Goal: Information Seeking & Learning: Understand process/instructions

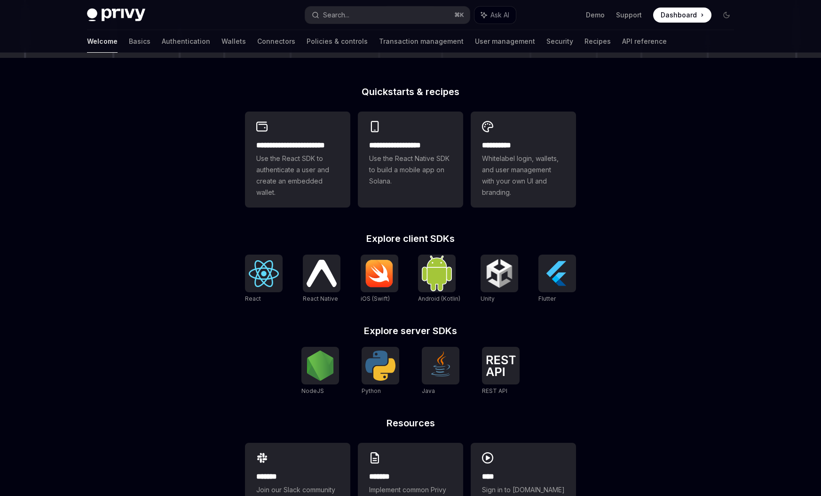
scroll to position [252, 0]
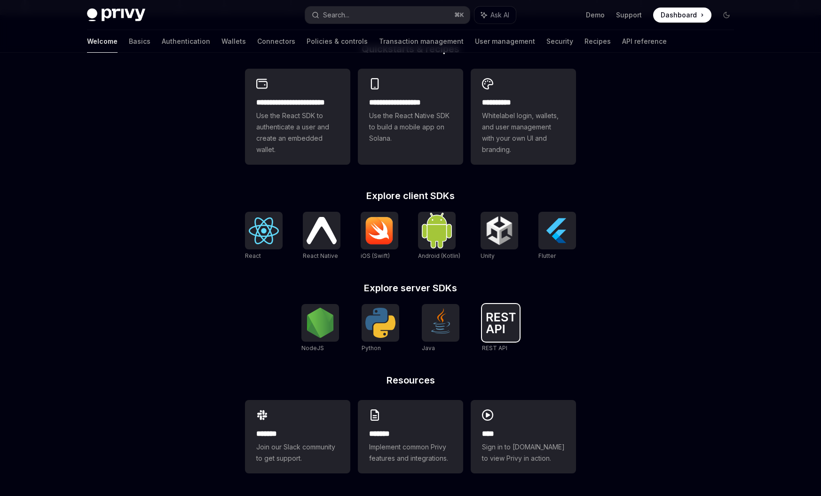
click at [506, 331] on img at bounding box center [501, 322] width 30 height 21
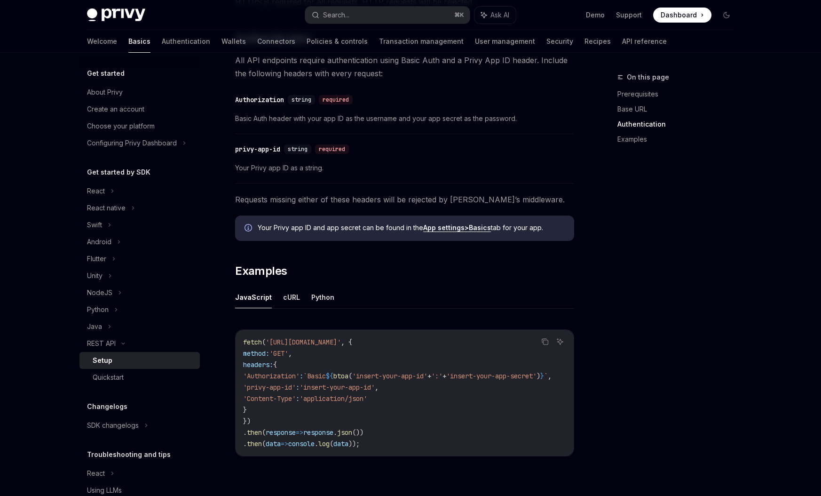
scroll to position [282, 0]
click at [682, 19] on span "Dashboard" at bounding box center [679, 14] width 36 height 9
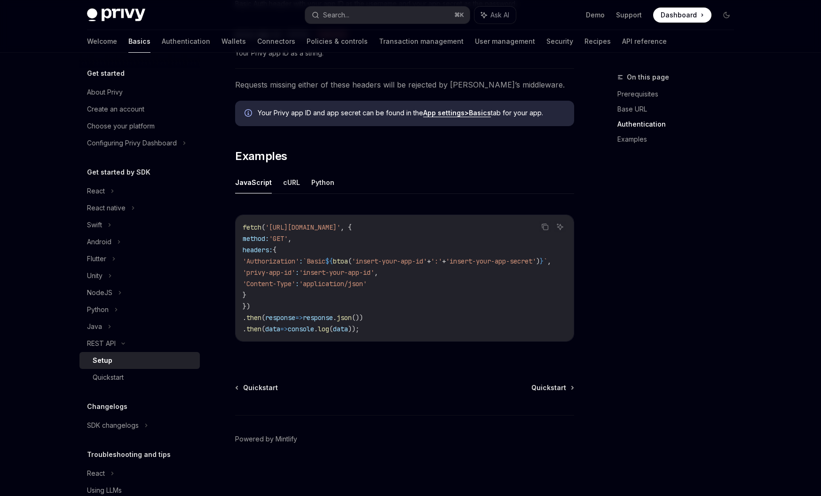
scroll to position [0, 0]
click at [294, 180] on button "cURL" at bounding box center [291, 182] width 17 height 22
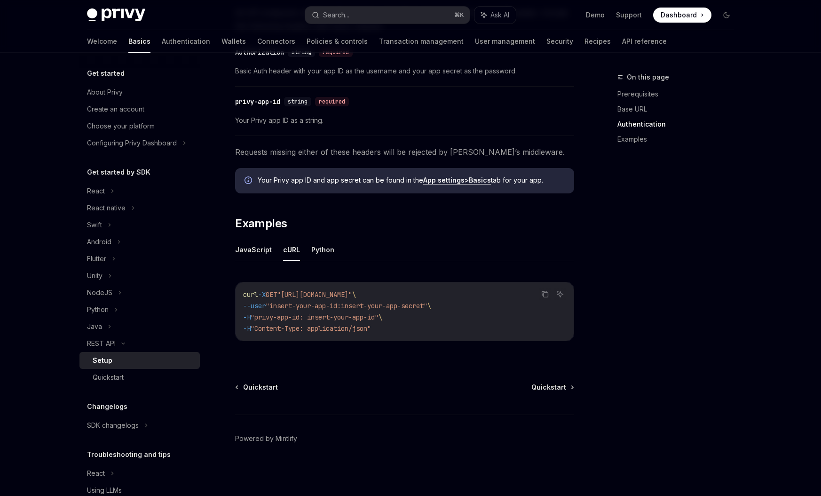
scroll to position [328, 0]
click at [260, 254] on button "JavaScript" at bounding box center [253, 249] width 37 height 22
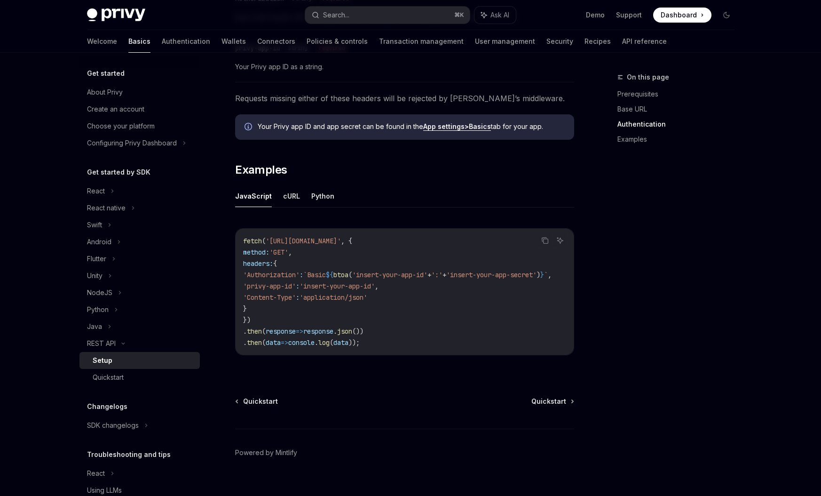
scroll to position [399, 0]
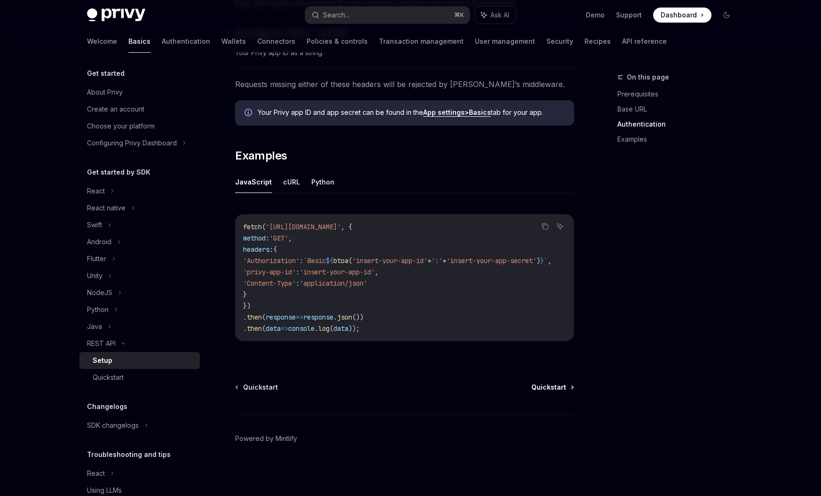
click at [558, 391] on span "Quickstart" at bounding box center [549, 386] width 35 height 9
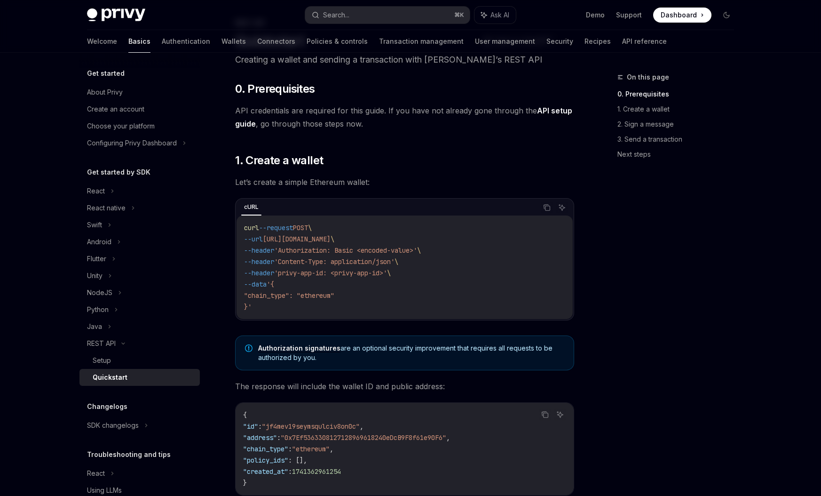
scroll to position [56, 0]
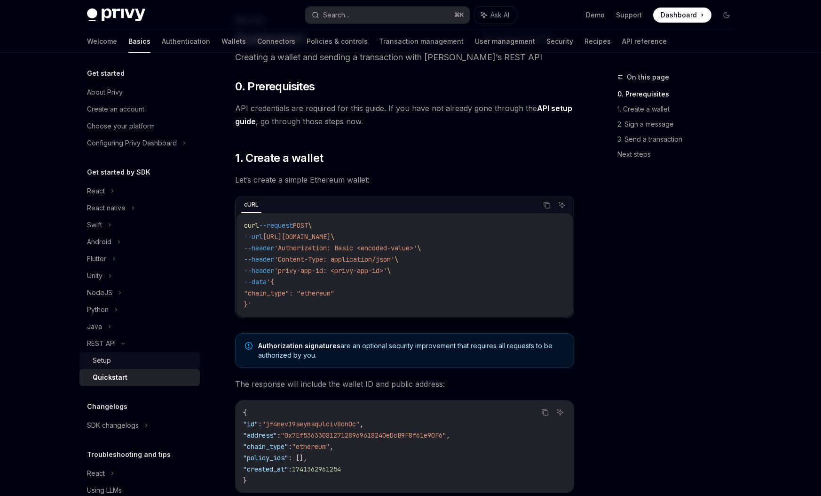
click at [115, 365] on div "Setup" at bounding box center [144, 360] width 102 height 11
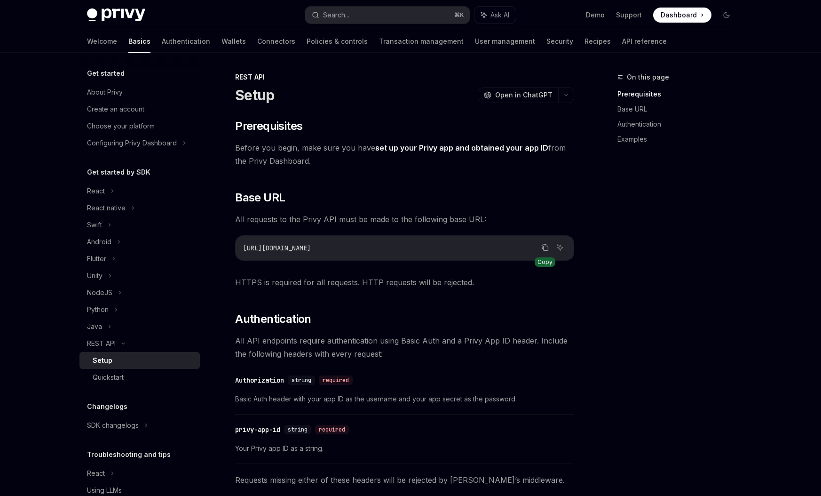
click at [544, 248] on icon "Copy the contents from the code block" at bounding box center [546, 248] width 5 height 5
click at [121, 380] on div "Quickstart" at bounding box center [108, 377] width 31 height 11
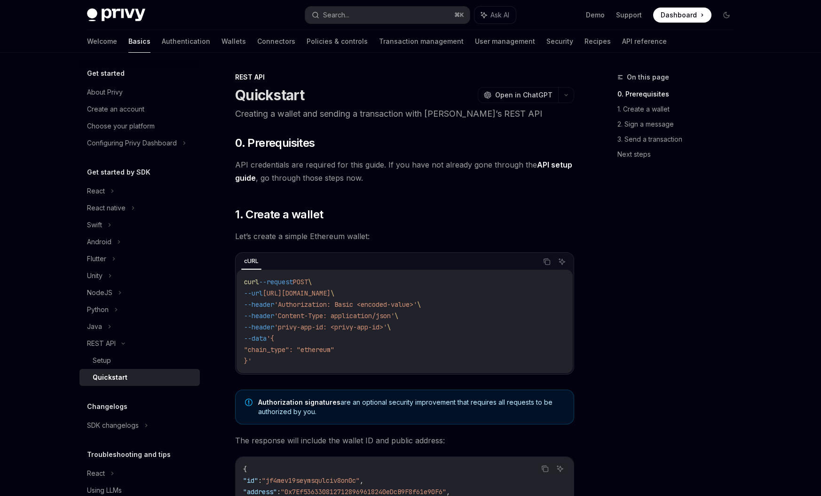
drag, startPoint x: 275, startPoint y: 294, endPoint x: 399, endPoint y: 291, distance: 123.8
click at [334, 291] on span "--url https://api.privy.io/v1/wallets \" at bounding box center [289, 293] width 90 height 8
copy span "https://api.privy.io/v1/wallets"
click at [299, 329] on span "'privy-app-id: <privy-app-id>'" at bounding box center [330, 327] width 113 height 8
drag, startPoint x: 374, startPoint y: 304, endPoint x: 433, endPoint y: 304, distance: 59.3
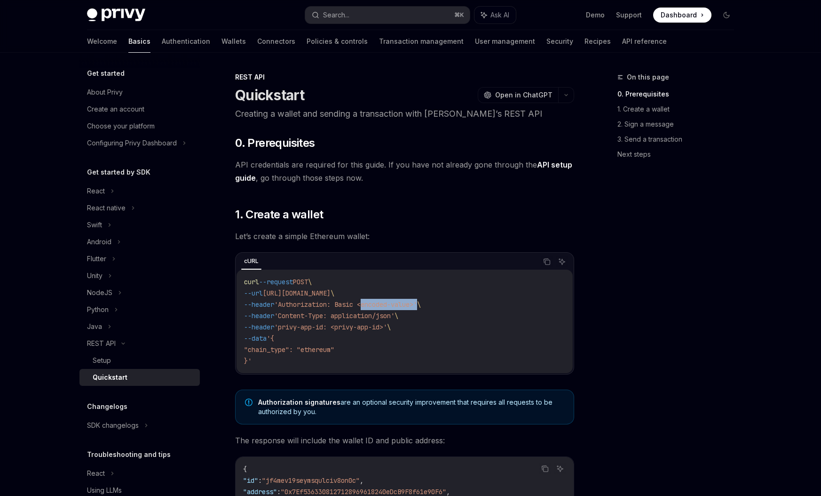
click at [417, 304] on span "'Authorization: Basic <encoded-value>'" at bounding box center [345, 304] width 143 height 8
click at [429, 314] on code "curl --request POST \ --url https://api.privy.io/v1/wallets \ --header 'Authori…" at bounding box center [404, 321] width 321 height 90
click at [162, 47] on link "Authentication" at bounding box center [186, 41] width 48 height 23
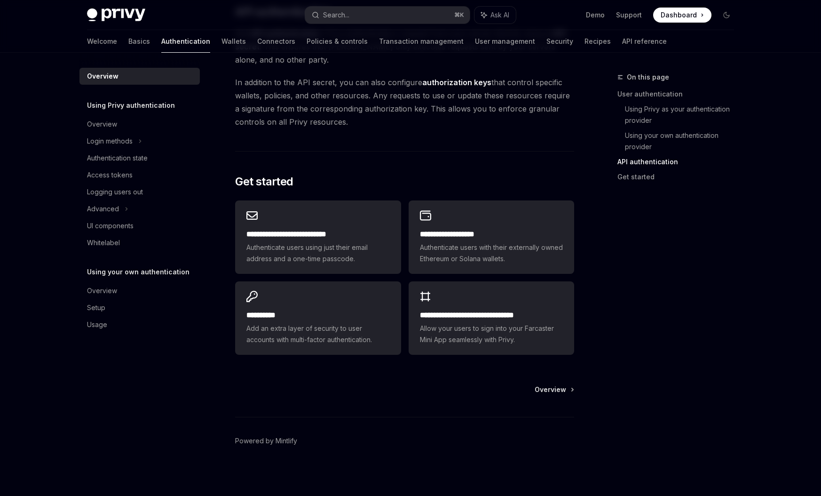
scroll to position [685, 0]
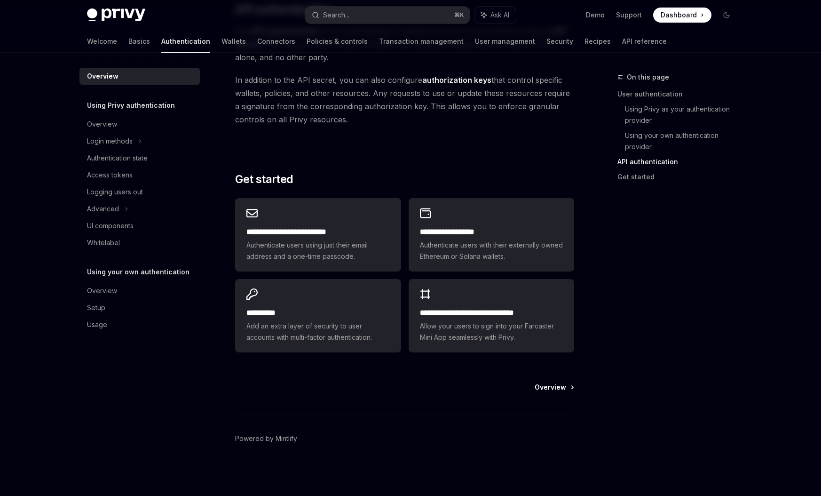
click at [560, 389] on span "Overview" at bounding box center [551, 386] width 32 height 9
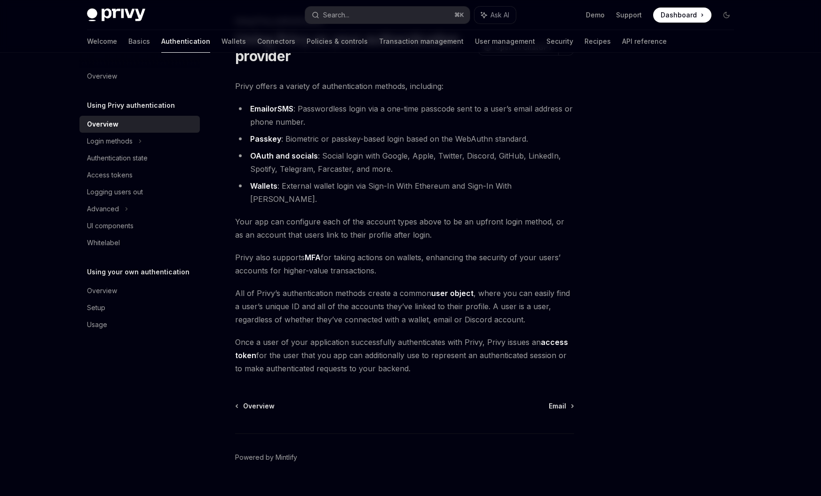
scroll to position [62, 0]
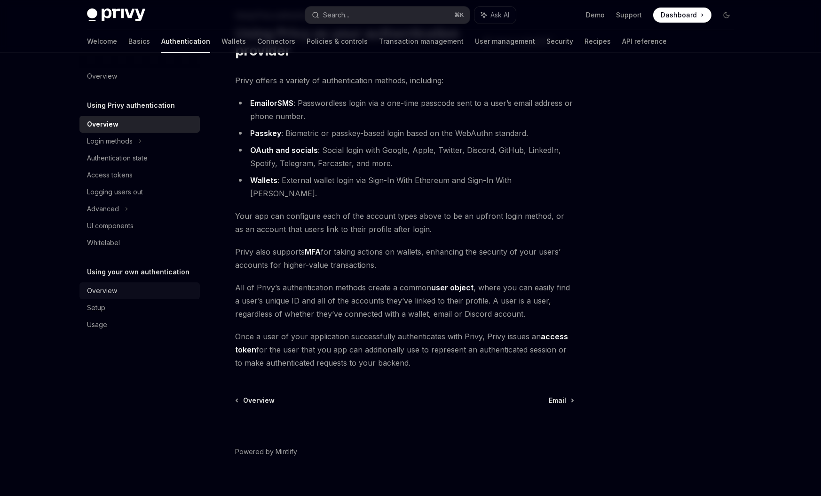
click at [107, 289] on div "Overview" at bounding box center [102, 290] width 30 height 11
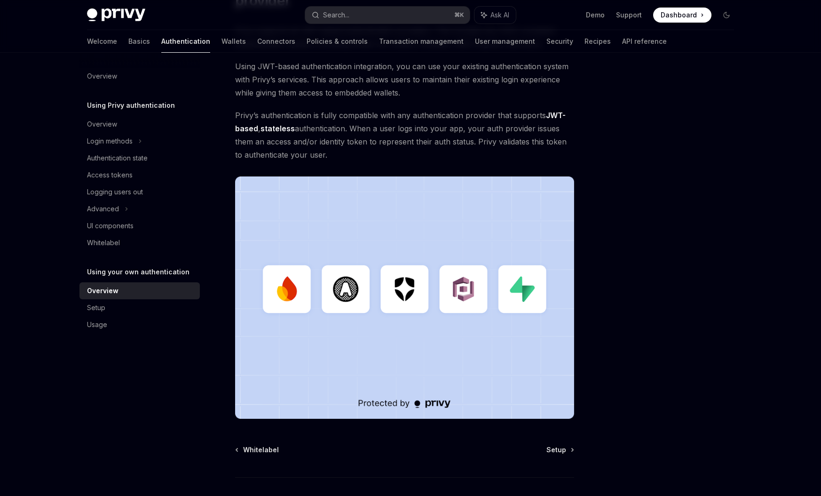
scroll to position [113, 0]
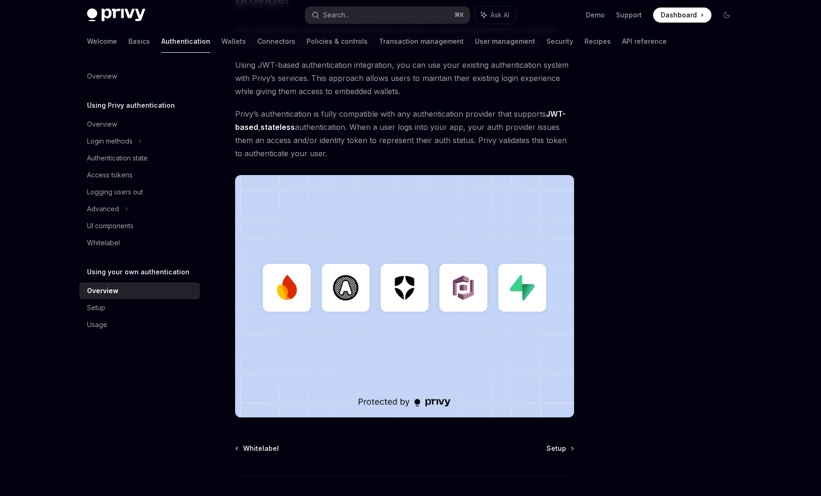
click at [563, 453] on div "Whitelabel Setup Powered by Mintlify" at bounding box center [404, 500] width 339 height 113
click at [563, 451] on span "Setup" at bounding box center [557, 448] width 20 height 9
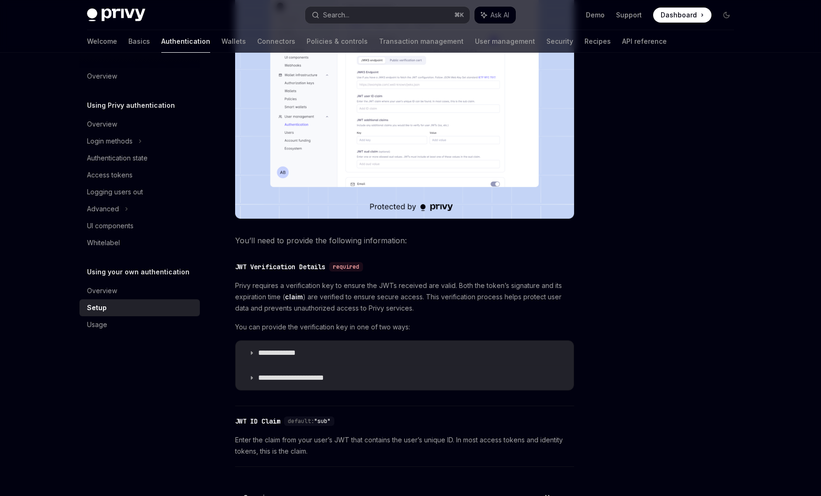
scroll to position [282, 0]
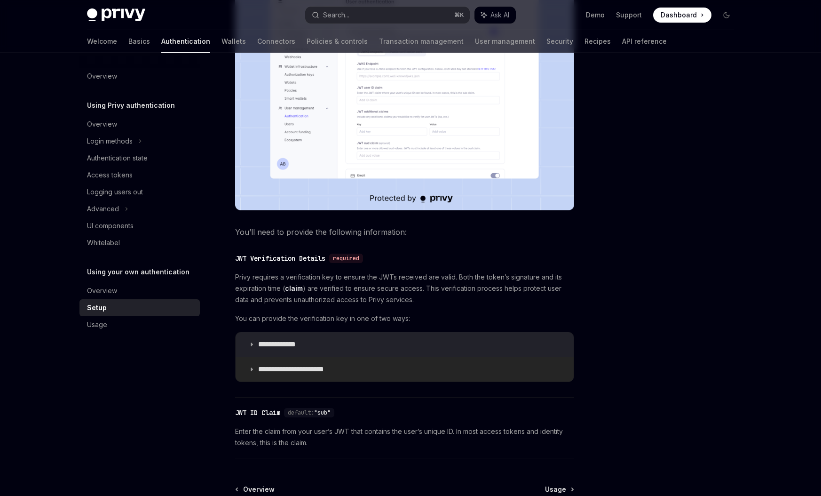
click at [299, 371] on p "**********" at bounding box center [298, 369] width 81 height 9
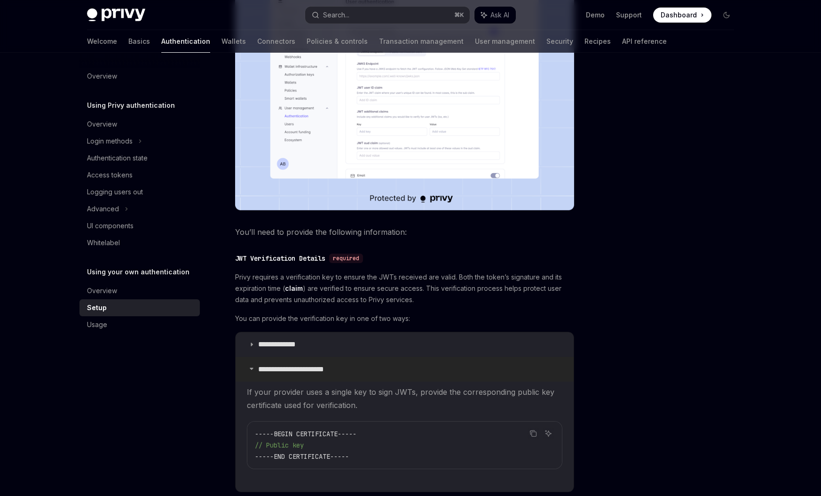
click at [313, 371] on p "**********" at bounding box center [298, 369] width 81 height 9
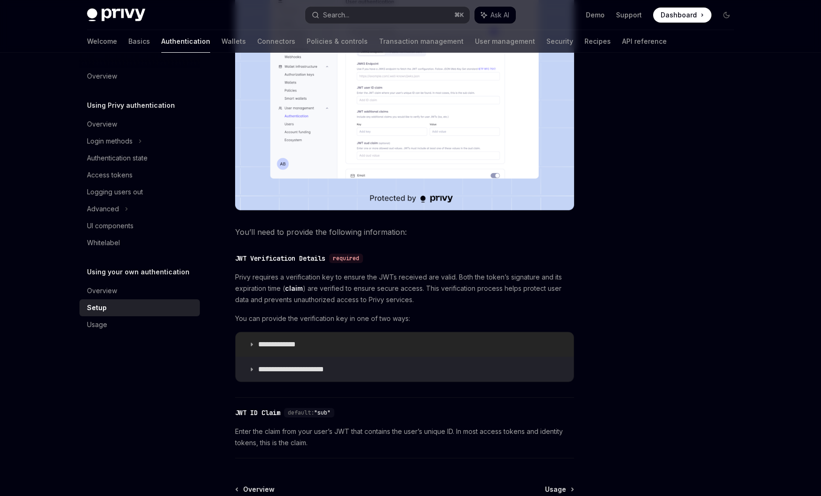
click at [304, 339] on summary "**********" at bounding box center [405, 344] width 338 height 24
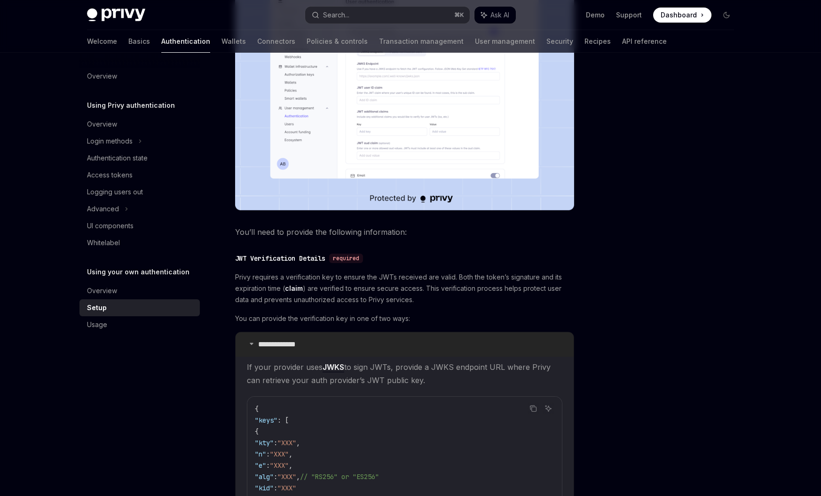
click at [317, 343] on summary "**********" at bounding box center [405, 344] width 338 height 24
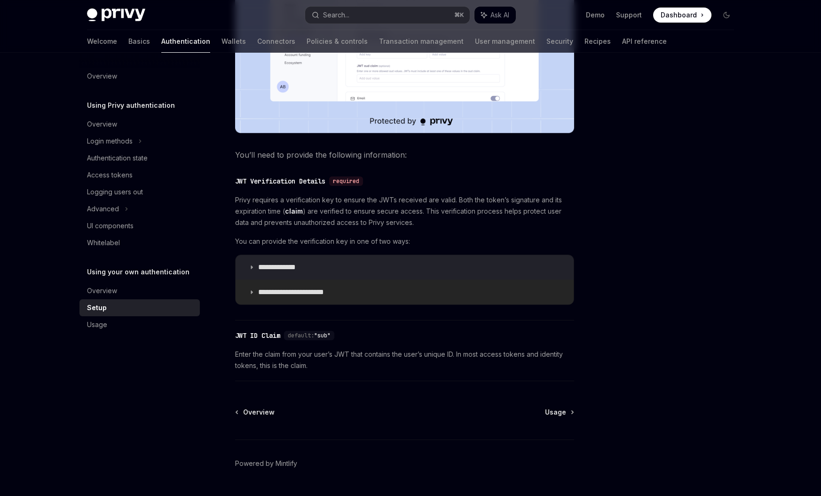
scroll to position [384, 0]
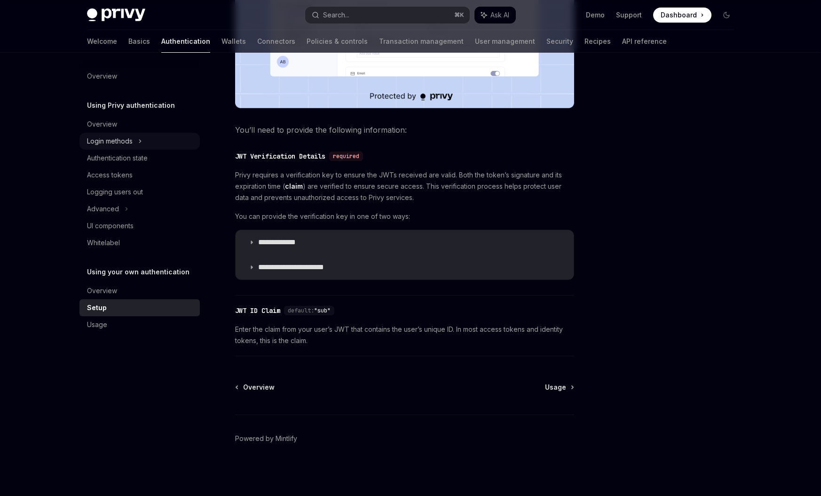
click at [117, 140] on div "Login methods" at bounding box center [110, 140] width 46 height 11
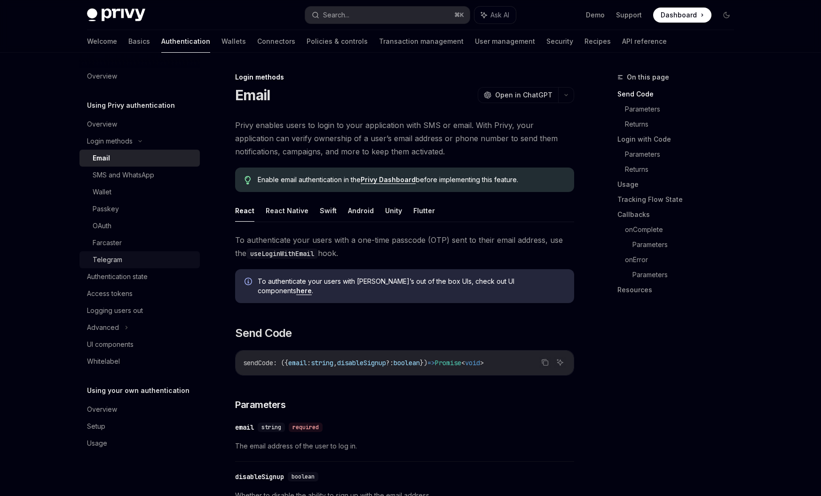
click at [111, 260] on div "Telegram" at bounding box center [108, 259] width 30 height 11
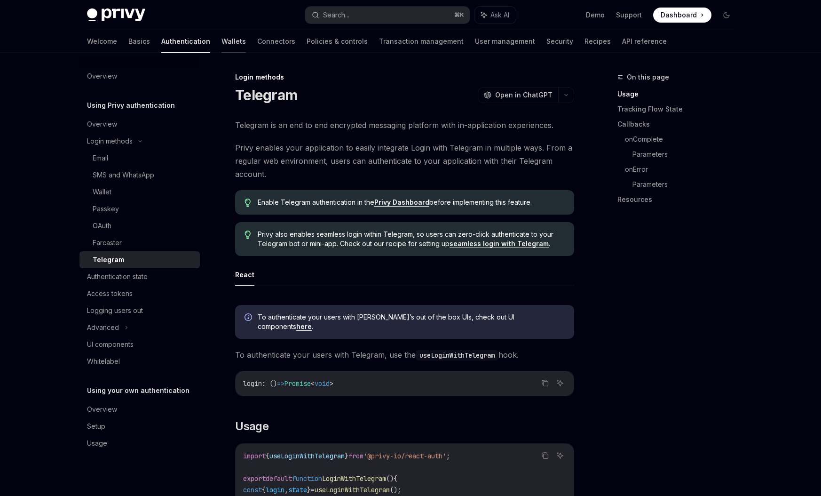
click at [222, 44] on link "Wallets" at bounding box center [234, 41] width 24 height 23
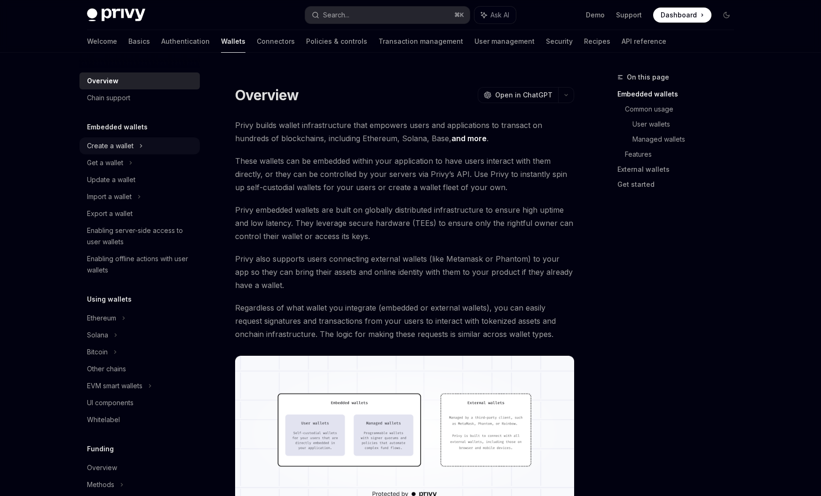
click at [130, 146] on div "Create a wallet" at bounding box center [110, 145] width 47 height 11
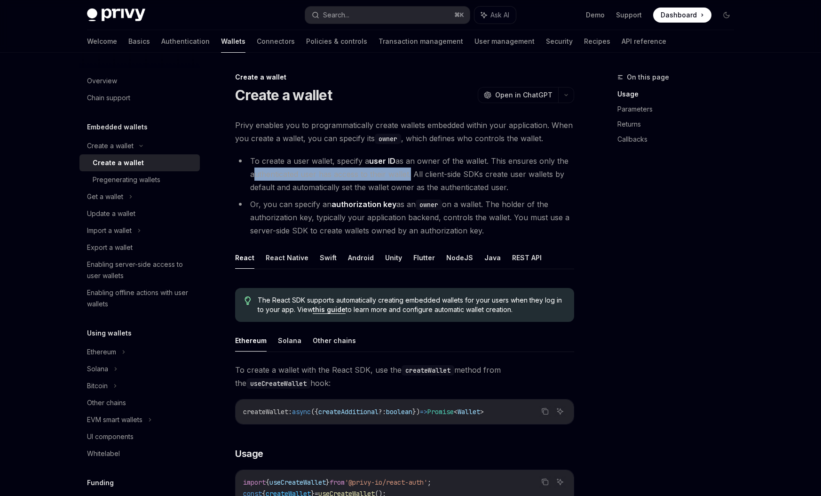
drag, startPoint x: 251, startPoint y: 175, endPoint x: 408, endPoint y: 175, distance: 157.1
click at [408, 175] on li "To create a user wallet, specify a user ID as an owner of the wallet. This ensu…" at bounding box center [404, 174] width 339 height 40
click at [410, 179] on li "To create a user wallet, specify a user ID as an owner of the wallet. This ensu…" at bounding box center [404, 174] width 339 height 40
drag, startPoint x: 414, startPoint y: 173, endPoint x: 521, endPoint y: 190, distance: 108.5
click at [521, 190] on li "To create a user wallet, specify a user ID as an owner of the wallet. This ensu…" at bounding box center [404, 174] width 339 height 40
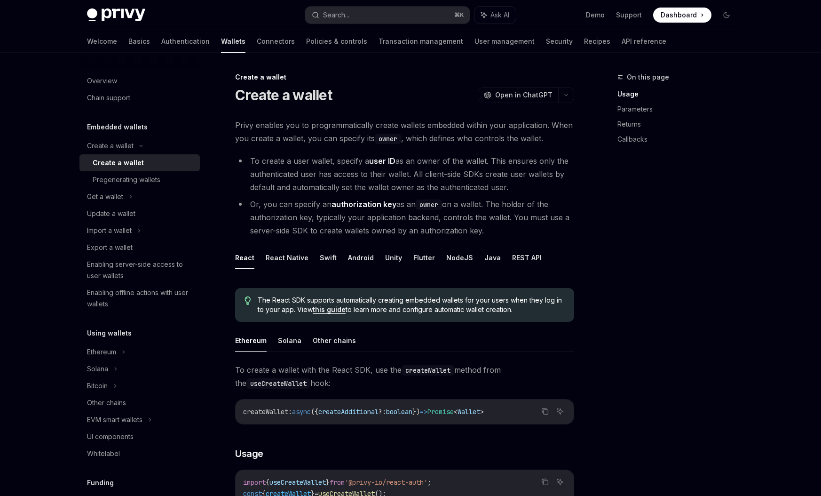
click at [521, 190] on li "To create a user wallet, specify a user ID as an owner of the wallet. This ensu…" at bounding box center [404, 174] width 339 height 40
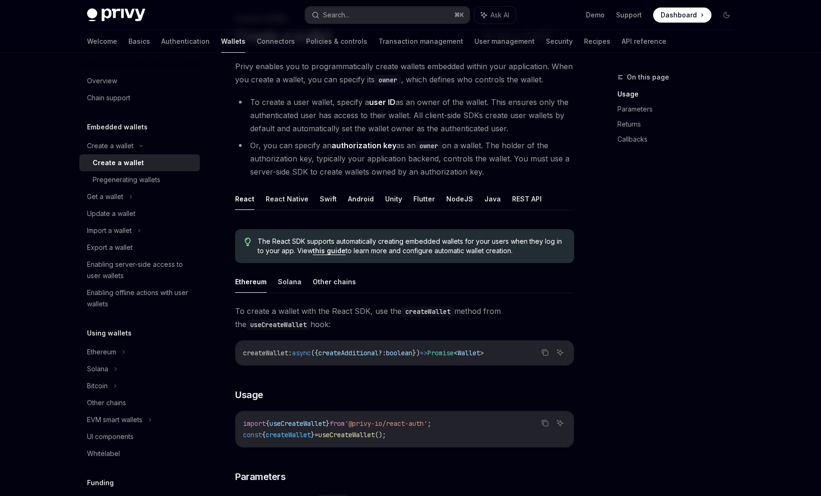
scroll to position [56, 0]
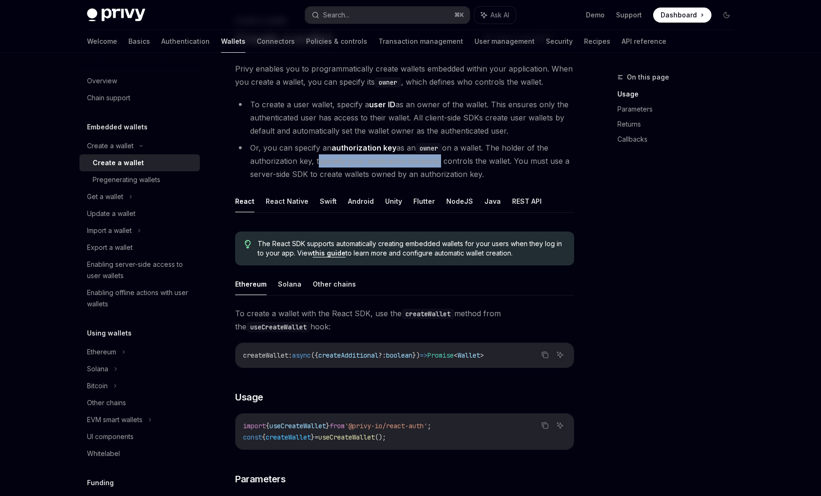
drag, startPoint x: 316, startPoint y: 162, endPoint x: 438, endPoint y: 162, distance: 122.3
click at [438, 162] on li "Or, you can specify an authorization key as an owner on a wallet. The holder of…" at bounding box center [404, 161] width 339 height 40
click at [445, 168] on li "Or, you can specify an authorization key as an owner on a wallet. The holder of…" at bounding box center [404, 161] width 339 height 40
drag, startPoint x: 441, startPoint y: 162, endPoint x: 511, endPoint y: 161, distance: 70.1
click at [511, 161] on li "Or, you can specify an authorization key as an owner on a wallet. The holder of…" at bounding box center [404, 161] width 339 height 40
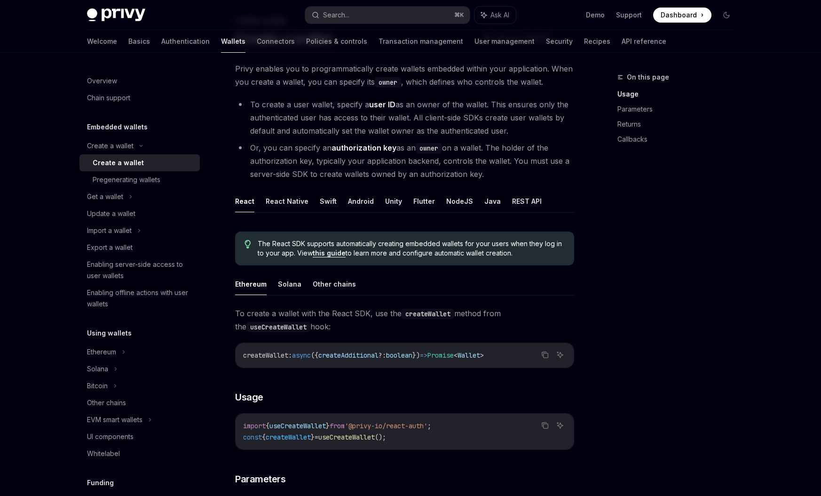
click at [508, 176] on li "Or, you can specify an authorization key as an owner on a wallet. The holder of…" at bounding box center [404, 161] width 339 height 40
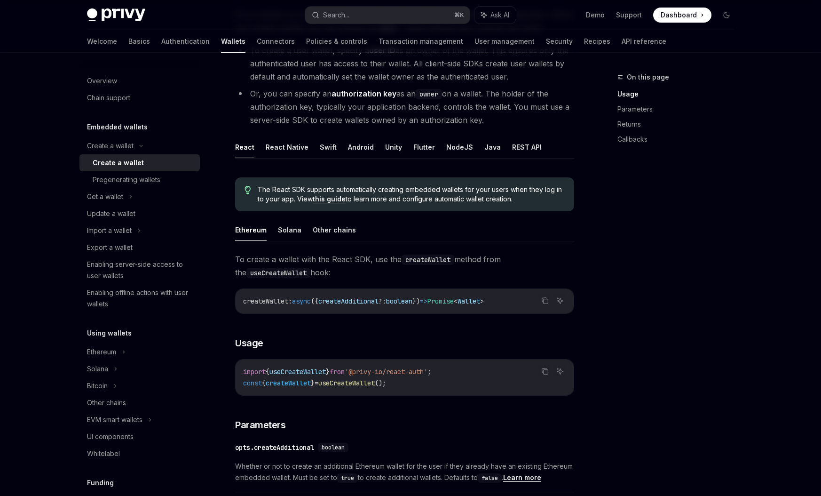
scroll to position [113, 0]
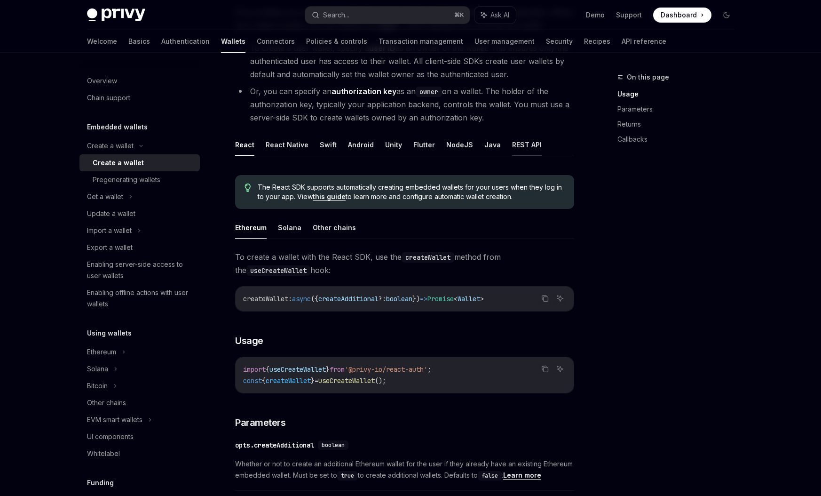
click at [523, 148] on button "REST API" at bounding box center [527, 145] width 30 height 22
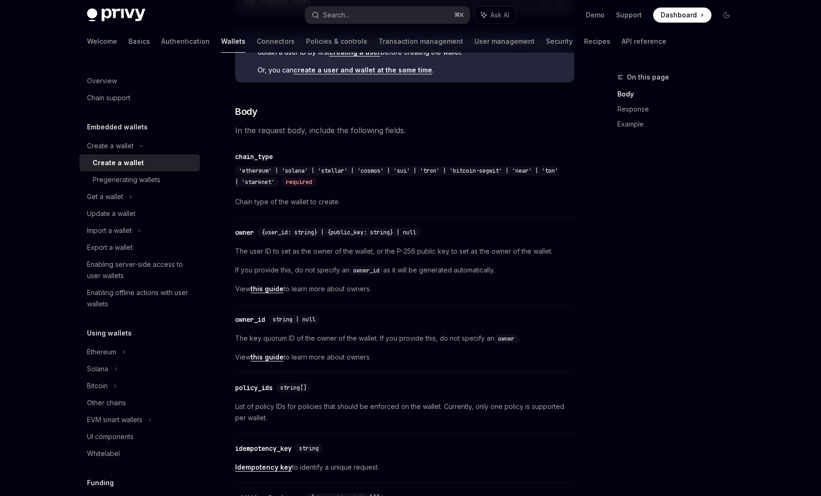
scroll to position [339, 0]
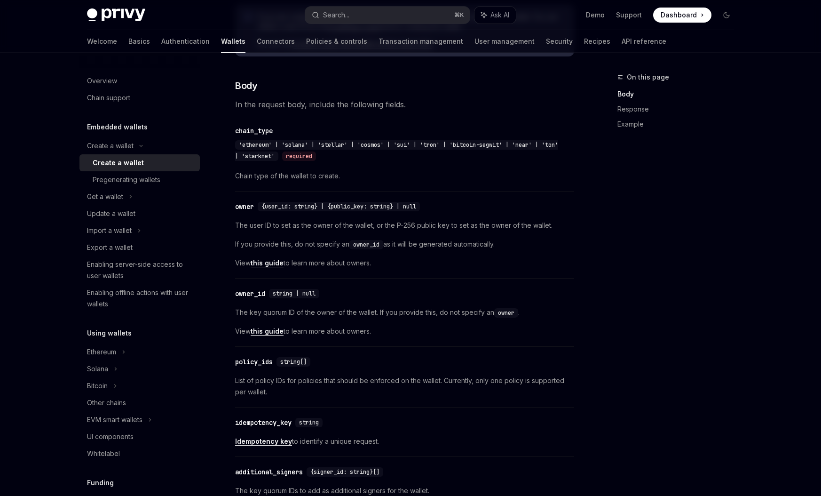
click at [391, 251] on div "The user ID to set as the owner of the wallet, or the P-256 public key to set a…" at bounding box center [404, 244] width 339 height 49
drag, startPoint x: 395, startPoint y: 224, endPoint x: 417, endPoint y: 229, distance: 22.0
click at [417, 229] on span "The user ID to set as the owner of the wallet, or the P-256 public key to set a…" at bounding box center [404, 225] width 339 height 11
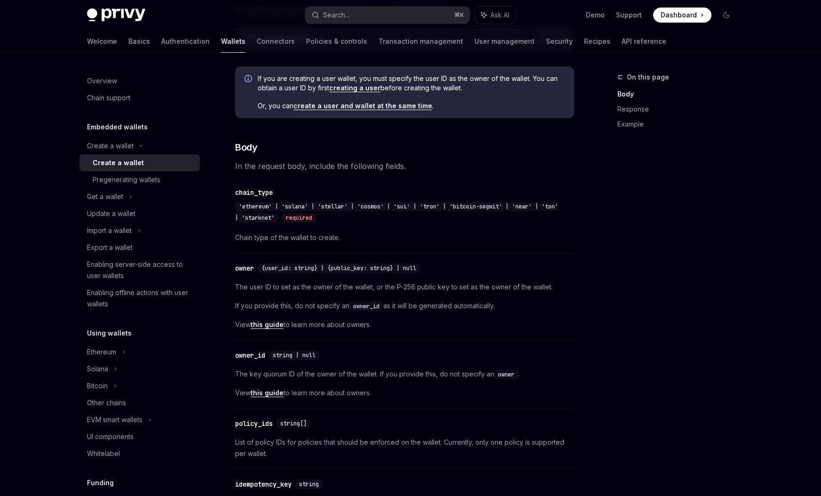
scroll to position [282, 0]
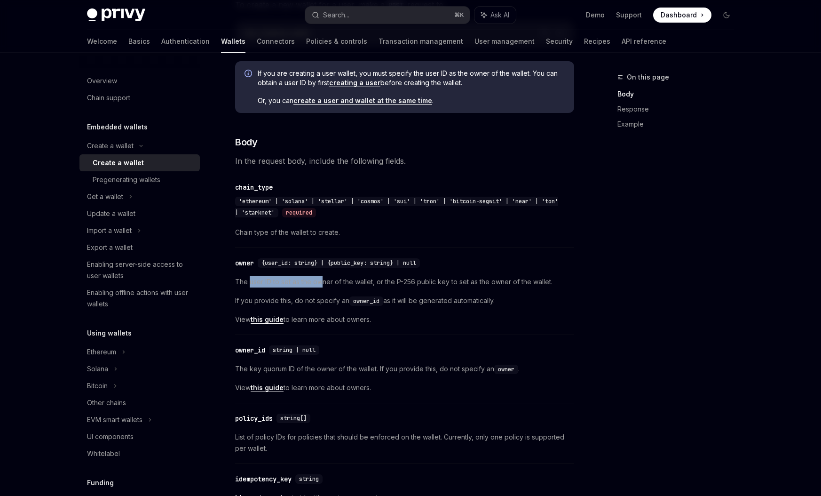
drag, startPoint x: 249, startPoint y: 283, endPoint x: 321, endPoint y: 283, distance: 72.4
click at [321, 283] on span "The user ID to set as the owner of the wallet, or the P-256 public key to set a…" at bounding box center [404, 281] width 339 height 11
click at [324, 292] on div "The user ID to set as the owner of the wallet, or the P-256 public key to set a…" at bounding box center [404, 300] width 339 height 49
drag, startPoint x: 294, startPoint y: 281, endPoint x: 376, endPoint y: 281, distance: 82.8
click at [376, 281] on span "The user ID to set as the owner of the wallet, or the P-256 public key to set a…" at bounding box center [404, 281] width 339 height 11
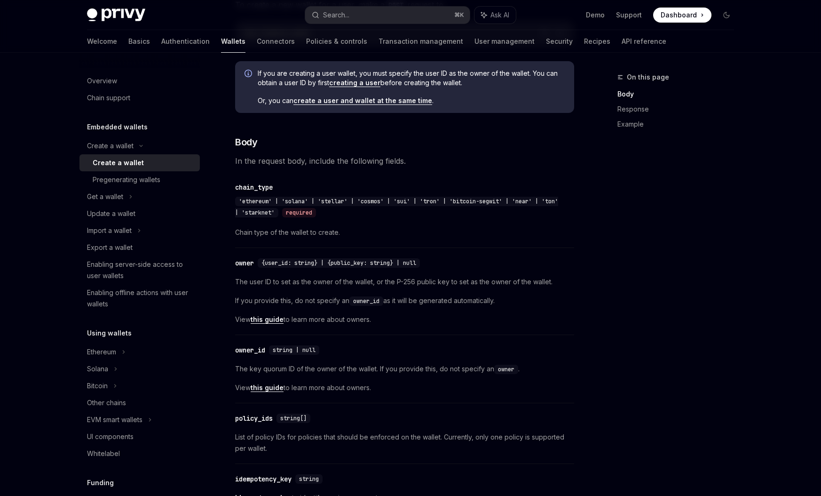
click at [376, 291] on div "The user ID to set as the owner of the wallet, or the P-256 public key to set a…" at bounding box center [404, 300] width 339 height 49
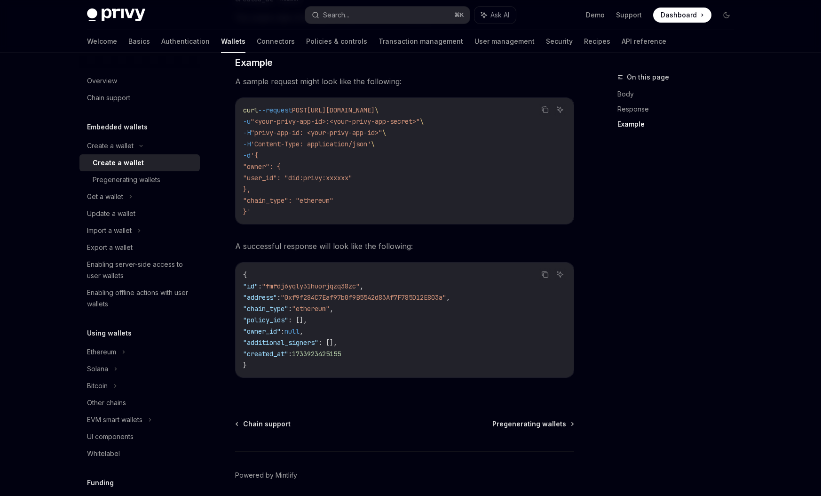
scroll to position [1302, 0]
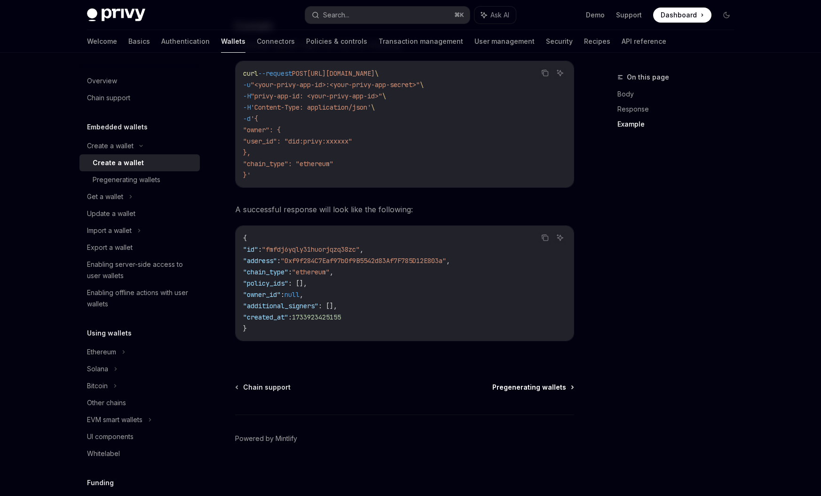
click at [520, 385] on span "Pregenerating wallets" at bounding box center [529, 386] width 74 height 9
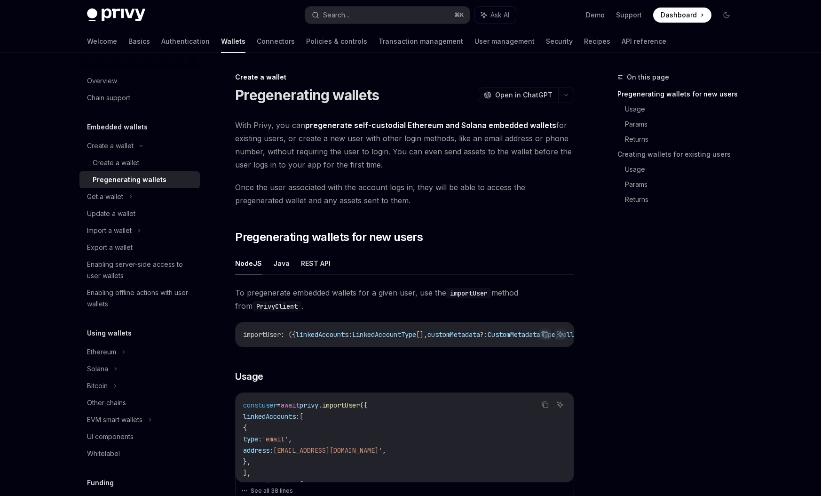
drag, startPoint x: 391, startPoint y: 152, endPoint x: 394, endPoint y: 167, distance: 15.3
click at [394, 167] on span "With Privy, you can pregenerate self-custodial Ethereum and Solana embedded wal…" at bounding box center [404, 145] width 339 height 53
click at [395, 168] on span "With Privy, you can pregenerate self-custodial Ethereum and Solana embedded wal…" at bounding box center [404, 145] width 339 height 53
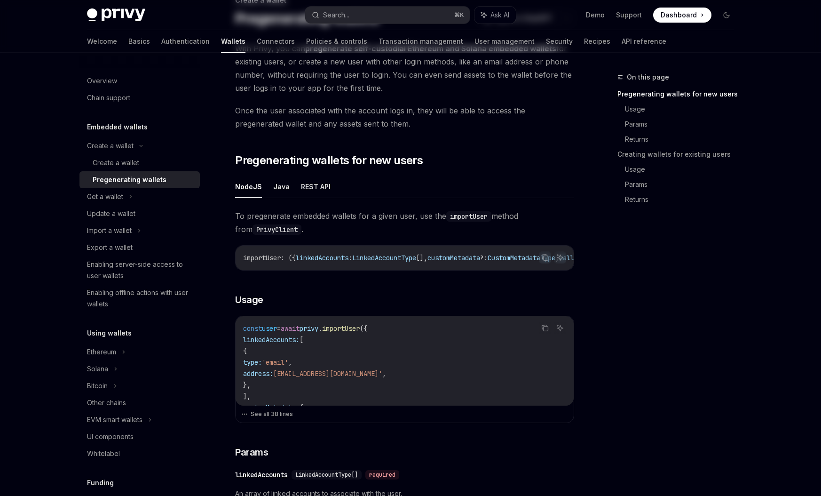
scroll to position [113, 0]
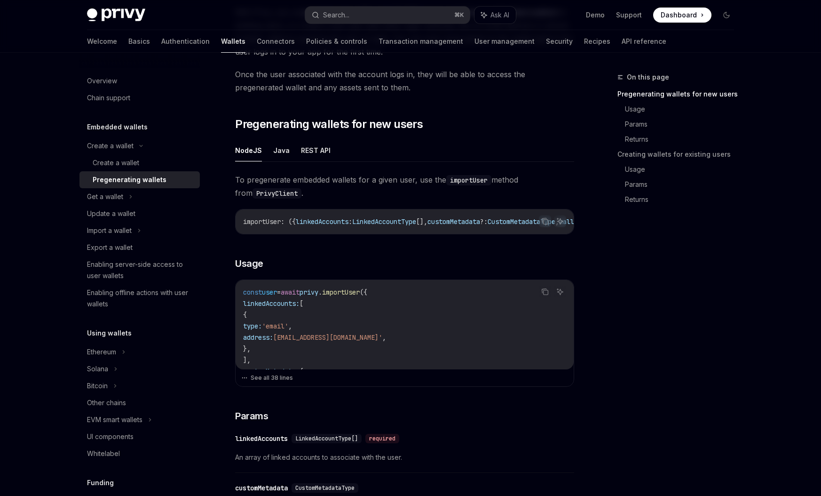
drag, startPoint x: 366, startPoint y: 232, endPoint x: 446, endPoint y: 233, distance: 79.5
click at [446, 233] on div "importUser : ({ linkedAccounts : LinkedAccountType [], customMetadata ?: Custom…" at bounding box center [405, 221] width 338 height 24
click at [317, 150] on button "REST API" at bounding box center [316, 150] width 30 height 22
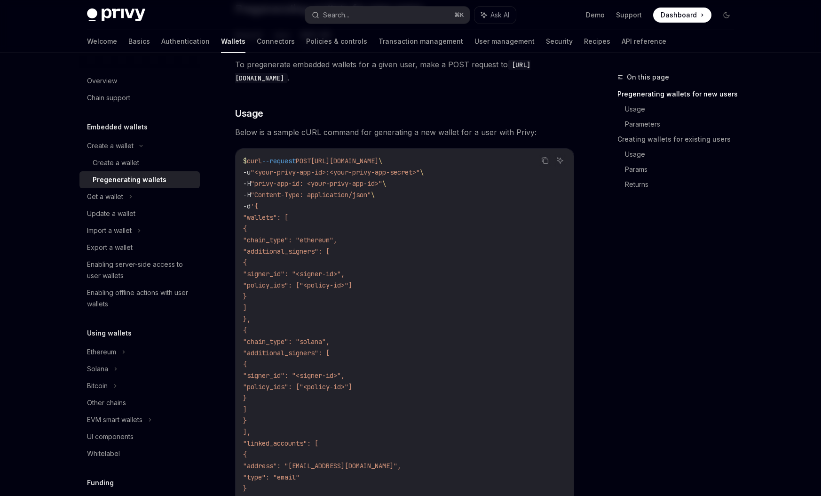
scroll to position [226, 0]
drag, startPoint x: 258, startPoint y: 187, endPoint x: 306, endPoint y: 185, distance: 47.5
click at [306, 185] on span ""privy-app-id: <your-privy-app-id>"" at bounding box center [317, 186] width 132 height 8
click at [306, 187] on span ""privy-app-id: <your-privy-app-id>"" at bounding box center [317, 186] width 132 height 8
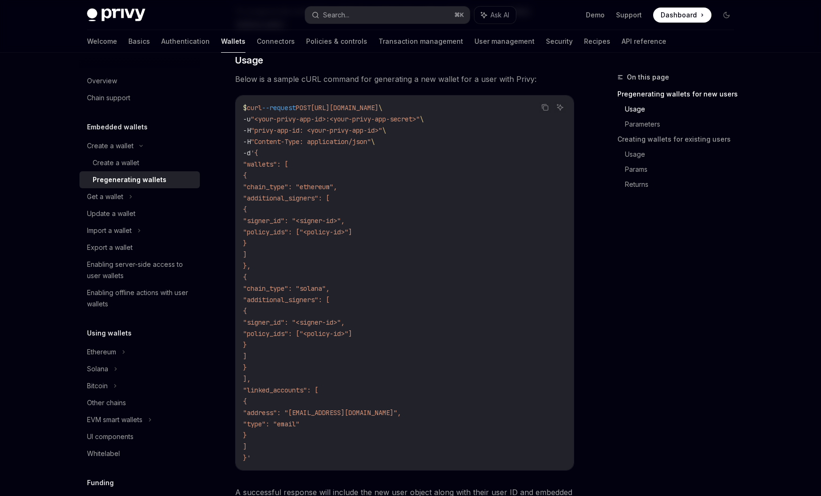
scroll to position [282, 0]
drag, startPoint x: 341, startPoint y: 219, endPoint x: 379, endPoint y: 218, distance: 37.2
click at [345, 218] on span ""signer_id": "<signer-id>"," at bounding box center [294, 219] width 102 height 8
drag, startPoint x: 382, startPoint y: 231, endPoint x: 344, endPoint y: 233, distance: 38.1
click at [344, 233] on span ""policy_ids": ["<policy-id>"]" at bounding box center [297, 231] width 109 height 8
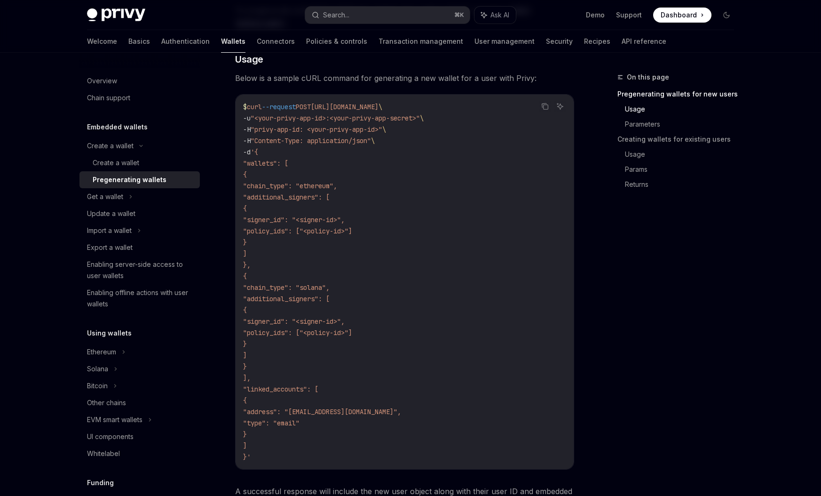
click at [347, 243] on code "$ curl --request POST [URL][DOMAIN_NAME] \ -u "<your-privy-app-id>:<your-privy-…" at bounding box center [404, 281] width 323 height 361
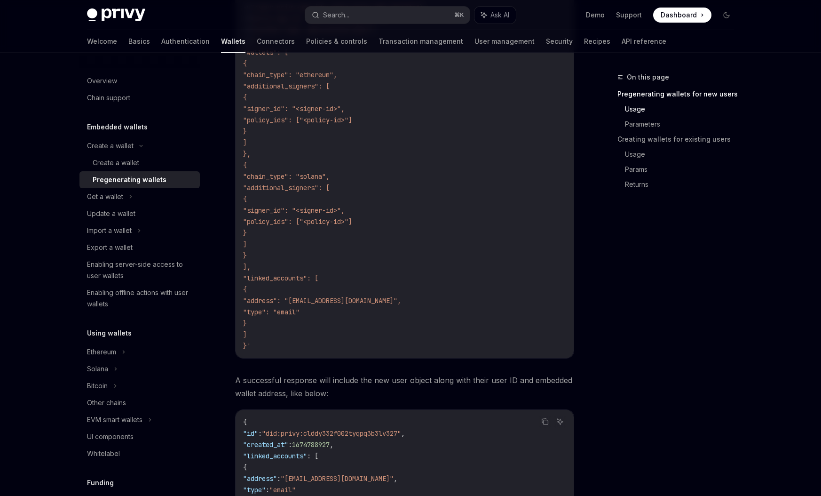
scroll to position [395, 0]
drag, startPoint x: 312, startPoint y: 301, endPoint x: 336, endPoint y: 300, distance: 24.5
click at [336, 300] on span ""address": "[EMAIL_ADDRESS][DOMAIN_NAME]"," at bounding box center [322, 298] width 158 height 8
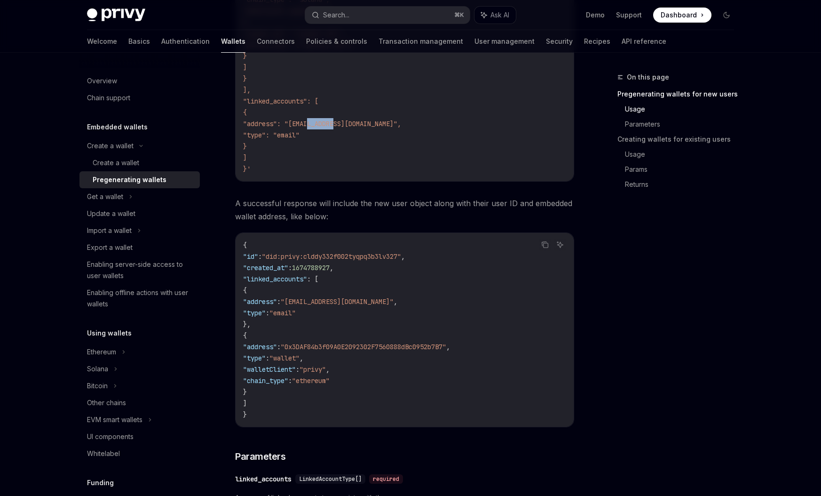
scroll to position [586, 0]
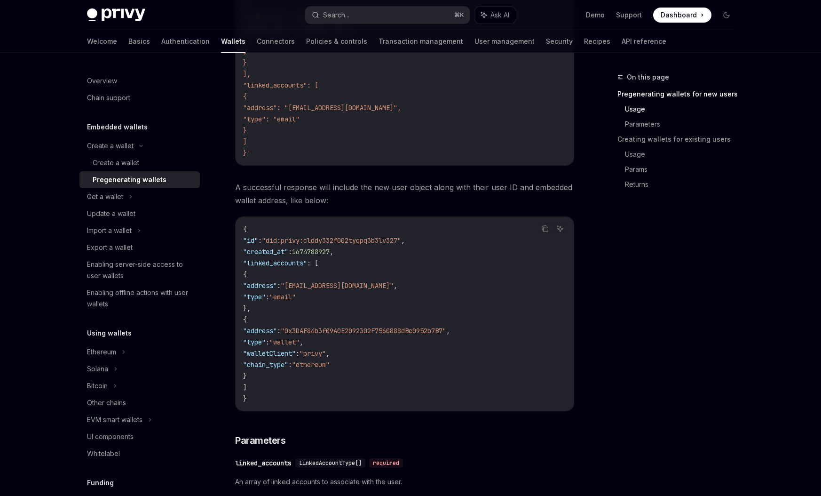
click at [377, 193] on span "A successful response will include the new user object along with their user ID…" at bounding box center [404, 194] width 339 height 26
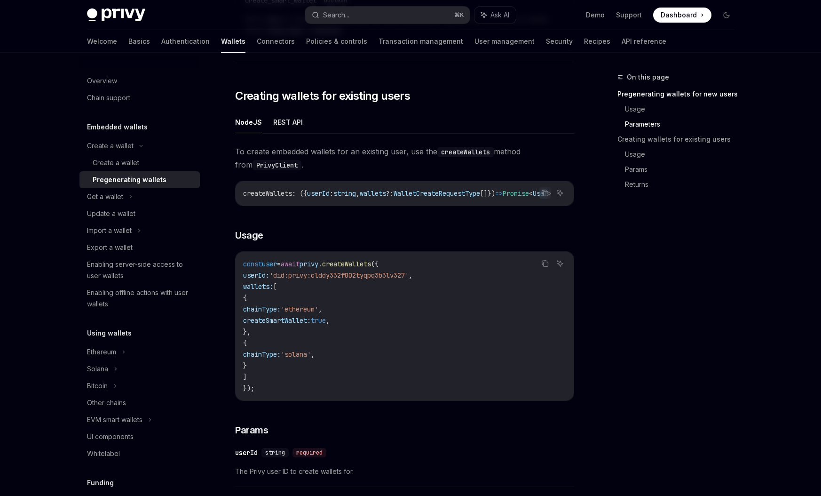
scroll to position [1452, 0]
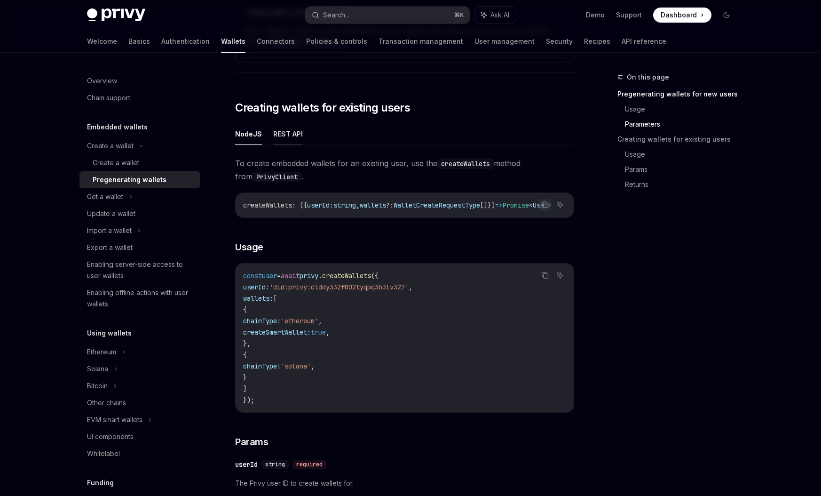
click at [287, 133] on button "REST API" at bounding box center [288, 134] width 30 height 22
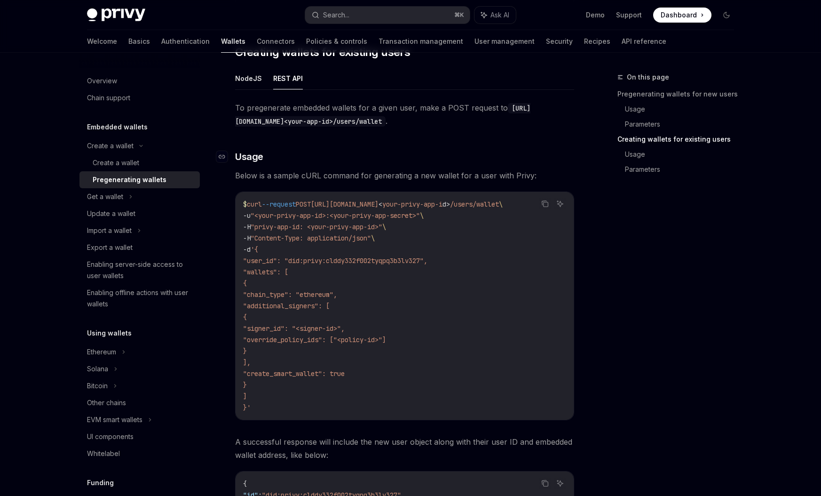
scroll to position [1509, 0]
drag, startPoint x: 379, startPoint y: 423, endPoint x: 411, endPoint y: 423, distance: 32.0
drag, startPoint x: 406, startPoint y: 417, endPoint x: 479, endPoint y: 417, distance: 72.9
click at [479, 417] on div "$ curl --request POST https://auth.privy.io/api/v1/apps/ < your-privy-app-i d >…" at bounding box center [405, 305] width 338 height 228
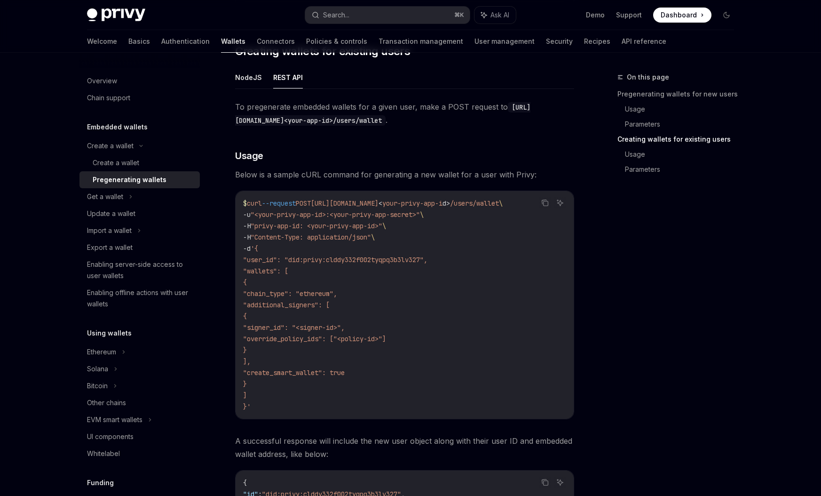
drag, startPoint x: 477, startPoint y: 417, endPoint x: 508, endPoint y: 417, distance: 30.6
click at [508, 417] on div "$ curl --request POST https://auth.privy.io/api/v1/apps/ < your-privy-app-i d >…" at bounding box center [405, 305] width 338 height 228
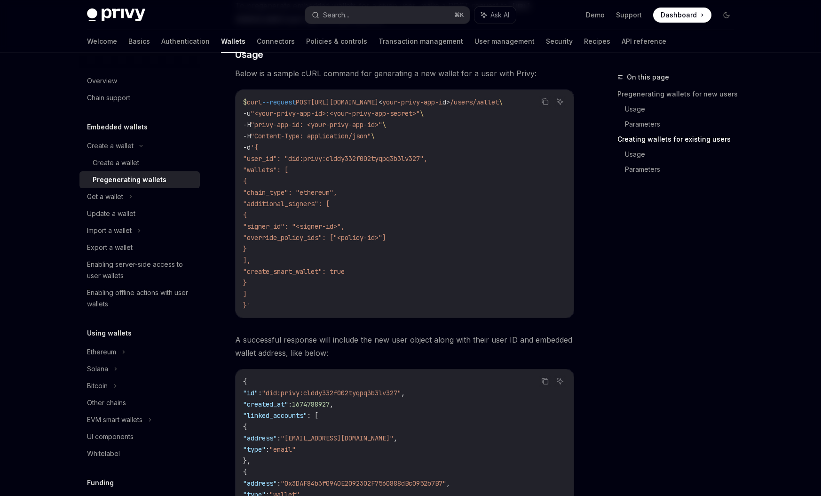
scroll to position [1622, 0]
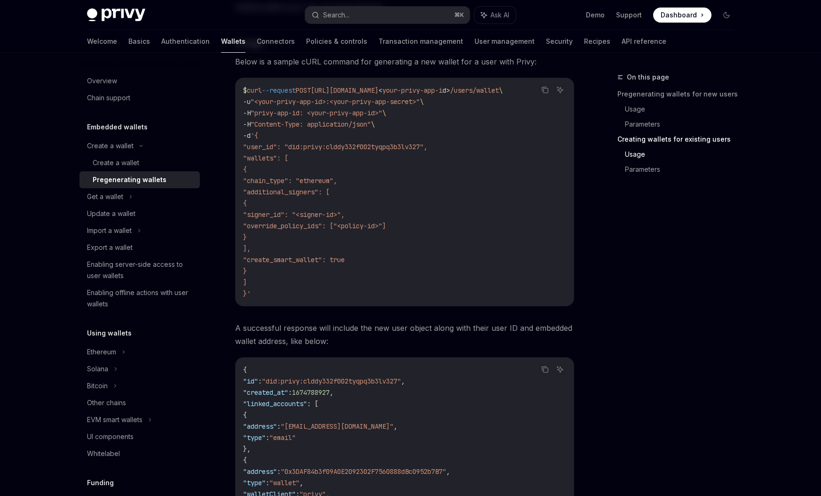
click at [275, 150] on span ""user_id": "did:privy:clddy332f002tyqpq3b3lv327"," at bounding box center [335, 147] width 184 height 8
click at [267, 148] on span ""user_id": "did:privy:clddy332f002tyqpq3b3lv327"," at bounding box center [335, 147] width 184 height 8
click at [318, 162] on code "$ curl --request POST https://auth.privy.io/api/v1/apps/ < your-privy-app-i d >…" at bounding box center [404, 192] width 323 height 214
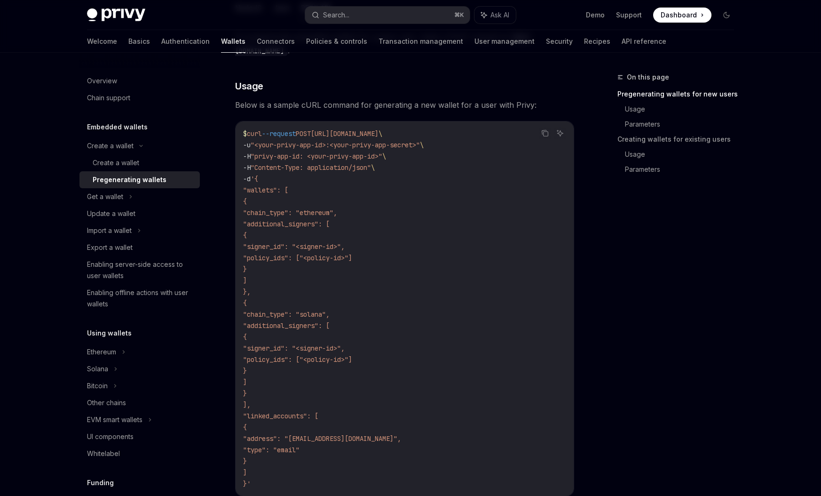
scroll to position [282, 0]
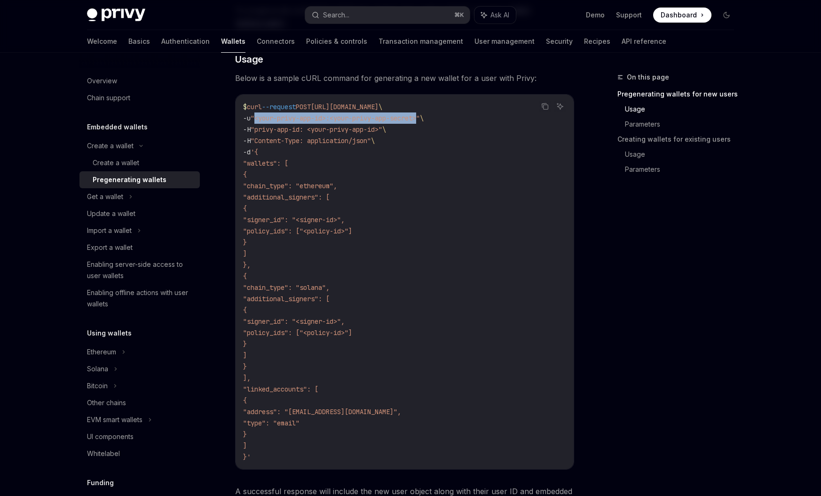
drag, startPoint x: 317, startPoint y: 118, endPoint x: 429, endPoint y: 118, distance: 111.9
click at [420, 118] on span ""<your-privy-app-id>:<your-privy-app-secret>"" at bounding box center [335, 118] width 169 height 8
click at [427, 134] on code "$ curl --request POST [URL][DOMAIN_NAME] \ -u "<your-privy-app-id>:<your-privy-…" at bounding box center [404, 281] width 323 height 361
drag, startPoint x: 259, startPoint y: 127, endPoint x: 392, endPoint y: 129, distance: 133.1
click at [382, 129] on span ""privy-app-id: <your-privy-app-id>"" at bounding box center [317, 129] width 132 height 8
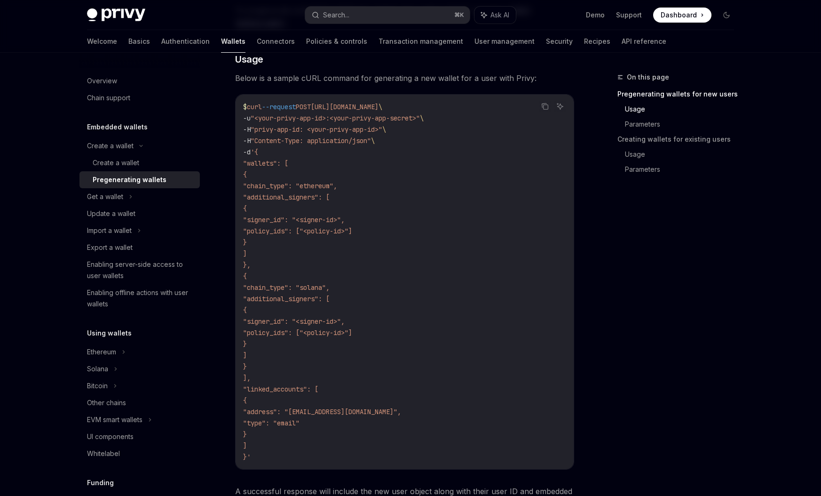
click at [398, 157] on code "$ curl --request POST [URL][DOMAIN_NAME] \ -u "<your-privy-app-id>:<your-privy-…" at bounding box center [404, 281] width 323 height 361
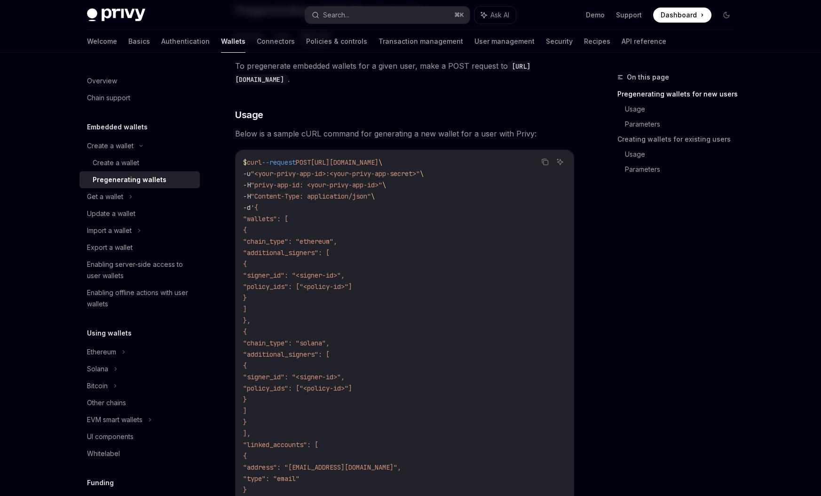
scroll to position [226, 0]
drag, startPoint x: 458, startPoint y: 134, endPoint x: 530, endPoint y: 133, distance: 72.4
click at [530, 133] on span "Below is a sample cURL command for generating a new wallet for a user with Priv…" at bounding box center [404, 134] width 339 height 13
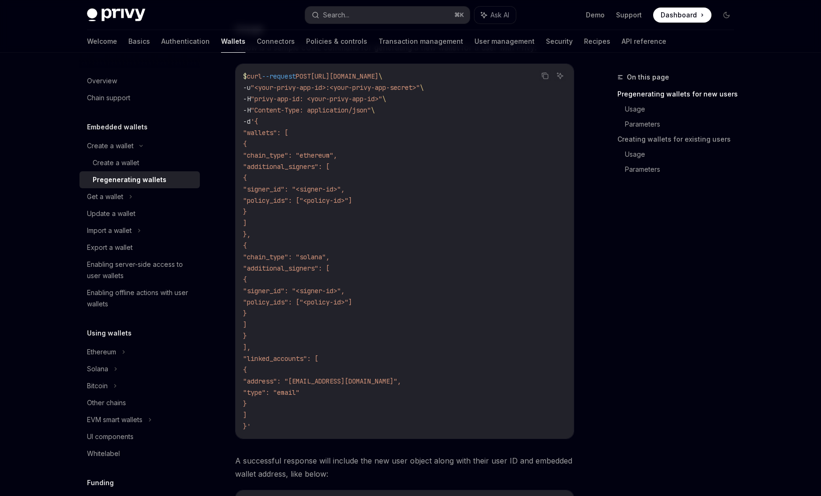
scroll to position [339, 0]
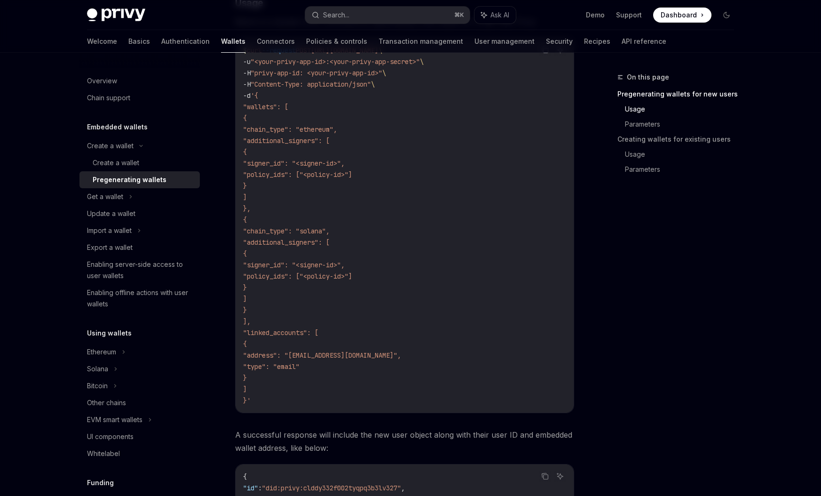
click at [378, 357] on span ""address": "[EMAIL_ADDRESS][DOMAIN_NAME]"," at bounding box center [322, 355] width 158 height 8
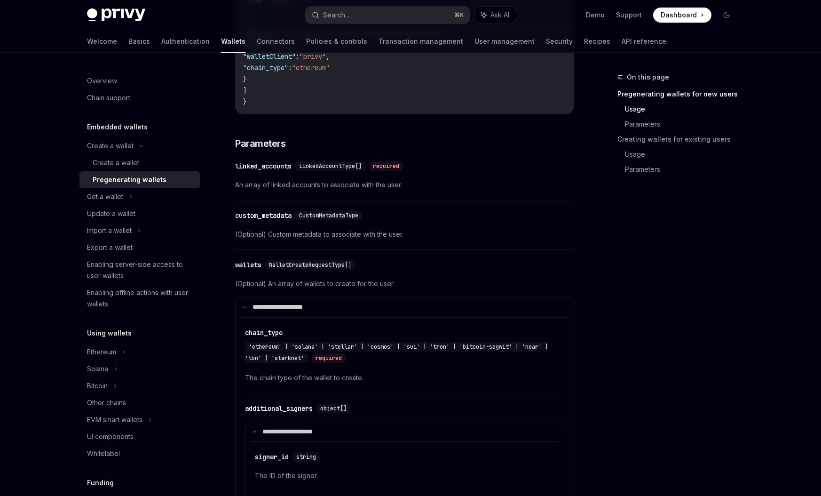
scroll to position [890, 0]
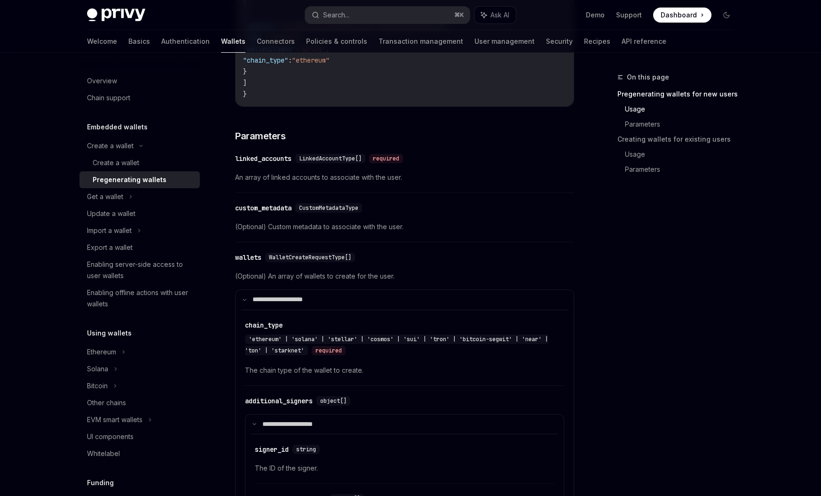
click at [268, 209] on div "custom_metadata" at bounding box center [263, 207] width 56 height 9
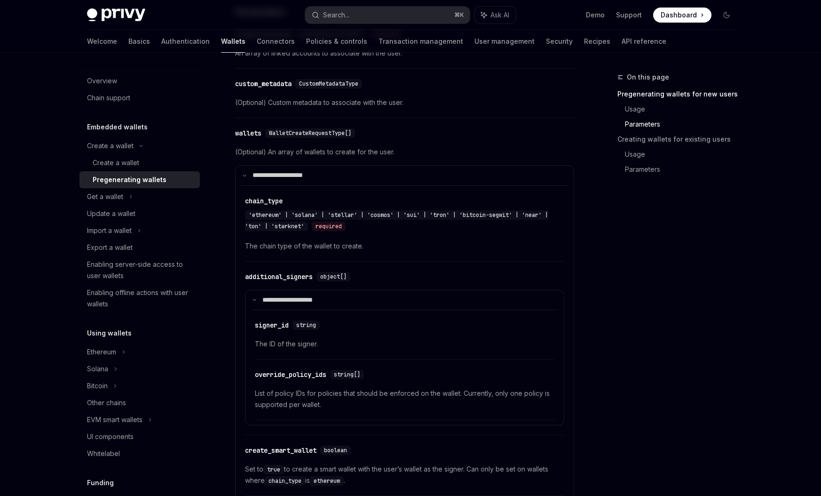
scroll to position [1031, 0]
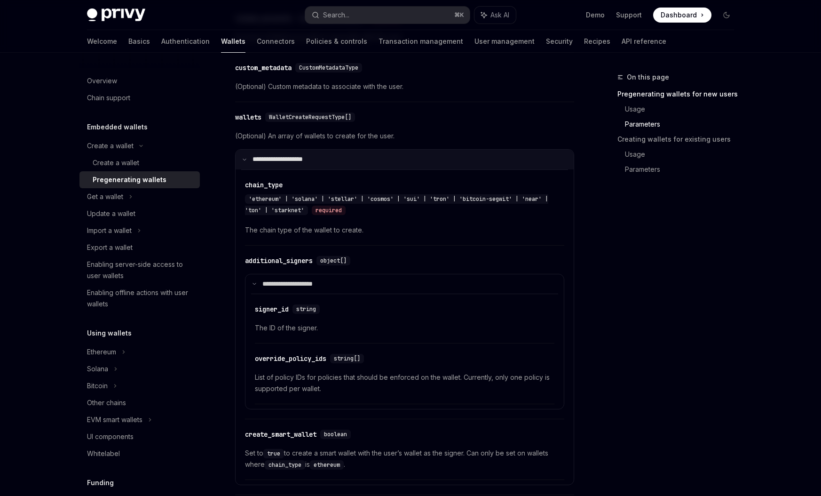
click at [287, 158] on p "**********" at bounding box center [284, 159] width 63 height 8
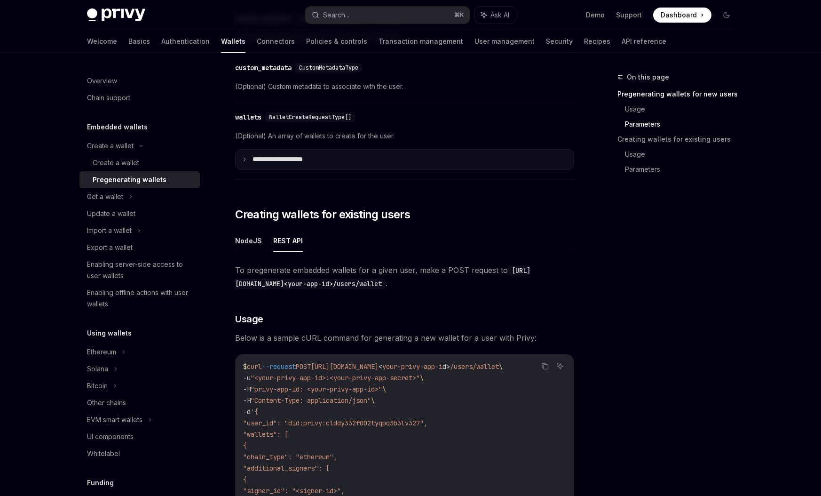
click at [287, 158] on p "**********" at bounding box center [285, 159] width 65 height 8
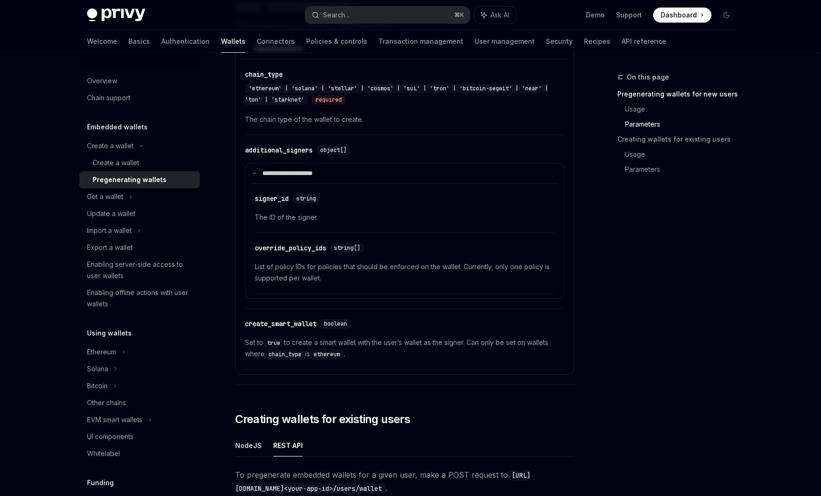
scroll to position [1143, 0]
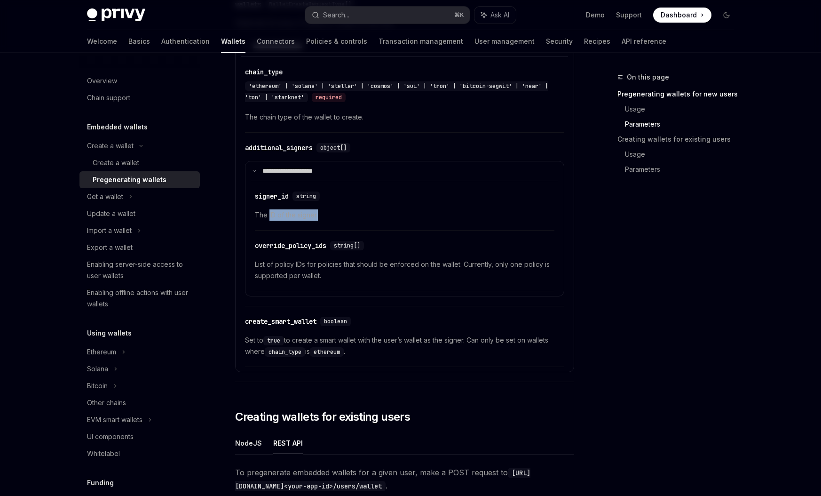
drag, startPoint x: 269, startPoint y: 215, endPoint x: 344, endPoint y: 215, distance: 74.8
click at [344, 215] on span "The ID of the signer." at bounding box center [405, 214] width 300 height 11
drag, startPoint x: 366, startPoint y: 277, endPoint x: 345, endPoint y: 275, distance: 21.3
click at [366, 277] on span "List of policy IDs for policies that should be enforced on the wallet. Currentl…" at bounding box center [405, 270] width 300 height 23
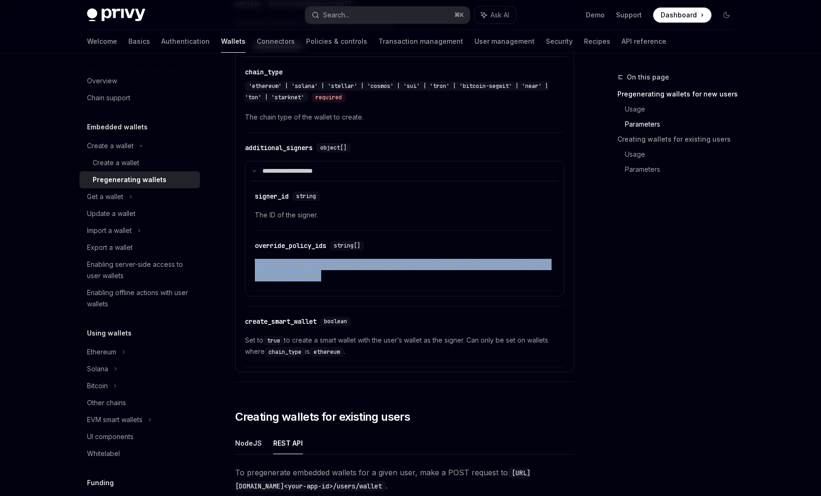
drag, startPoint x: 324, startPoint y: 276, endPoint x: 250, endPoint y: 267, distance: 73.9
click at [250, 267] on details "**********" at bounding box center [404, 229] width 319 height 136
click at [342, 274] on span "List of policy IDs for policies that should be enforced on the wallet. Currentl…" at bounding box center [405, 270] width 300 height 23
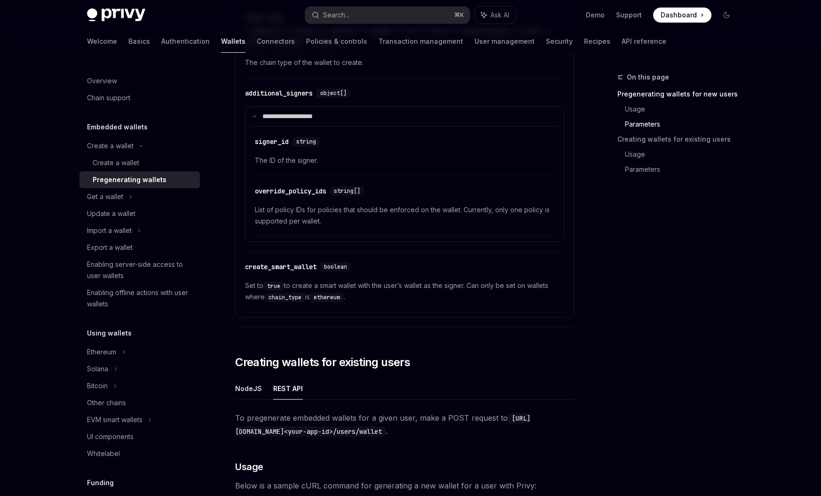
scroll to position [1200, 0]
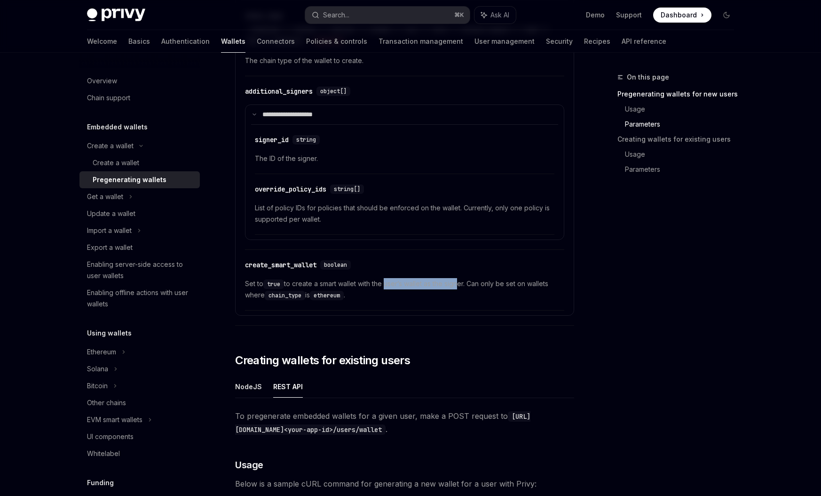
drag, startPoint x: 388, startPoint y: 284, endPoint x: 458, endPoint y: 284, distance: 70.1
click at [458, 284] on span "Set to true to create a smart wallet with the user’s wallet as the signer. Can …" at bounding box center [404, 289] width 319 height 23
click at [461, 294] on span "Set to true to create a smart wallet with the user’s wallet as the signer. Can …" at bounding box center [404, 289] width 319 height 23
drag, startPoint x: 340, startPoint y: 296, endPoint x: 242, endPoint y: 294, distance: 97.9
click at [242, 294] on div "**********" at bounding box center [404, 155] width 327 height 311
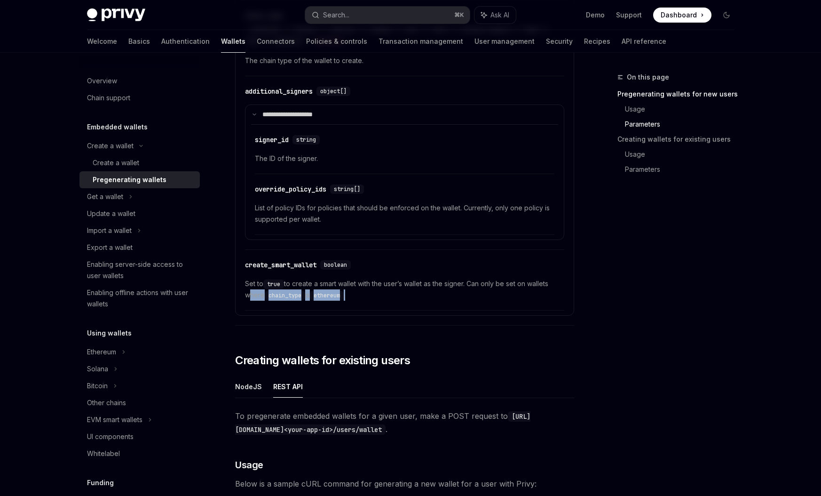
click at [386, 299] on span "Set to true to create a smart wallet with the user’s wallet as the signer. Can …" at bounding box center [404, 289] width 319 height 23
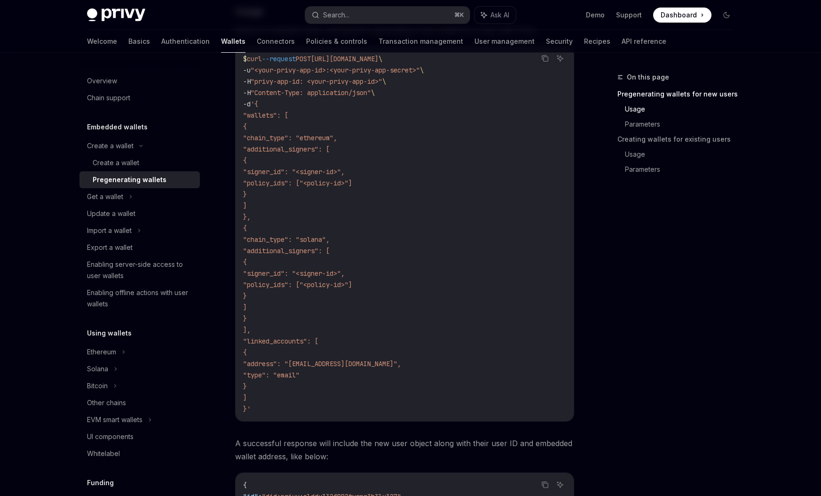
scroll to position [274, 0]
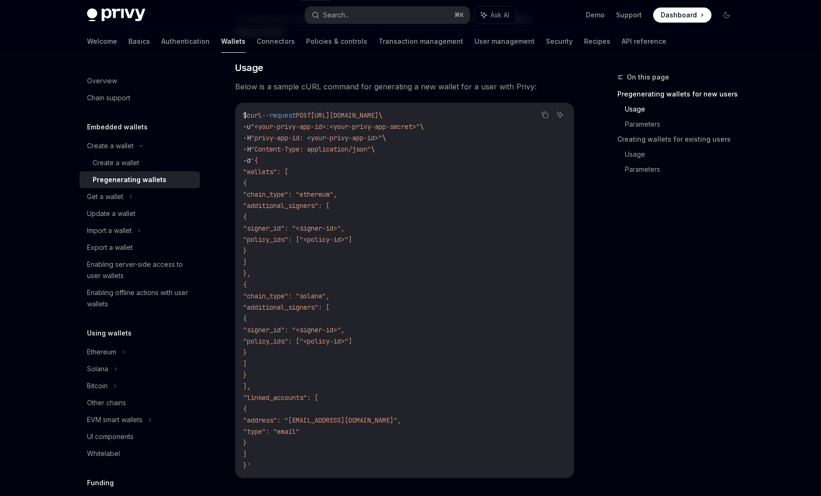
drag, startPoint x: 333, startPoint y: 116, endPoint x: 464, endPoint y: 117, distance: 131.2
click at [382, 117] on span "$ curl --request POST https://auth.privy.io/api/v1/users \" at bounding box center [312, 115] width 139 height 8
copy span "[URL][DOMAIN_NAME]"
click at [412, 248] on code "$ curl --request POST [URL][DOMAIN_NAME] \ -u "<your-privy-app-id>:<your-privy-…" at bounding box center [404, 290] width 323 height 361
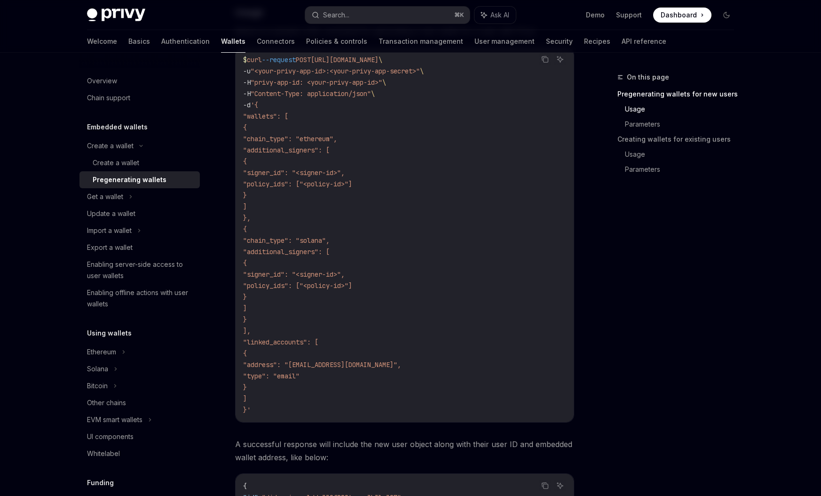
scroll to position [330, 0]
drag, startPoint x: 277, startPoint y: 342, endPoint x: 291, endPoint y: 399, distance: 59.2
click at [291, 399] on code "$ curl --request POST [URL][DOMAIN_NAME] \ -u "<your-privy-app-id>:<your-privy-…" at bounding box center [404, 233] width 323 height 361
copy code ""linked_accounts": [ { "address": "[EMAIL_ADDRESS][DOMAIN_NAME]", "type": "emai…"
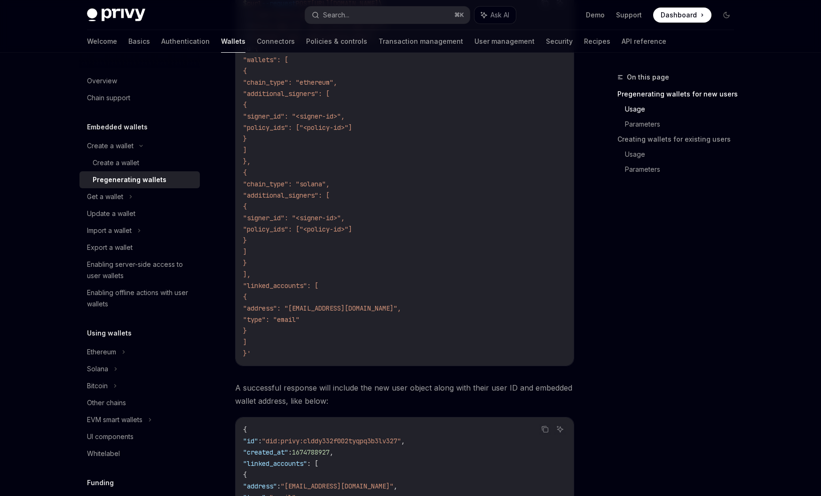
scroll to position [387, 0]
click at [368, 300] on code "$ curl --request POST [URL][DOMAIN_NAME] \ -u "<your-privy-app-id>:<your-privy-…" at bounding box center [404, 177] width 323 height 361
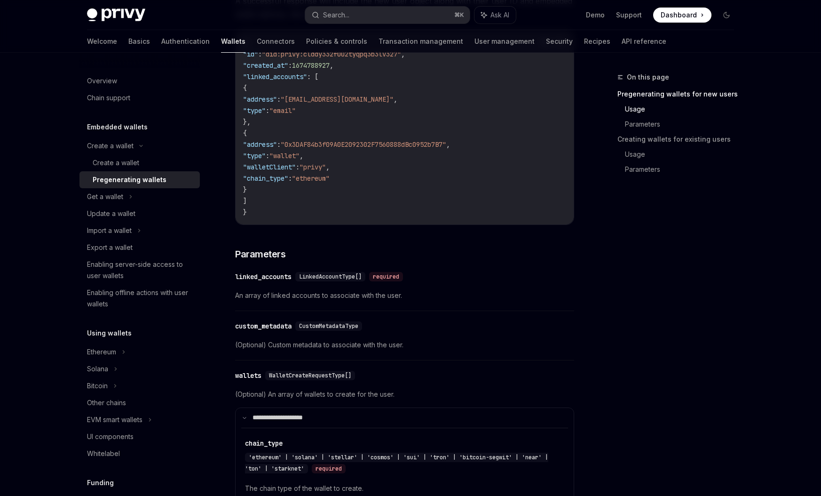
scroll to position [929, 0]
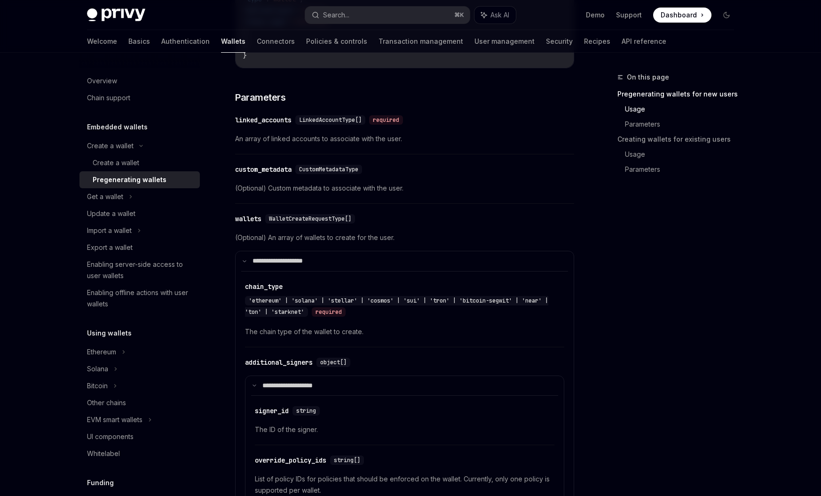
click at [277, 167] on div "custom_metadata" at bounding box center [263, 169] width 56 height 9
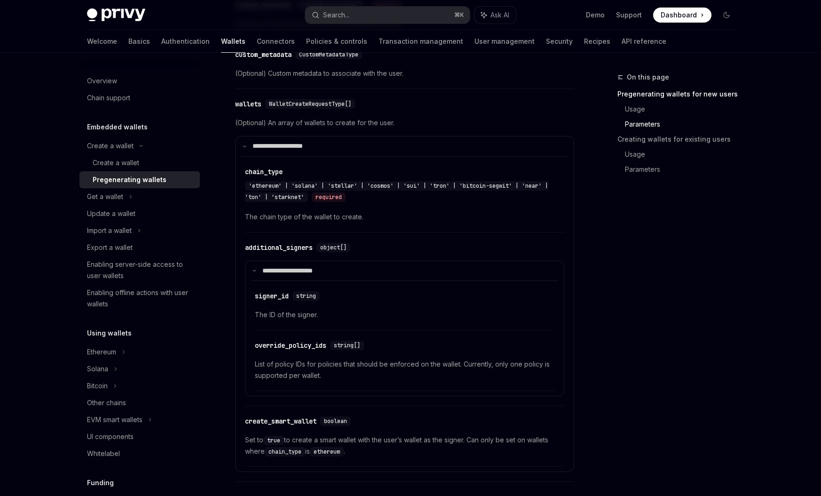
scroll to position [1049, 0]
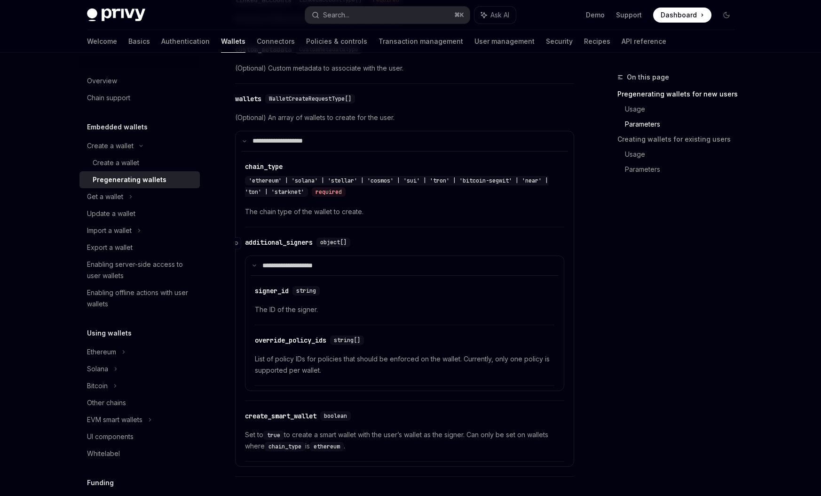
click at [303, 242] on div "additional_signers" at bounding box center [279, 242] width 68 height 9
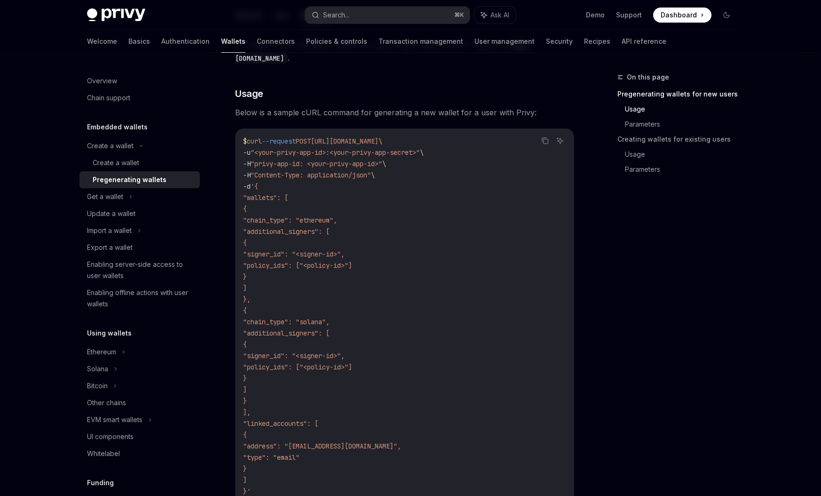
scroll to position [247, 0]
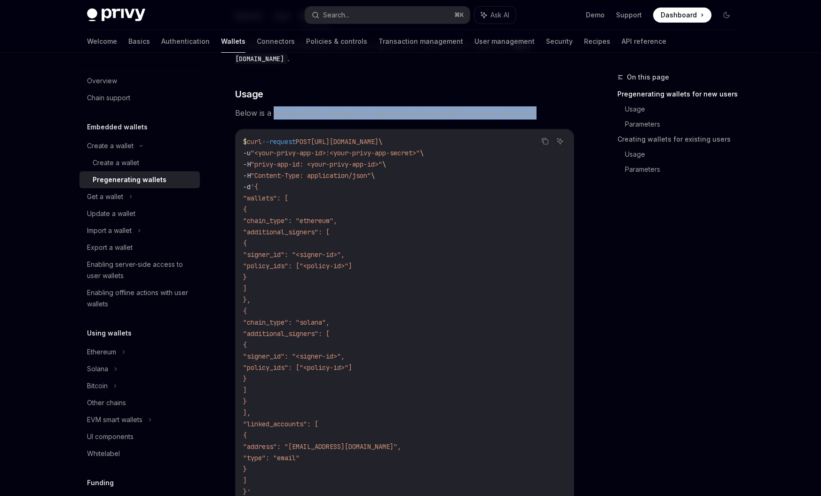
drag, startPoint x: 272, startPoint y: 112, endPoint x: 550, endPoint y: 112, distance: 278.0
click at [550, 112] on span "Below is a sample cURL command for generating a new wallet for a user with Priv…" at bounding box center [404, 112] width 339 height 13
click at [547, 116] on span "Below is a sample cURL command for generating a new wallet for a user with Priv…" at bounding box center [404, 112] width 339 height 13
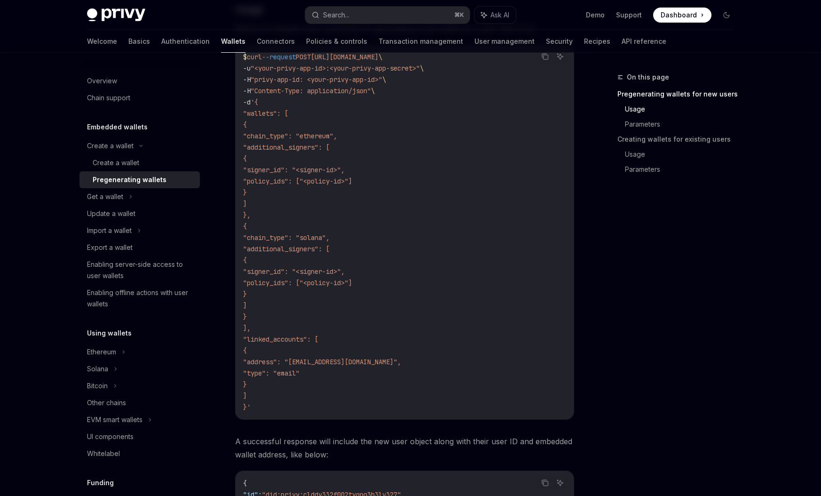
scroll to position [315, 0]
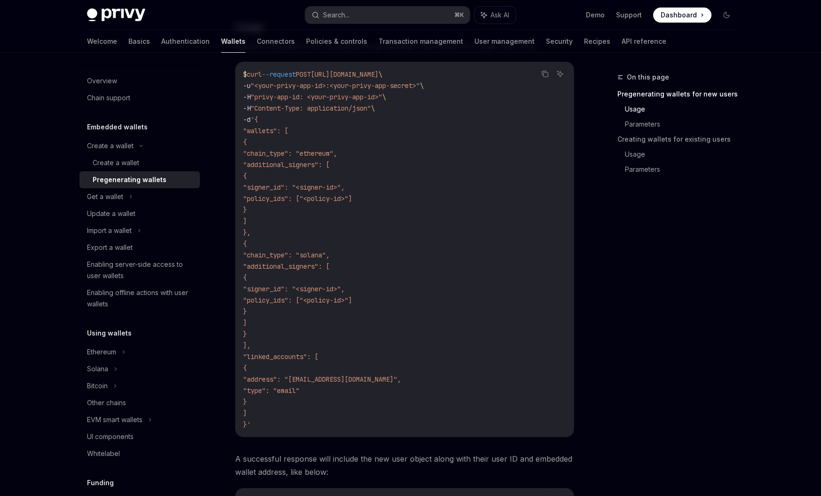
click at [330, 266] on span ""additional_signers": [" at bounding box center [286, 266] width 87 height 8
drag, startPoint x: 413, startPoint y: 268, endPoint x: 386, endPoint y: 278, distance: 29.3
click at [413, 268] on code "$ curl --request POST [URL][DOMAIN_NAME] \ -u "<your-privy-app-id>:<your-privy-…" at bounding box center [404, 249] width 323 height 361
drag, startPoint x: 341, startPoint y: 289, endPoint x: 378, endPoint y: 289, distance: 36.7
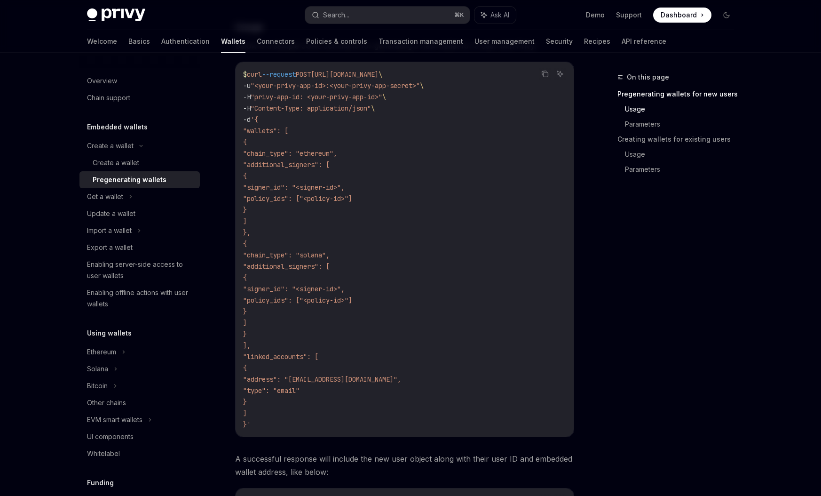
click at [345, 289] on span ""signer_id": "<signer-id>"," at bounding box center [294, 289] width 102 height 8
drag, startPoint x: 355, startPoint y: 299, endPoint x: 384, endPoint y: 298, distance: 29.2
click at [352, 298] on span ""policy_ids": ["<policy-id>"]" at bounding box center [297, 300] width 109 height 8
click at [384, 315] on code "$ curl --request POST [URL][DOMAIN_NAME] \ -u "<your-privy-app-id>:<your-privy-…" at bounding box center [404, 249] width 323 height 361
drag, startPoint x: 381, startPoint y: 299, endPoint x: 341, endPoint y: 304, distance: 39.8
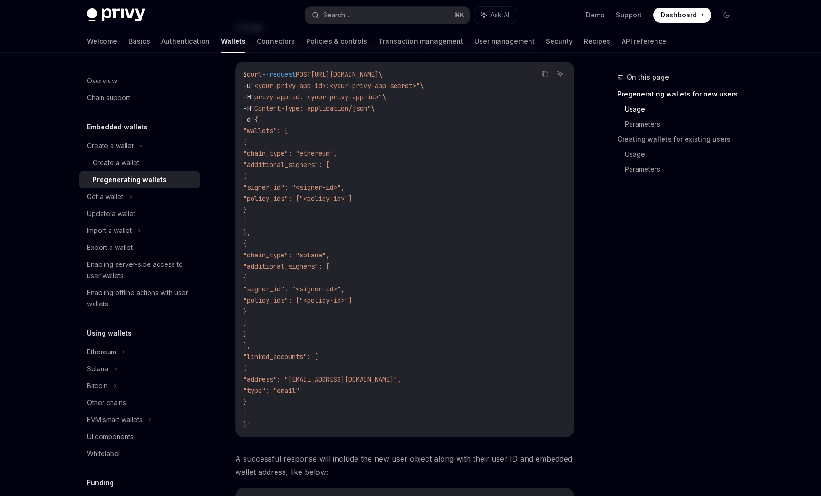
click at [341, 304] on code "$ curl --request POST [URL][DOMAIN_NAME] \ -u "<your-privy-app-id>:<your-privy-…" at bounding box center [404, 249] width 323 height 361
click at [349, 314] on code "$ curl --request POST [URL][DOMAIN_NAME] \ -u "<your-privy-app-id>:<your-privy-…" at bounding box center [404, 249] width 323 height 361
drag, startPoint x: 357, startPoint y: 287, endPoint x: 376, endPoint y: 285, distance: 19.4
click at [345, 285] on span ""signer_id": "<signer-id>"," at bounding box center [294, 289] width 102 height 8
drag, startPoint x: 381, startPoint y: 301, endPoint x: 342, endPoint y: 299, distance: 39.6
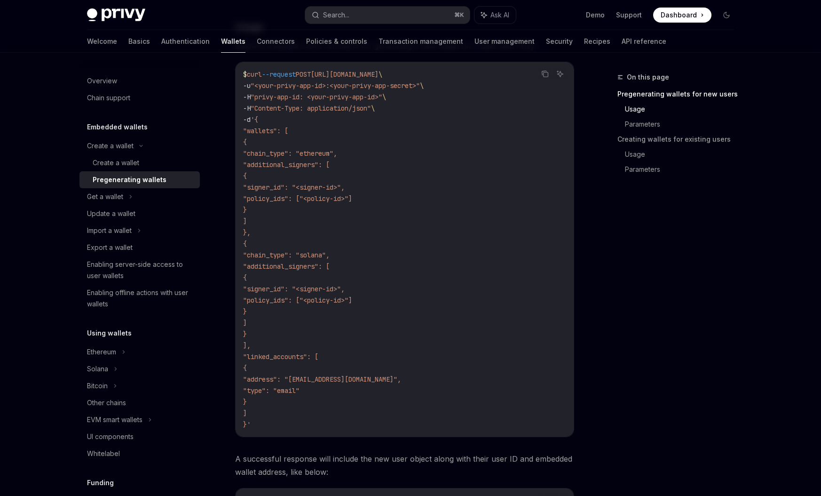
click at [342, 299] on span ""policy_ids": ["<policy-id>"]" at bounding box center [297, 300] width 109 height 8
click at [358, 313] on code "$ curl --request POST [URL][DOMAIN_NAME] \ -u "<your-privy-app-id>:<your-privy-…" at bounding box center [404, 249] width 323 height 361
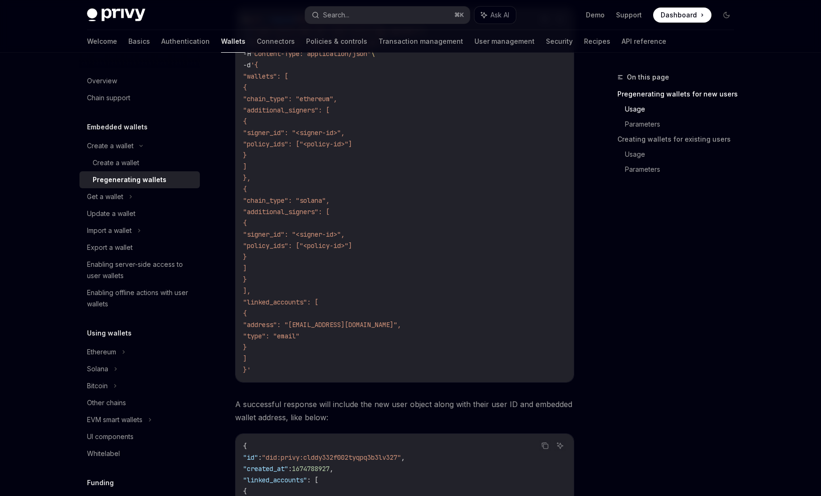
scroll to position [371, 0]
drag, startPoint x: 354, startPoint y: 322, endPoint x: 414, endPoint y: 323, distance: 60.2
click at [401, 323] on span ""address": "[EMAIL_ADDRESS][DOMAIN_NAME]"," at bounding box center [322, 322] width 158 height 8
click at [415, 336] on code "$ curl --request POST [URL][DOMAIN_NAME] \ -u "<your-privy-app-id>:<your-privy-…" at bounding box center [404, 192] width 323 height 361
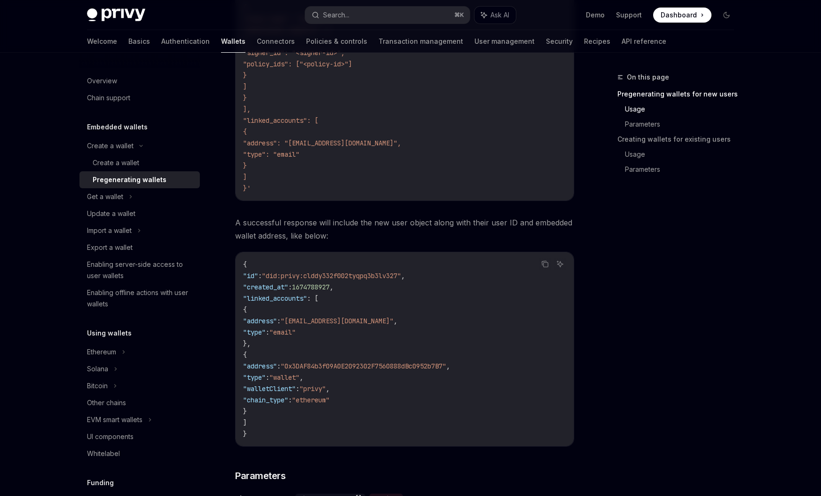
scroll to position [562, 0]
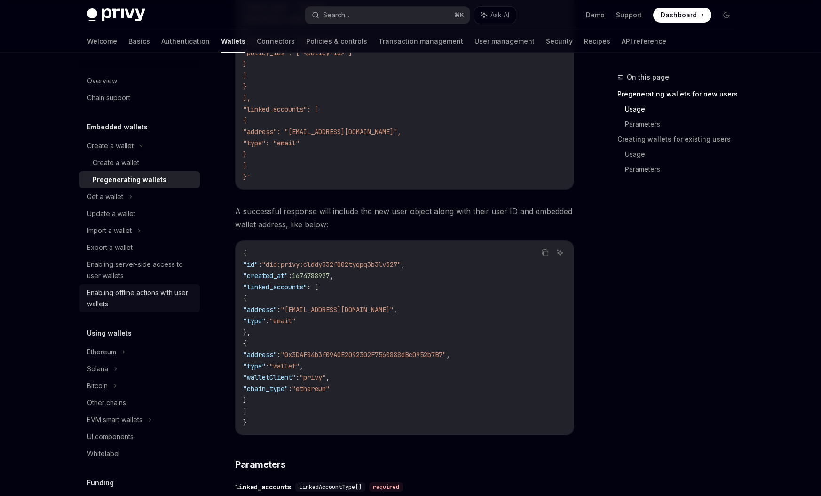
click at [153, 291] on div "Enabling offline actions with user wallets" at bounding box center [140, 298] width 107 height 23
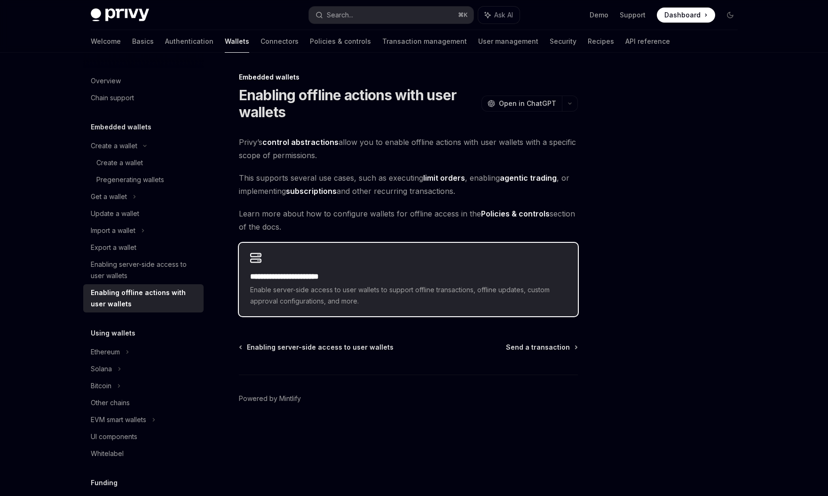
click at [376, 287] on span "Enable server-side access to user wallets to support offline transactions, offl…" at bounding box center [408, 295] width 317 height 23
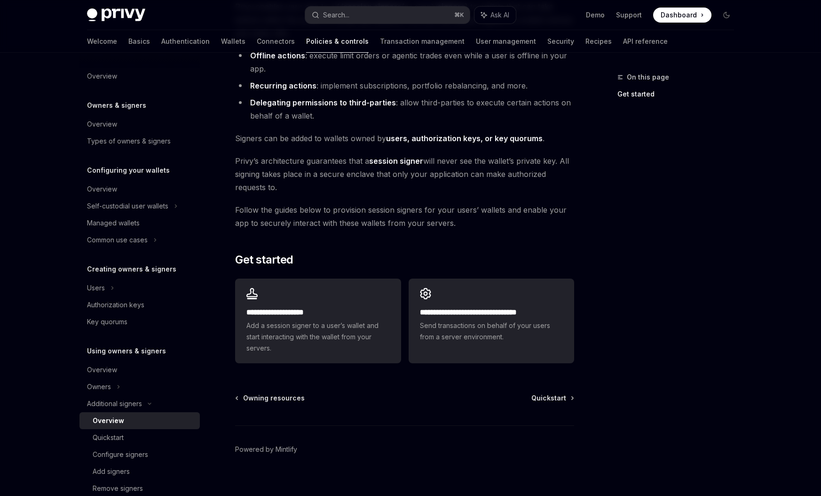
scroll to position [129, 0]
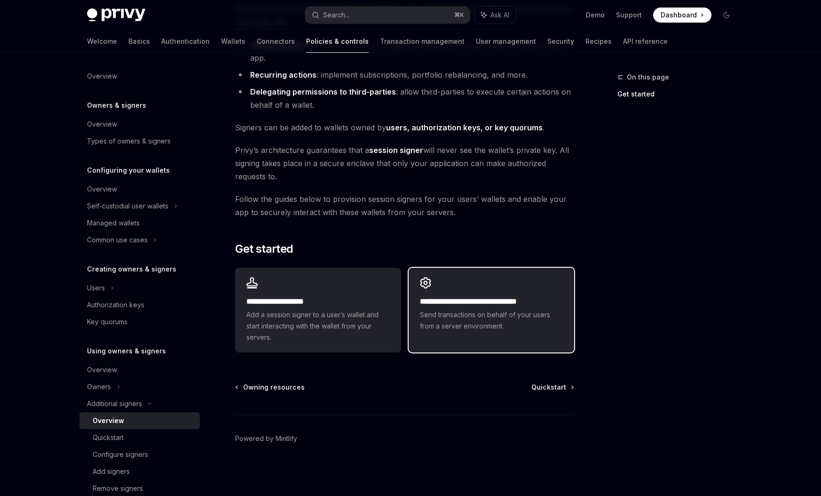
click at [432, 313] on span "Send transactions on behalf of your users from a server environment." at bounding box center [491, 320] width 143 height 23
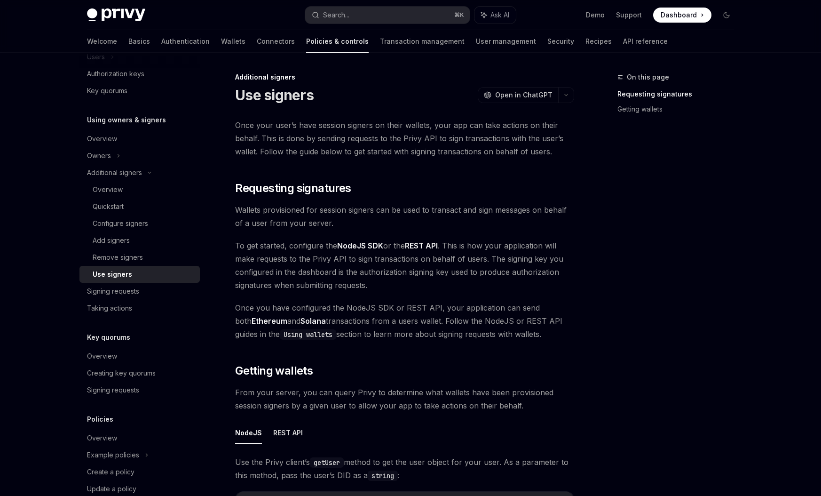
drag, startPoint x: 260, startPoint y: 137, endPoint x: 393, endPoint y: 137, distance: 132.6
click at [393, 137] on span "Once your user’s have session signers on their wallets, your app can take actio…" at bounding box center [404, 139] width 339 height 40
drag, startPoint x: 260, startPoint y: 151, endPoint x: 378, endPoint y: 157, distance: 118.7
click at [377, 152] on span "Once your user’s have session signers on their wallets, your app can take actio…" at bounding box center [404, 139] width 339 height 40
click at [383, 178] on div "Once your user’s have session signers on their wallets, your app can take actio…" at bounding box center [404, 424] width 339 height 610
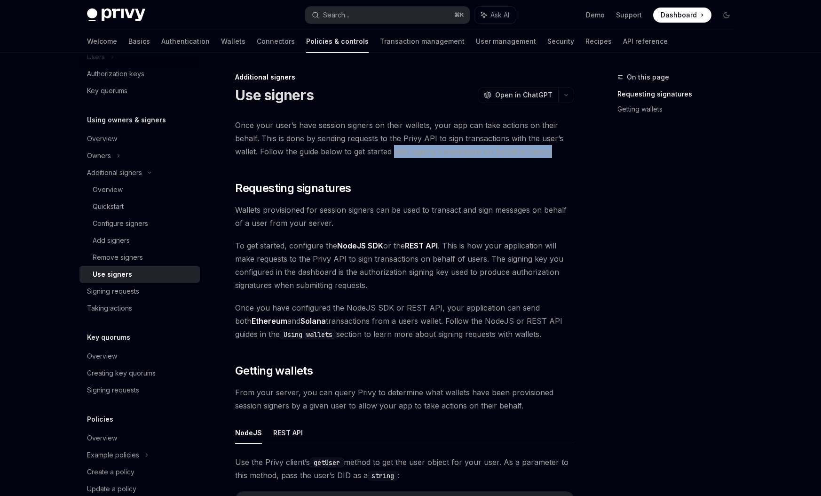
drag, startPoint x: 393, startPoint y: 151, endPoint x: 561, endPoint y: 151, distance: 167.4
click at [561, 151] on span "Once your user’s have session signers on their wallets, your app can take actio…" at bounding box center [404, 139] width 339 height 40
click at [555, 174] on div "Once your user’s have session signers on their wallets, your app can take actio…" at bounding box center [404, 424] width 339 height 610
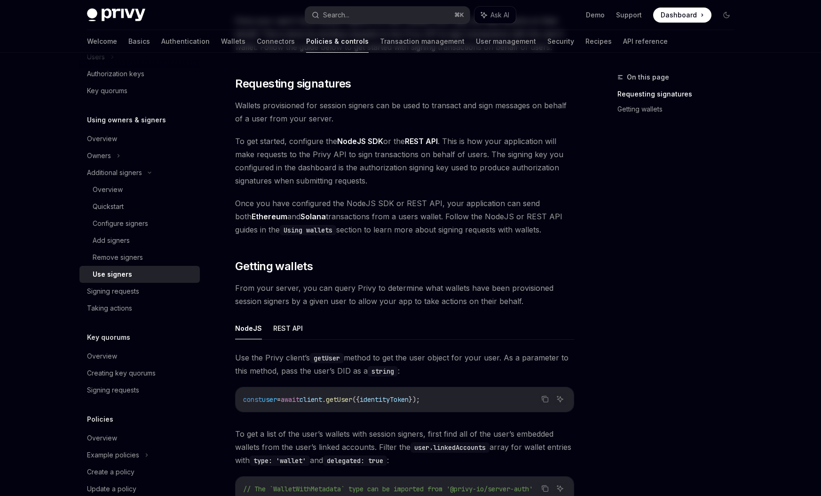
scroll to position [113, 0]
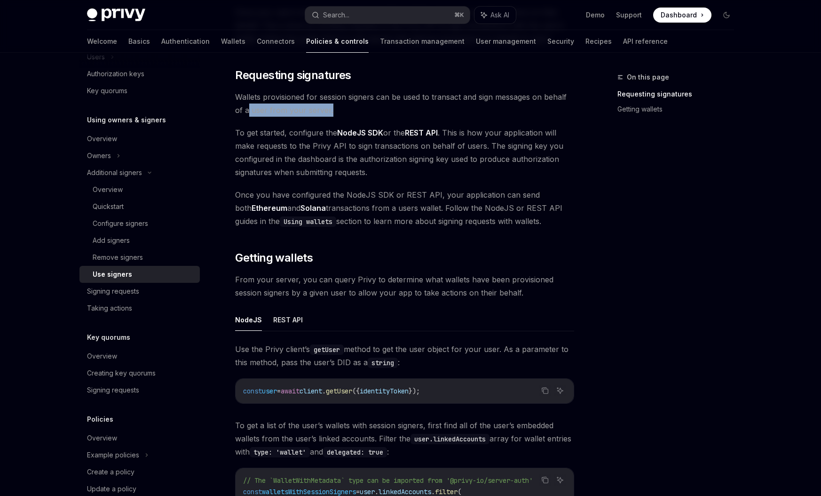
drag, startPoint x: 248, startPoint y: 111, endPoint x: 344, endPoint y: 110, distance: 96.0
click at [344, 110] on span "Wallets provisioned for session signers can be used to transact and sign messag…" at bounding box center [404, 103] width 339 height 26
click at [345, 115] on span "Wallets provisioned for session signers can be used to transact and sign messag…" at bounding box center [404, 103] width 339 height 26
drag, startPoint x: 235, startPoint y: 146, endPoint x: 344, endPoint y: 143, distance: 108.7
click at [344, 143] on span "To get started, configure the NodeJS SDK or the REST API . This is how your app…" at bounding box center [404, 152] width 339 height 53
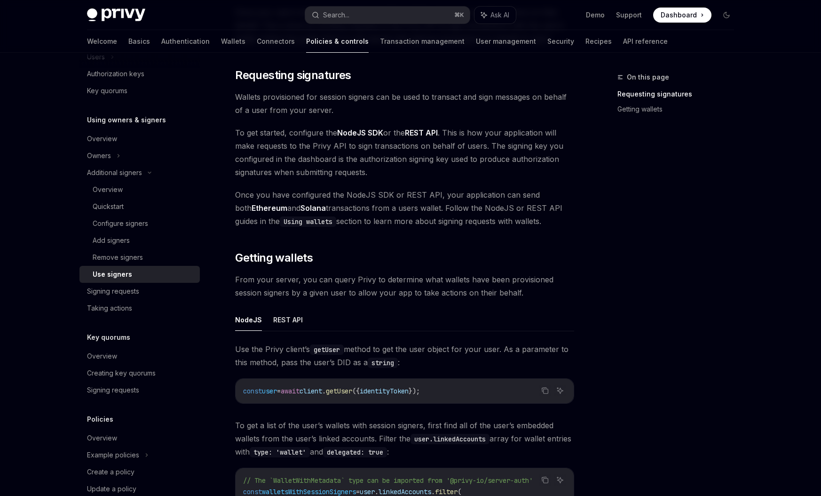
click at [359, 158] on span "To get started, configure the NodeJS SDK or the REST API . This is how your app…" at bounding box center [404, 152] width 339 height 53
drag, startPoint x: 347, startPoint y: 144, endPoint x: 490, endPoint y: 142, distance: 142.5
click at [490, 142] on span "To get started, configure the NodeJS SDK or the REST API . This is how your app…" at bounding box center [404, 152] width 339 height 53
drag, startPoint x: 484, startPoint y: 148, endPoint x: 344, endPoint y: 143, distance: 140.2
click at [344, 143] on span "To get started, configure the NodeJS SDK or the REST API . This is how your app…" at bounding box center [404, 152] width 339 height 53
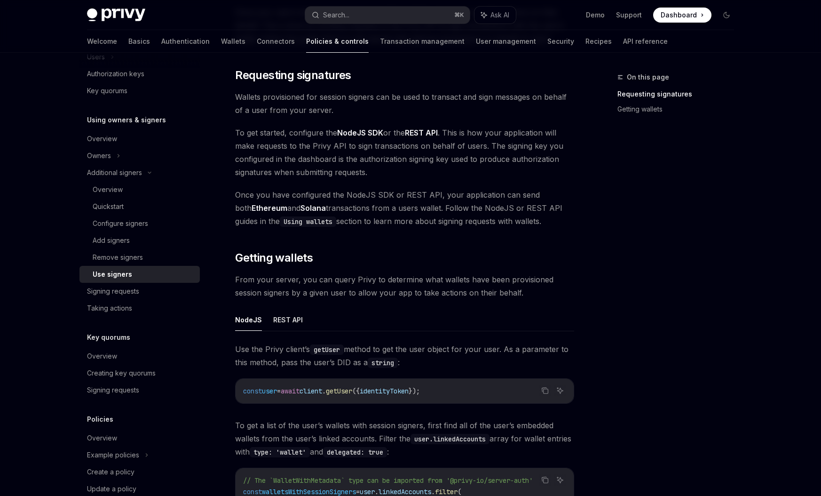
click at [406, 171] on span "To get started, configure the NodeJS SDK or the REST API . This is how your app…" at bounding box center [404, 152] width 339 height 53
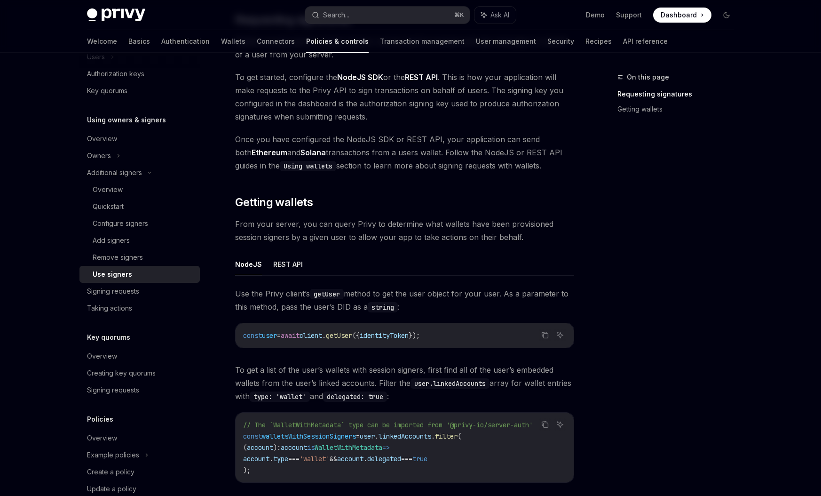
scroll to position [169, 0]
drag, startPoint x: 261, startPoint y: 163, endPoint x: 311, endPoint y: 163, distance: 50.3
click at [311, 163] on code "Using wallets" at bounding box center [308, 165] width 56 height 10
click at [330, 190] on div "Once your user’s have session signers on their wallets, your app can take actio…" at bounding box center [404, 254] width 339 height 610
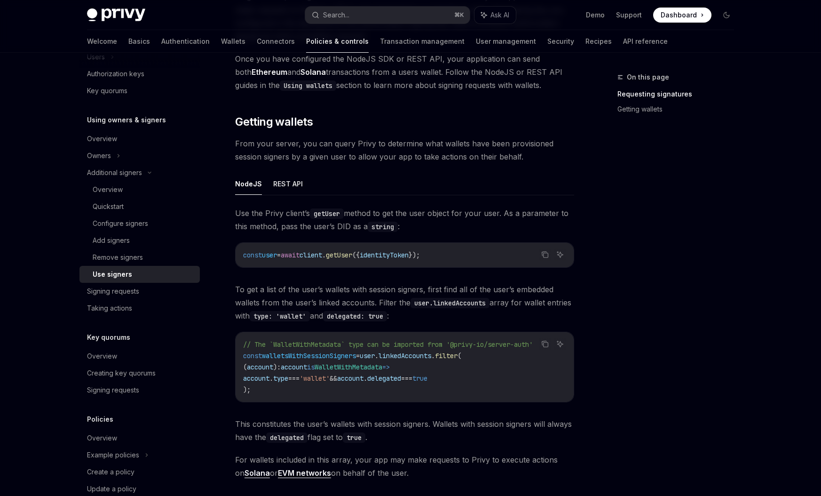
scroll to position [282, 0]
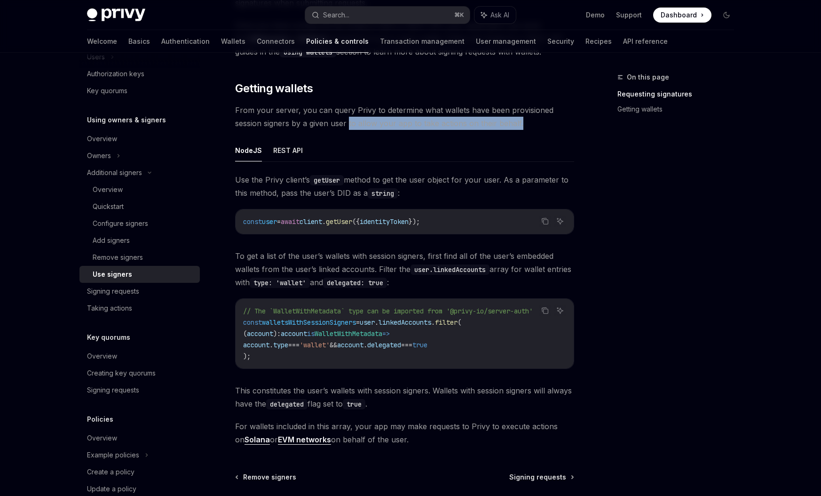
drag, startPoint x: 349, startPoint y: 124, endPoint x: 541, endPoint y: 127, distance: 191.5
click at [541, 127] on span "From your server, you can query Privy to determine what wallets have been provi…" at bounding box center [404, 116] width 339 height 26
click at [537, 144] on ul "NodeJS REST API" at bounding box center [404, 150] width 339 height 23
click at [291, 143] on button "REST API" at bounding box center [288, 150] width 30 height 22
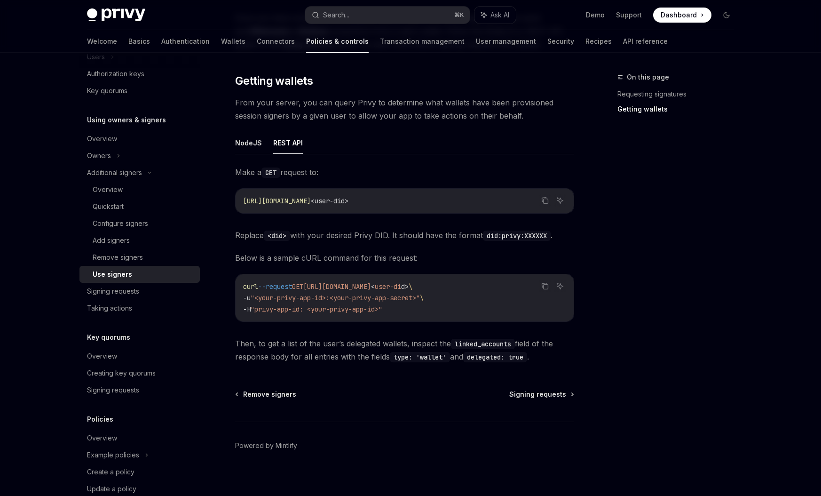
scroll to position [297, 0]
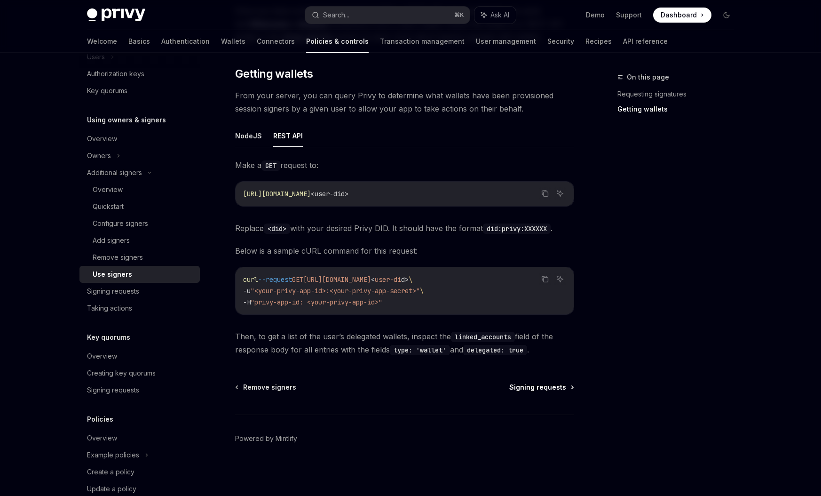
click at [525, 385] on span "Signing requests" at bounding box center [537, 386] width 57 height 9
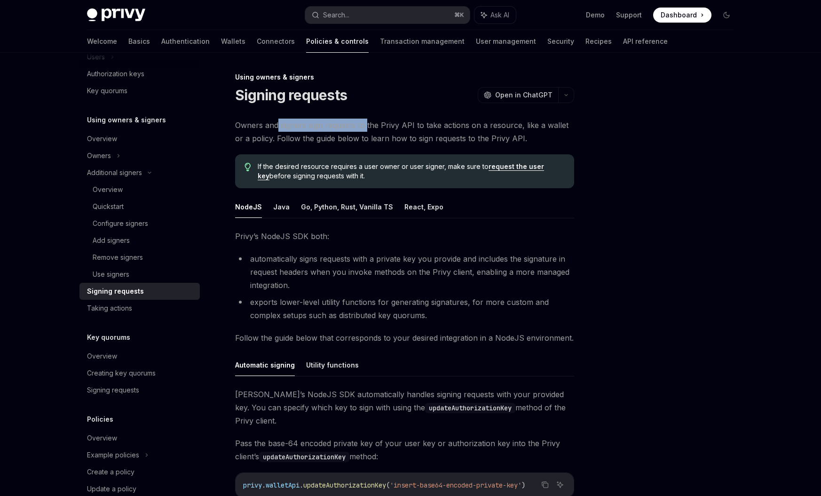
drag, startPoint x: 278, startPoint y: 124, endPoint x: 375, endPoint y: 135, distance: 97.1
click at [367, 128] on span "Owners and signers sign requests to the Privy API to take actions on a resource…" at bounding box center [404, 132] width 339 height 26
click at [383, 141] on span "Owners and signers sign requests to the Privy API to take actions on a resource…" at bounding box center [404, 132] width 339 height 26
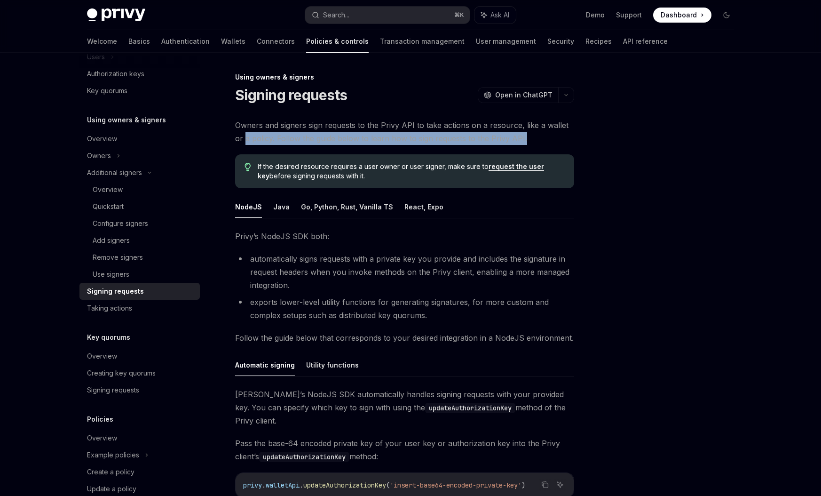
drag, startPoint x: 520, startPoint y: 138, endPoint x: 230, endPoint y: 135, distance: 290.2
click at [230, 135] on div "Using owners & signers Signing requests OpenAI Open in ChatGPT OpenAI Open in C…" at bounding box center [316, 381] width 519 height 620
click at [297, 142] on span "Owners and signers sign requests to the Privy API to take actions on a resource…" at bounding box center [404, 132] width 339 height 26
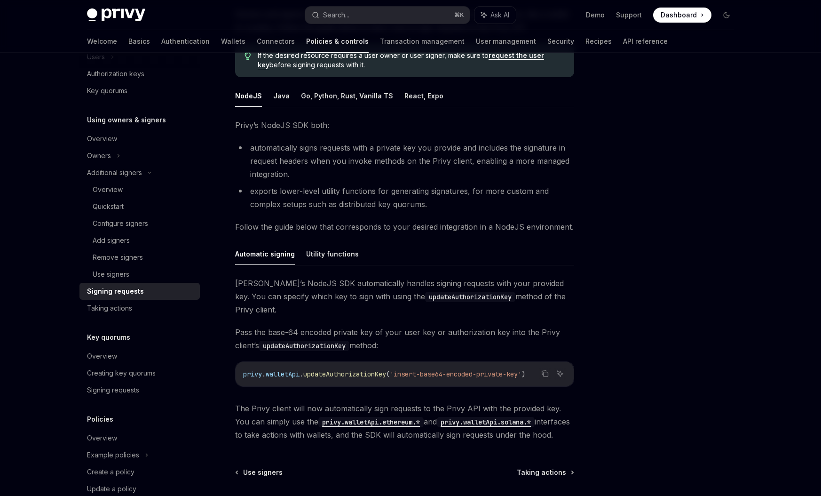
scroll to position [113, 0]
click at [336, 250] on button "Utility functions" at bounding box center [332, 252] width 53 height 22
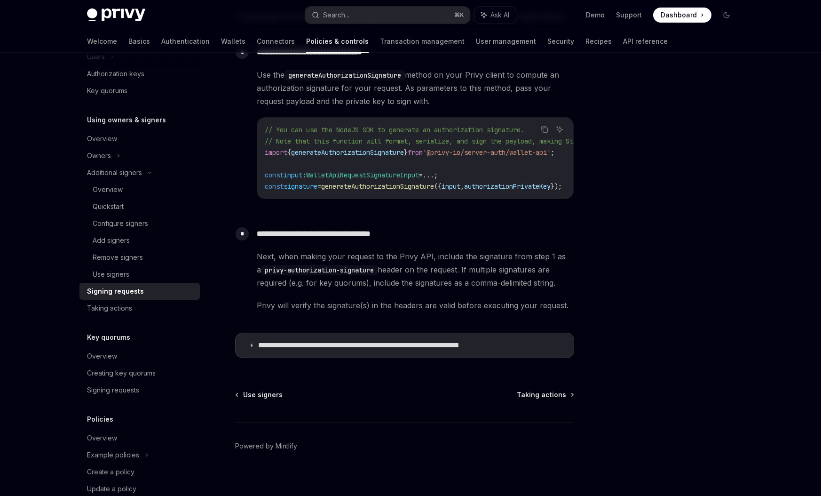
scroll to position [464, 0]
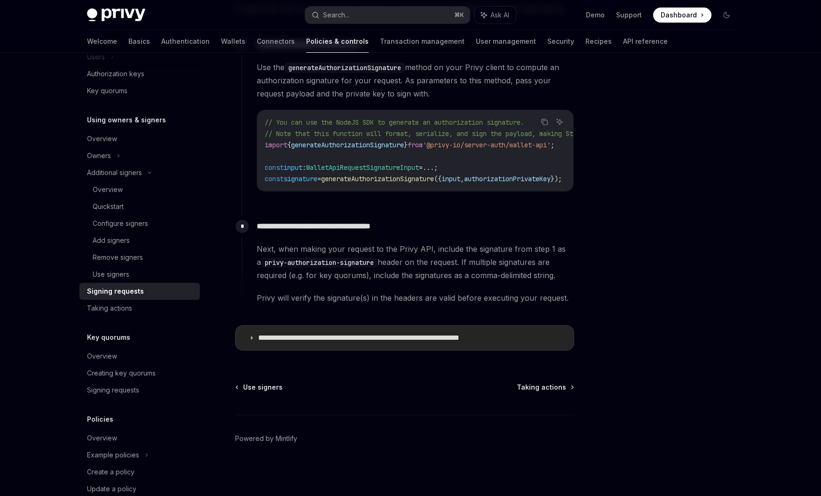
click at [328, 338] on p "**********" at bounding box center [388, 337] width 261 height 9
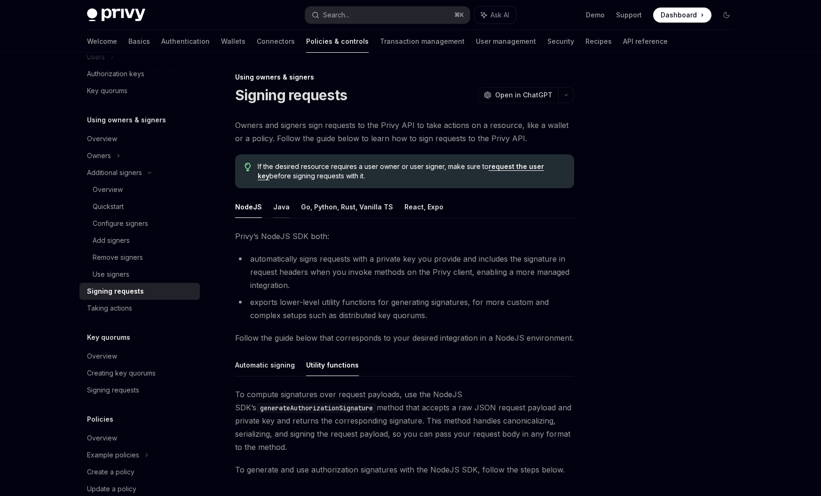
click at [278, 209] on button "Java" at bounding box center [281, 207] width 16 height 22
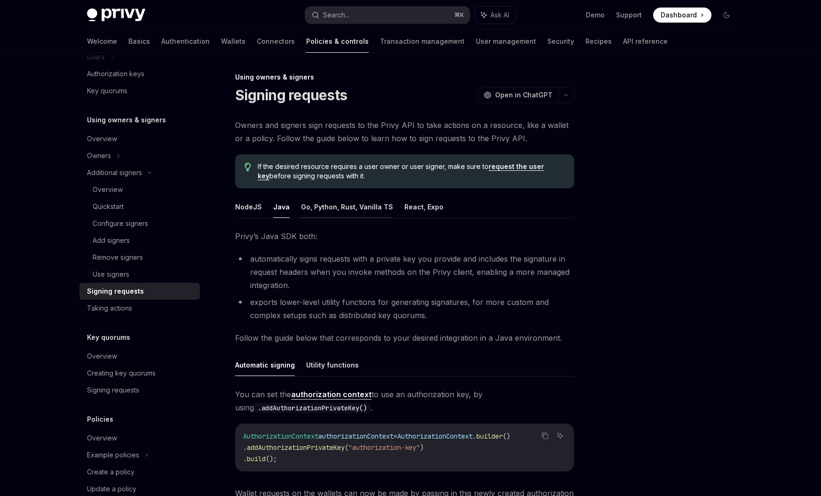
click at [348, 208] on button "Go, Python, Rust, Vanilla TS" at bounding box center [347, 207] width 92 height 22
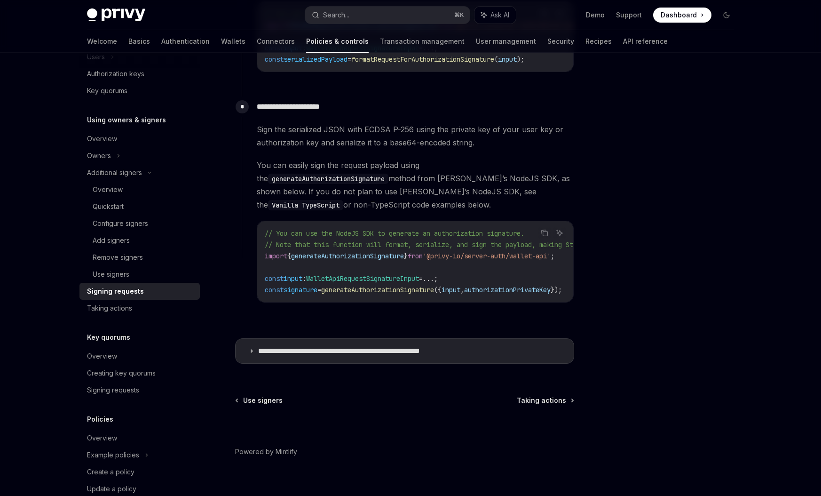
scroll to position [793, 0]
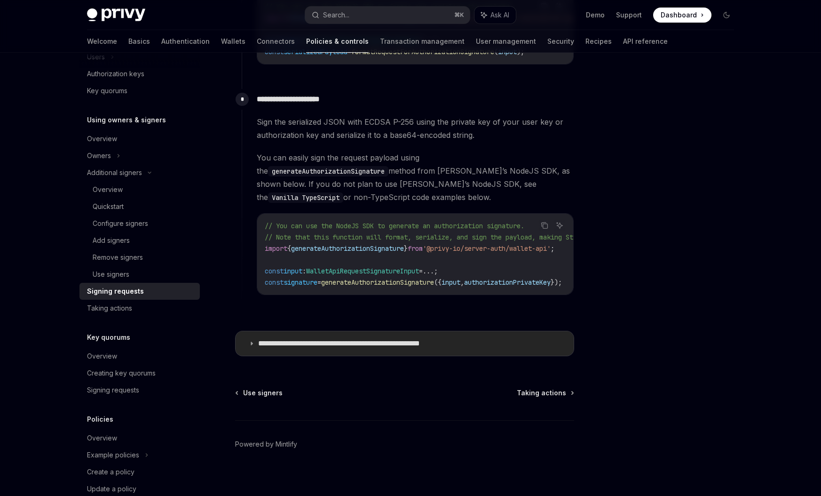
click at [373, 339] on p "**********" at bounding box center [364, 343] width 212 height 9
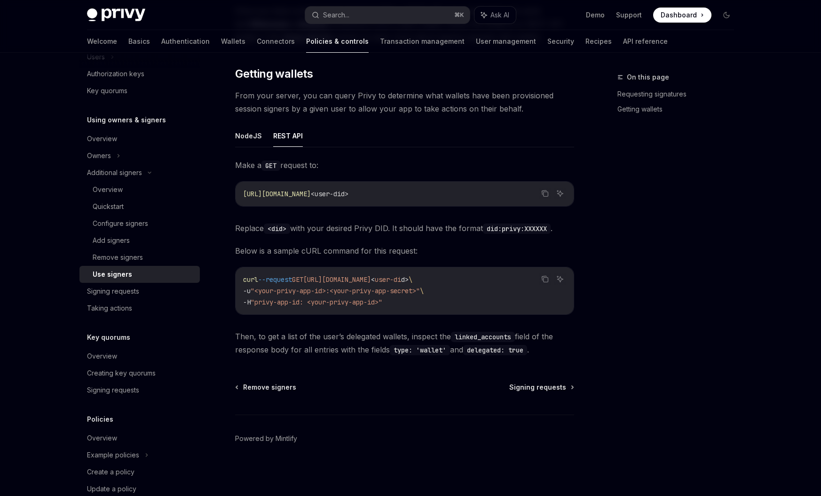
scroll to position [282, 0]
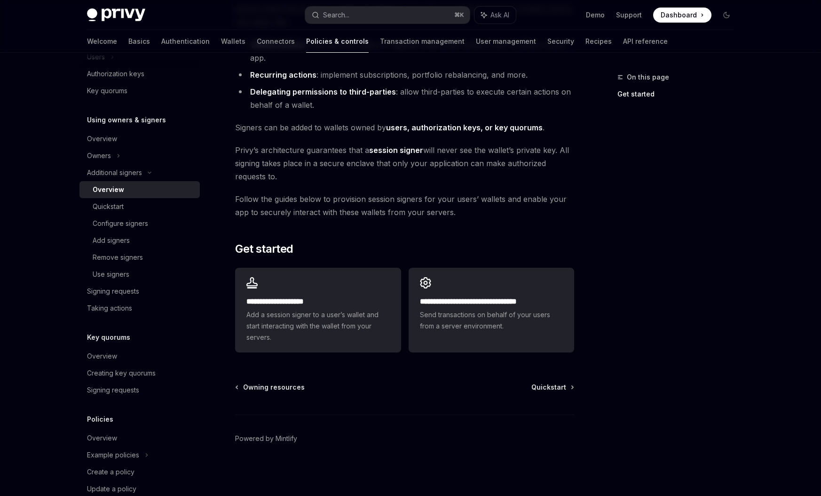
scroll to position [129, 0]
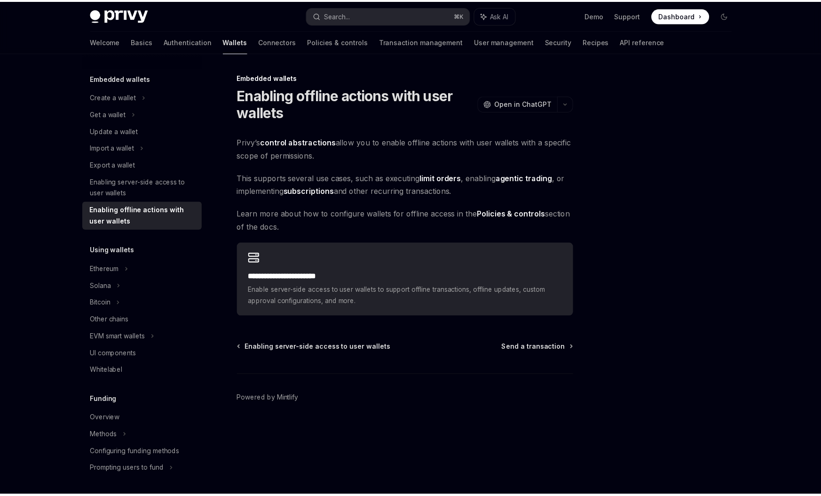
scroll to position [15, 0]
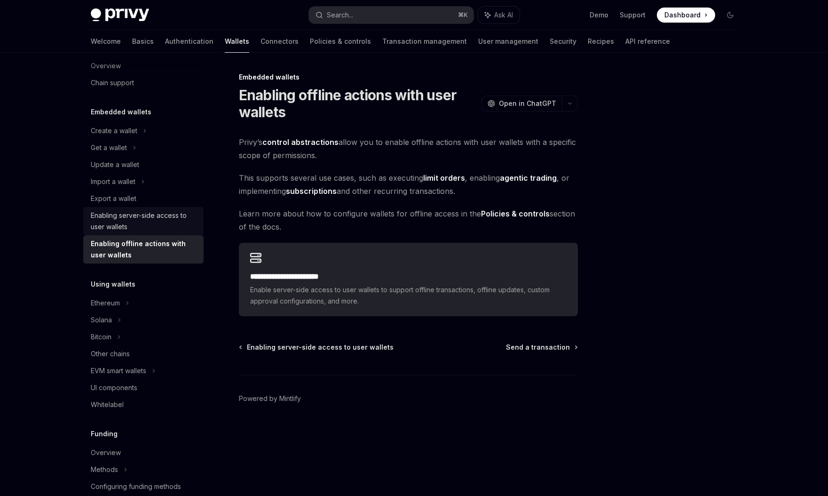
click at [119, 224] on div "Enabling server-side access to user wallets" at bounding box center [144, 221] width 107 height 23
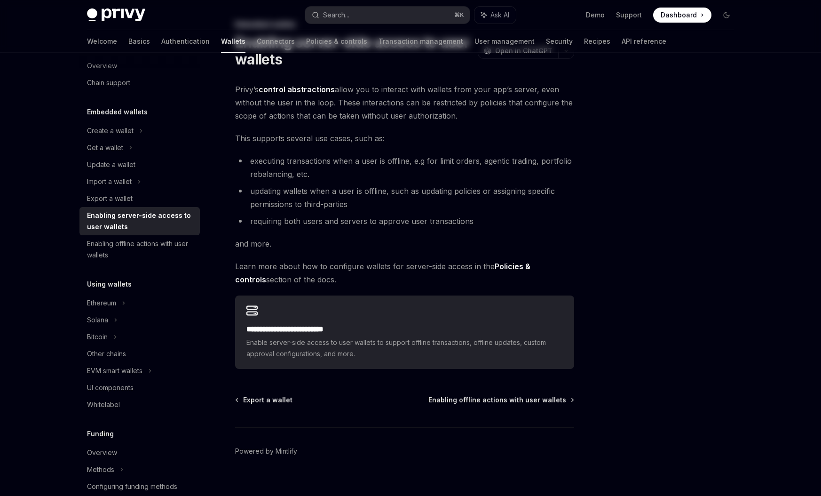
scroll to position [65, 0]
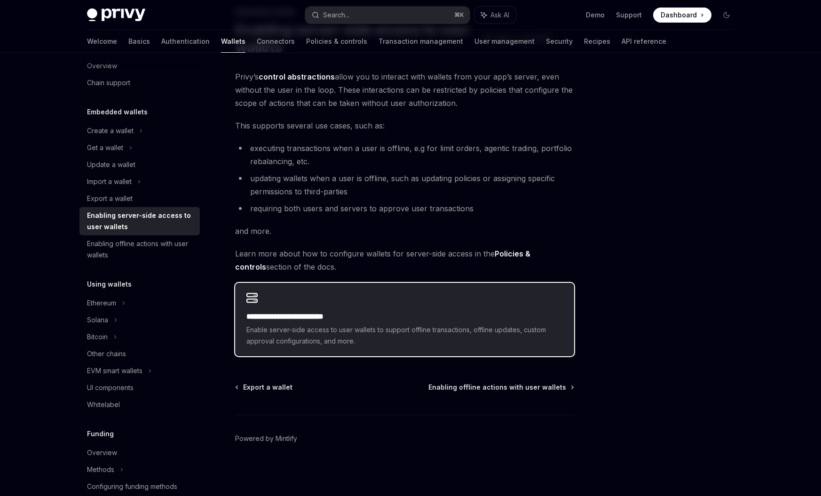
click at [342, 330] on span "Enable server-side access to user wallets to support offline transactions, offl…" at bounding box center [404, 335] width 317 height 23
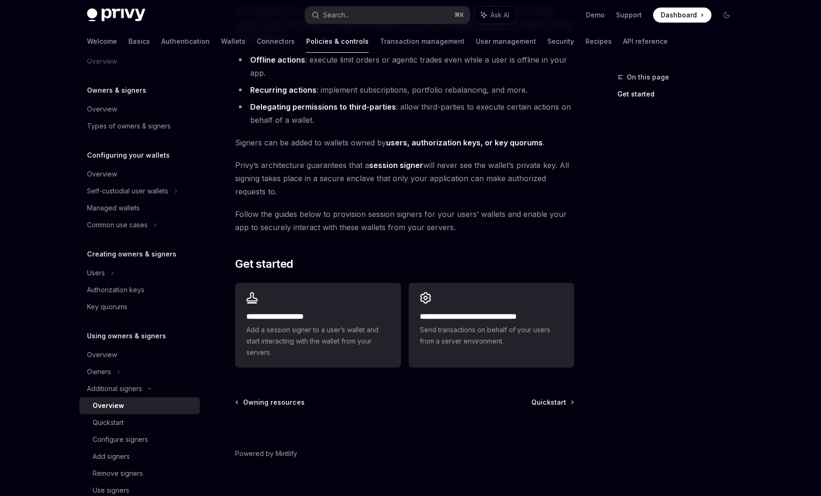
scroll to position [129, 0]
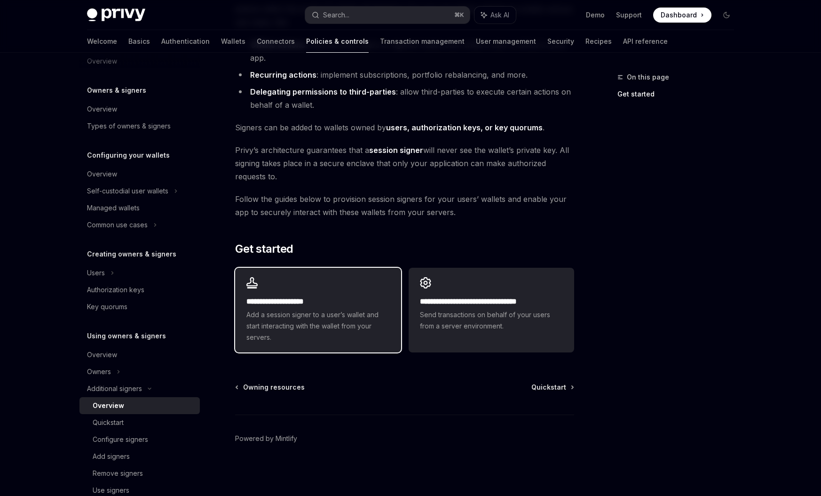
click at [326, 302] on h2 "**********" at bounding box center [317, 301] width 143 height 11
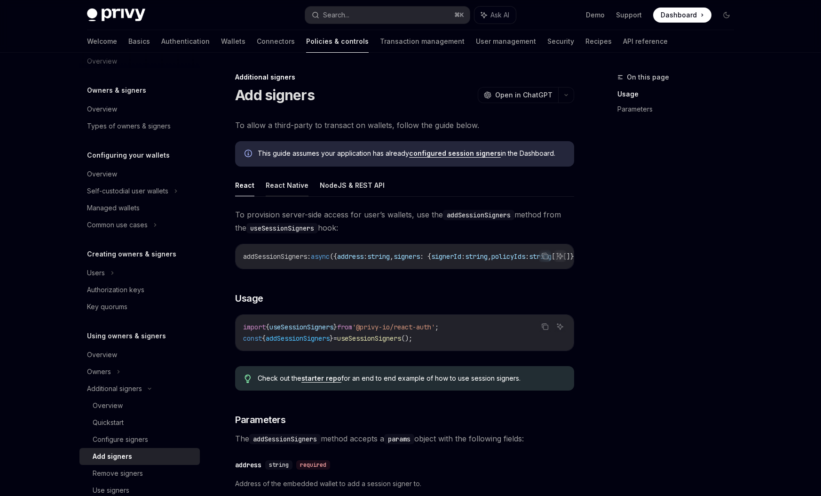
click at [294, 190] on button "React Native" at bounding box center [287, 185] width 43 height 22
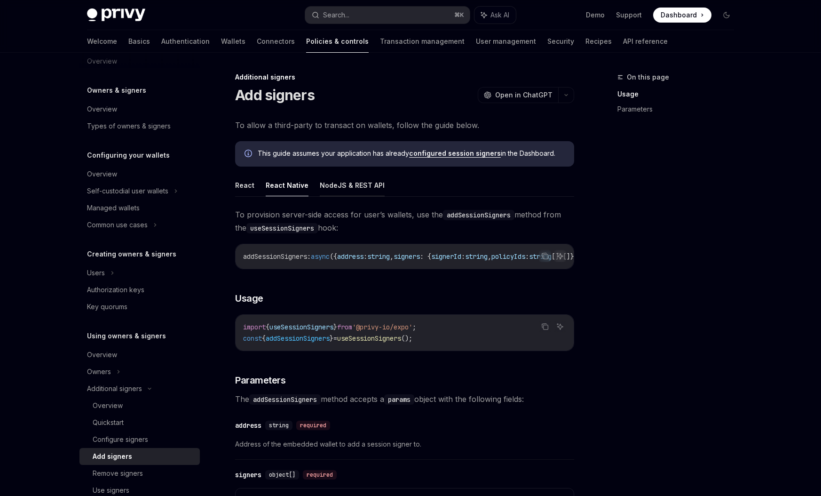
click at [370, 186] on button "NodeJS & REST API" at bounding box center [352, 185] width 65 height 22
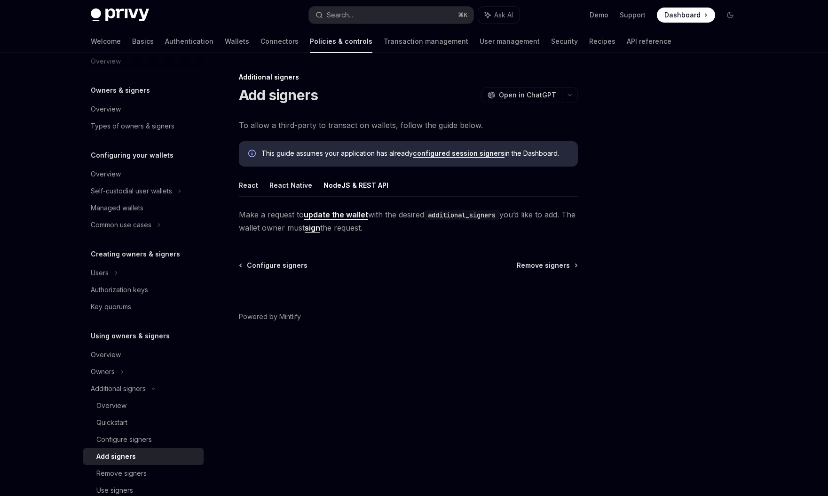
click at [396, 190] on ul "React React Native NodeJS & REST API" at bounding box center [408, 185] width 339 height 23
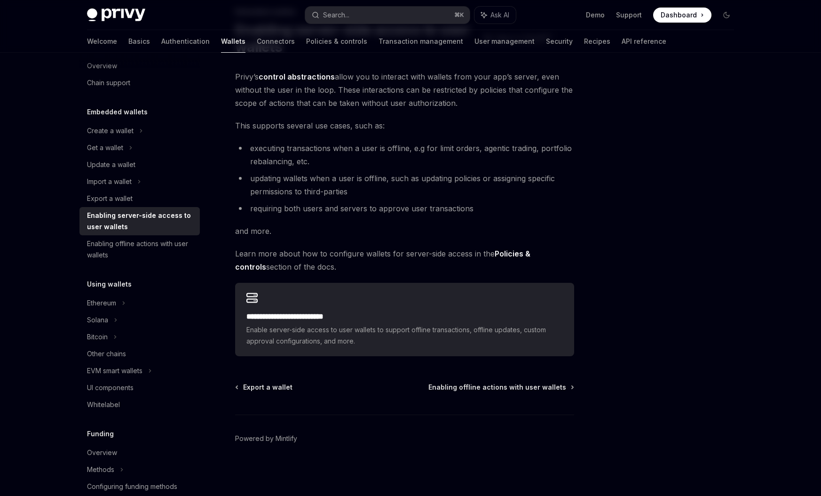
scroll to position [65, 0]
type textarea "*"
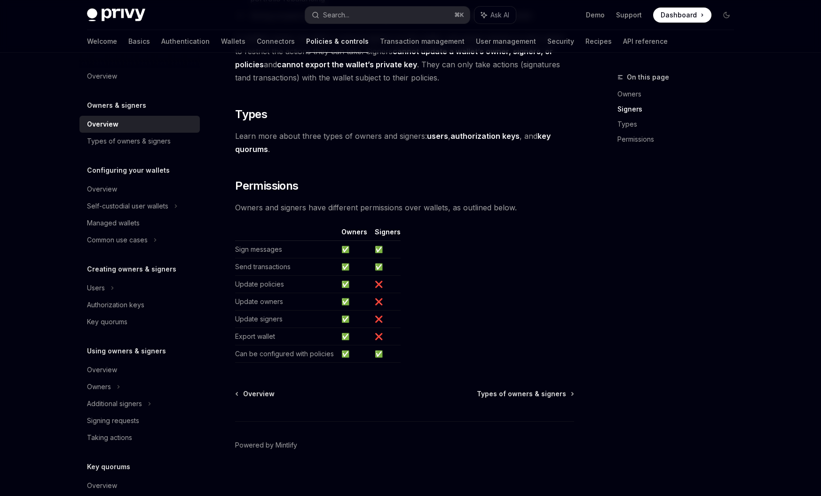
scroll to position [694, 0]
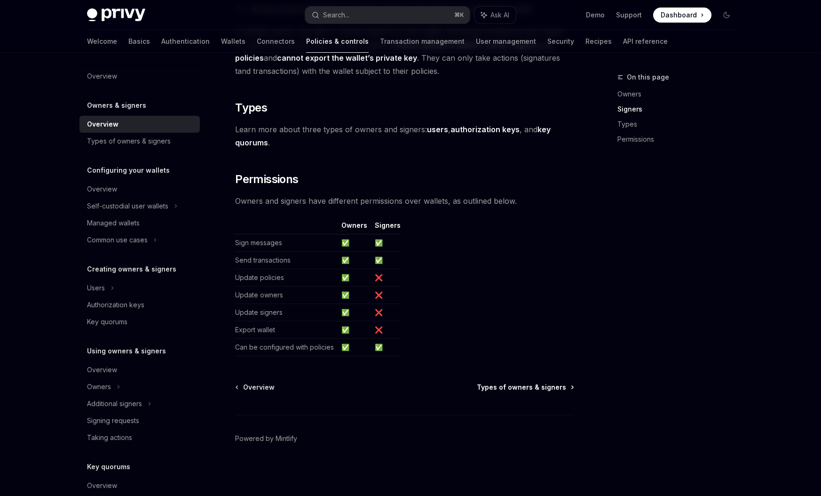
click at [523, 389] on span "Types of owners & signers" at bounding box center [521, 386] width 89 height 9
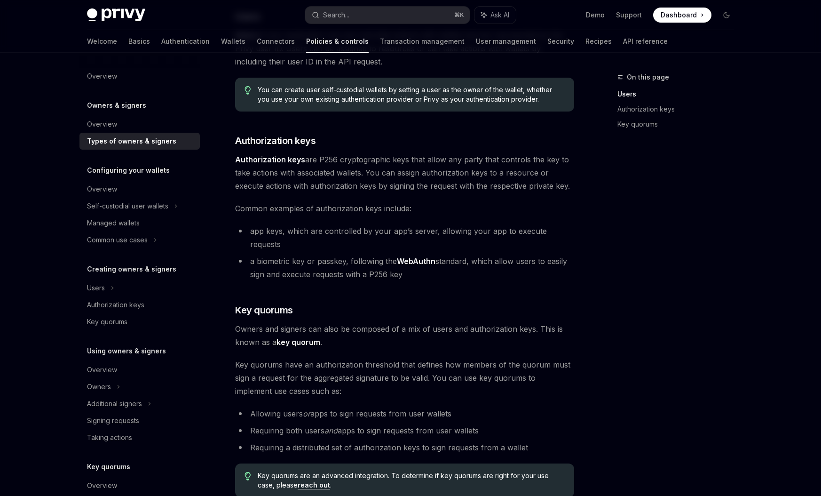
scroll to position [152, 0]
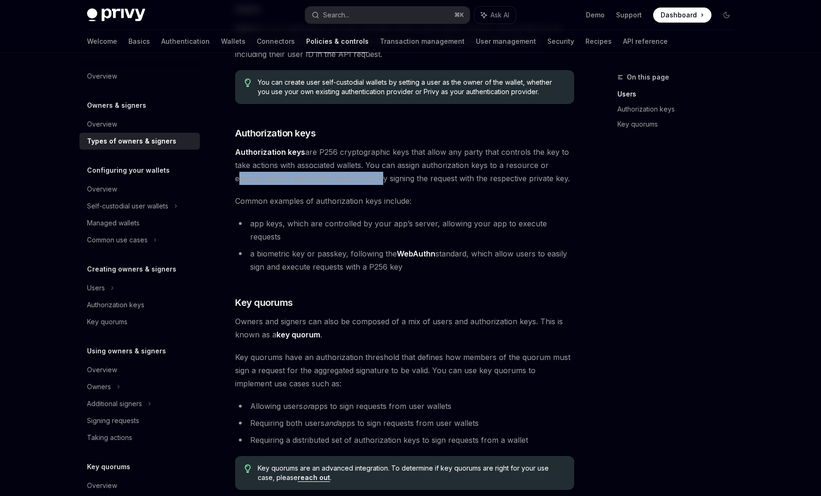
drag, startPoint x: 236, startPoint y: 180, endPoint x: 380, endPoint y: 179, distance: 143.9
click at [380, 179] on span "Authorization keys are P256 cryptographic keys that allow any party that contro…" at bounding box center [404, 165] width 339 height 40
click at [379, 196] on span "Common examples of authorization keys include:" at bounding box center [404, 200] width 339 height 13
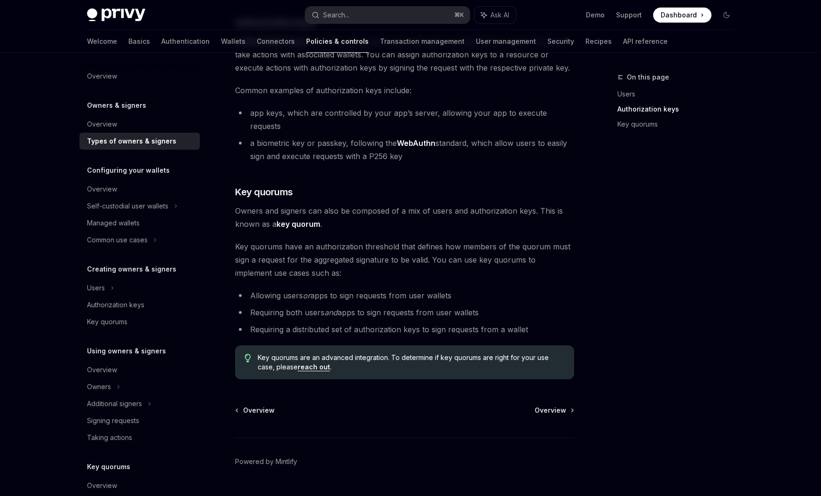
scroll to position [265, 0]
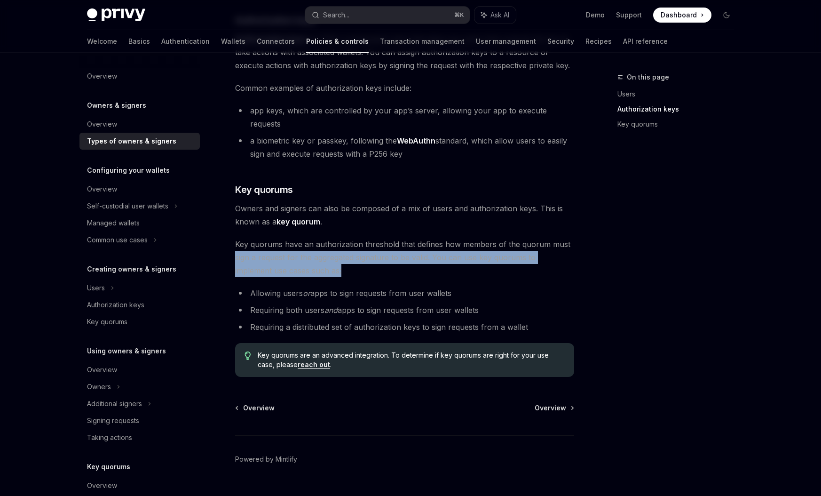
drag, startPoint x: 233, startPoint y: 244, endPoint x: 311, endPoint y: 251, distance: 78.8
click at [311, 251] on div "Owners & signers Types of owners & signers OpenAI Open in ChatGPT OpenAI Open i…" at bounding box center [316, 162] width 519 height 710
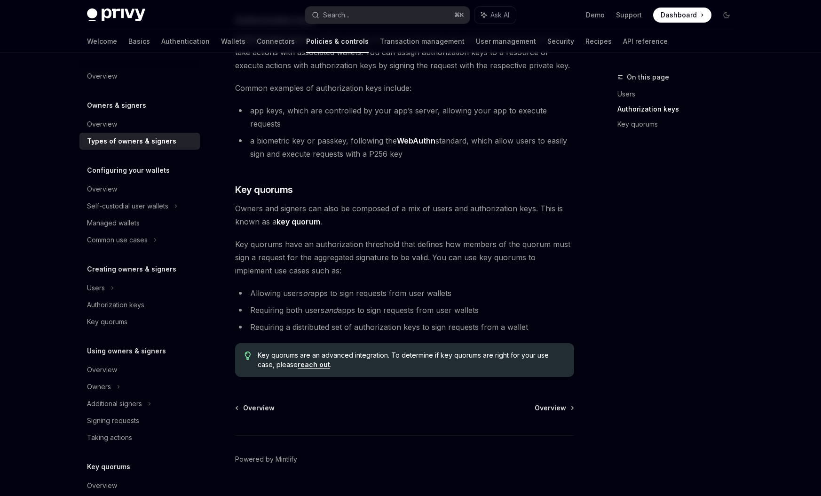
click at [313, 265] on div "There are three types of owners & signers: users , authorization keys , and key…" at bounding box center [404, 115] width 339 height 523
click at [551, 403] on span "Overview" at bounding box center [551, 407] width 32 height 9
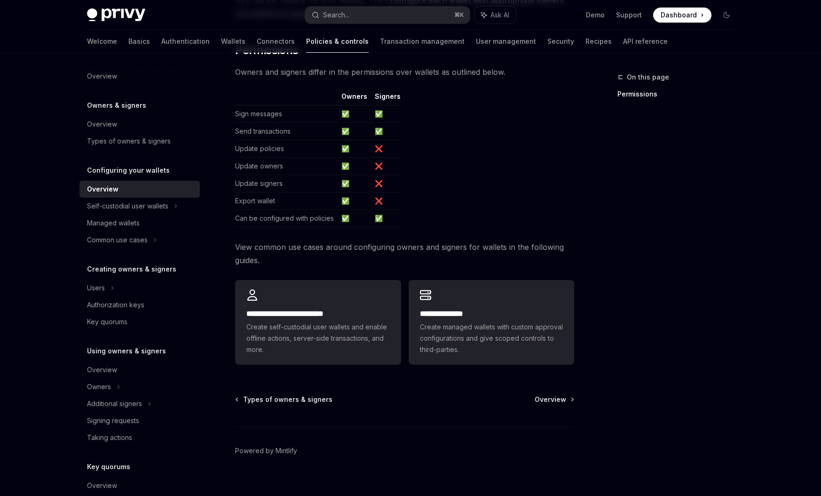
scroll to position [150, 0]
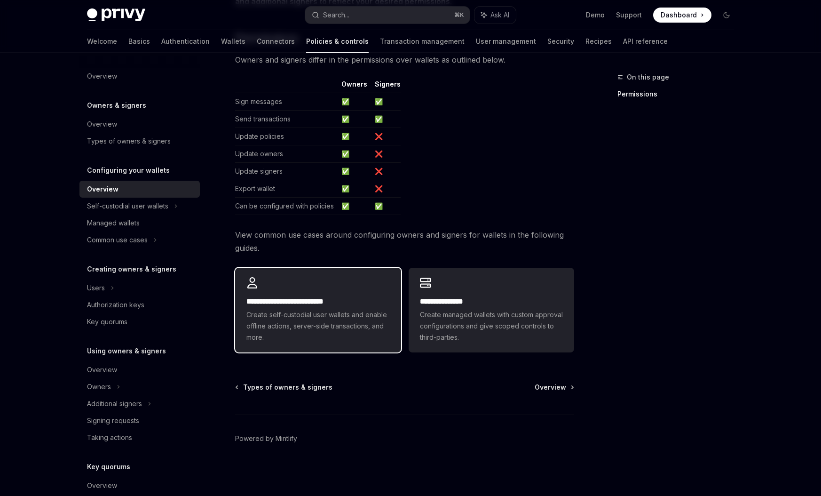
click at [333, 329] on span "Create self-custodial user wallets and enable offline actions, server-side tran…" at bounding box center [317, 326] width 143 height 34
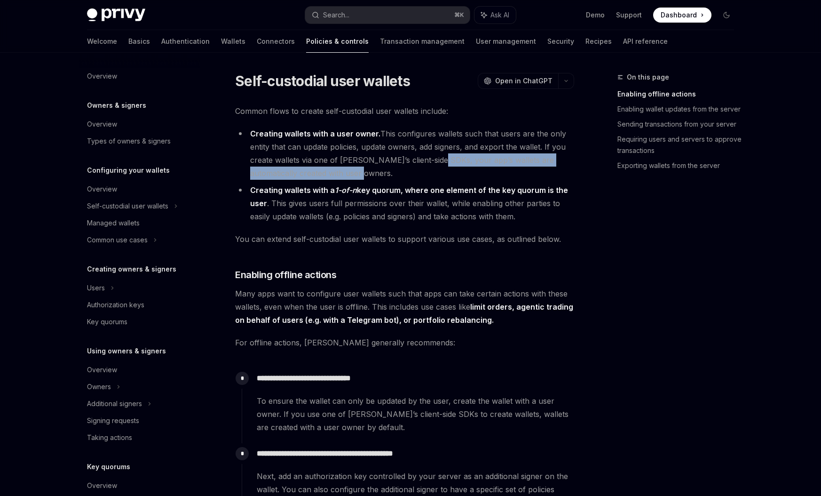
drag, startPoint x: 428, startPoint y: 160, endPoint x: 376, endPoint y: 177, distance: 54.6
click at [376, 177] on li "Creating wallets with a user owner. This configures wallets such that users are…" at bounding box center [404, 153] width 339 height 53
drag, startPoint x: 261, startPoint y: 173, endPoint x: 359, endPoint y: 174, distance: 98.3
click at [359, 174] on li "Creating wallets with a user owner. This configures wallets such that users are…" at bounding box center [404, 153] width 339 height 53
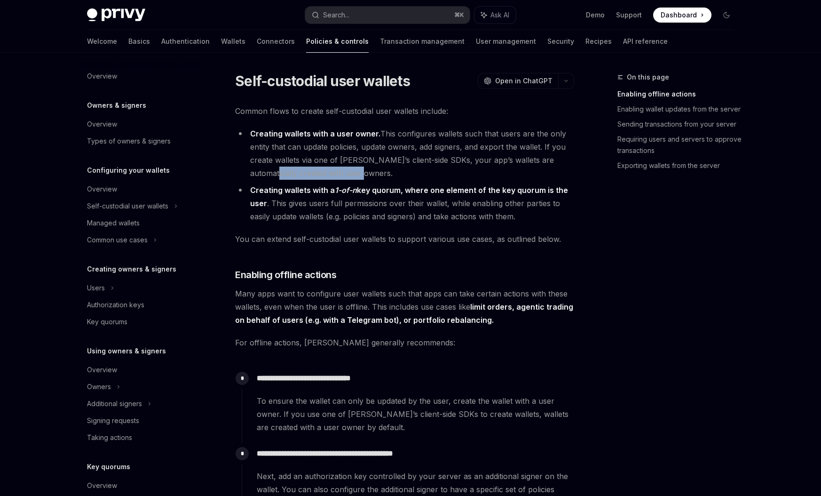
click at [359, 174] on li "Creating wallets with a user owner. This configures wallets such that users are…" at bounding box center [404, 153] width 339 height 53
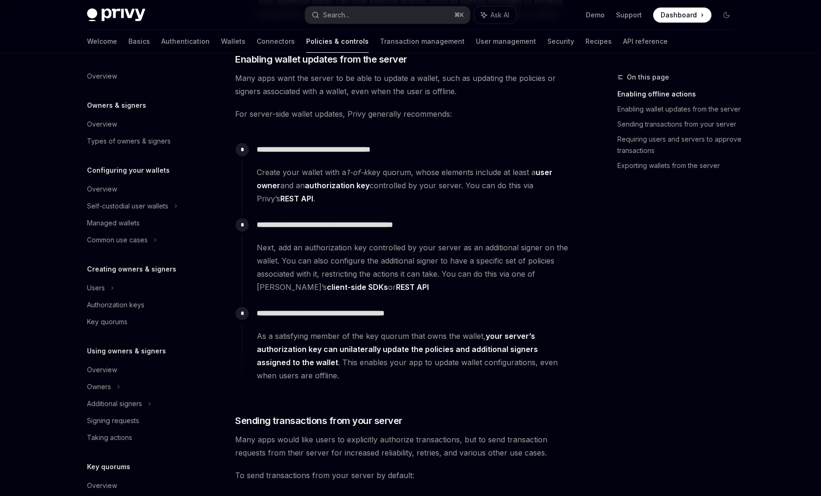
scroll to position [564, 0]
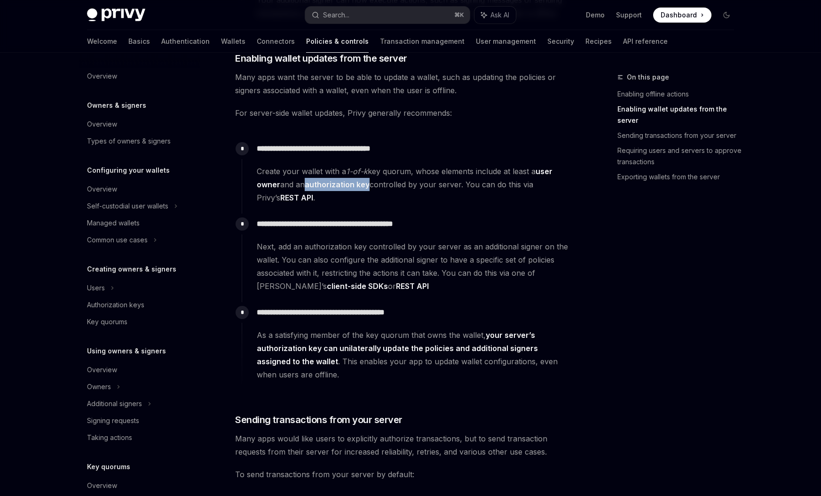
drag, startPoint x: 371, startPoint y: 183, endPoint x: 309, endPoint y: 185, distance: 62.1
click at [309, 185] on span "Create your wallet with a 1-of-k key quorum, whose elements include at least a …" at bounding box center [415, 185] width 317 height 40
click at [375, 197] on span "Create your wallet with a 1-of-k key quorum, whose elements include at least a …" at bounding box center [415, 185] width 317 height 40
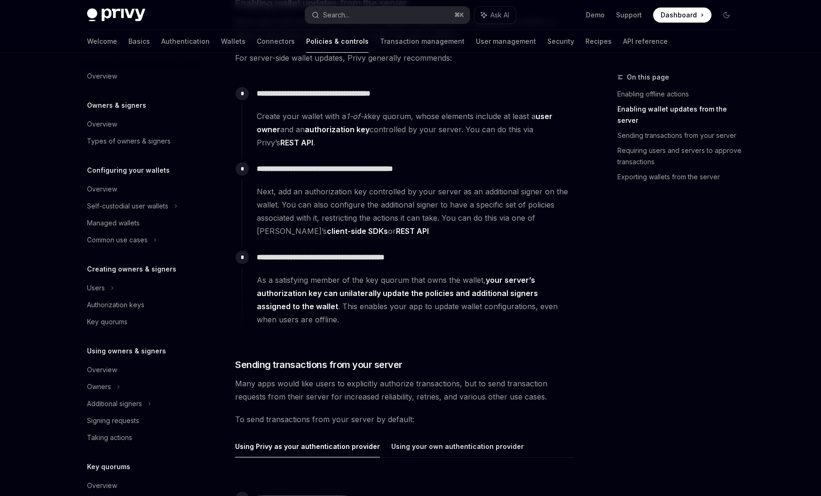
scroll to position [621, 0]
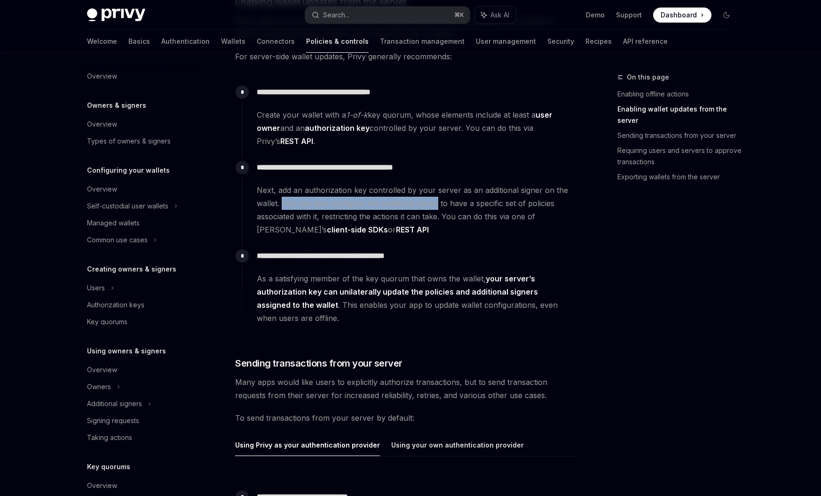
drag, startPoint x: 283, startPoint y: 204, endPoint x: 438, endPoint y: 202, distance: 155.7
click at [438, 202] on span "Next, add an authorization key controlled by your server as an additional signe…" at bounding box center [415, 209] width 317 height 53
click at [444, 214] on span "Next, add an authorization key controlled by your server as an additional signe…" at bounding box center [415, 209] width 317 height 53
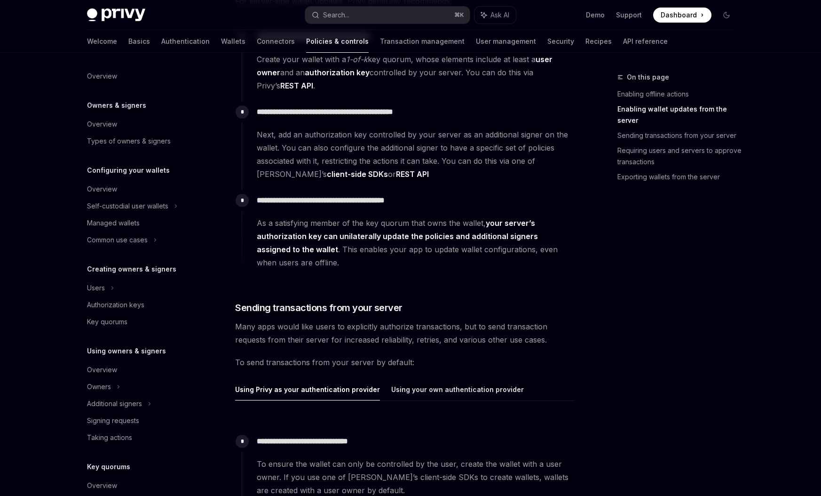
scroll to position [677, 0]
drag, startPoint x: 256, startPoint y: 259, endPoint x: 317, endPoint y: 258, distance: 60.7
click at [317, 258] on div "**********" at bounding box center [408, 228] width 333 height 79
click at [320, 264] on span "As a satisfying member of the key quorum that owns the wallet, your server’s au…" at bounding box center [415, 241] width 317 height 53
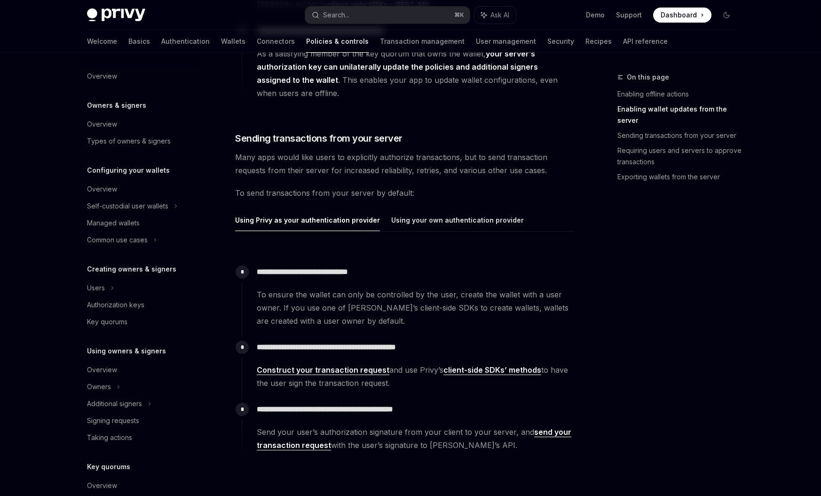
scroll to position [863, 0]
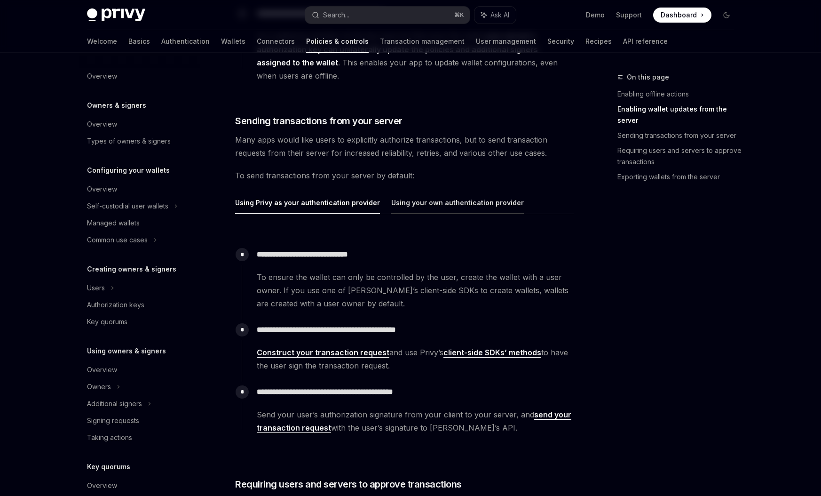
click at [441, 204] on button "Using your own authentication provider" at bounding box center [457, 202] width 133 height 22
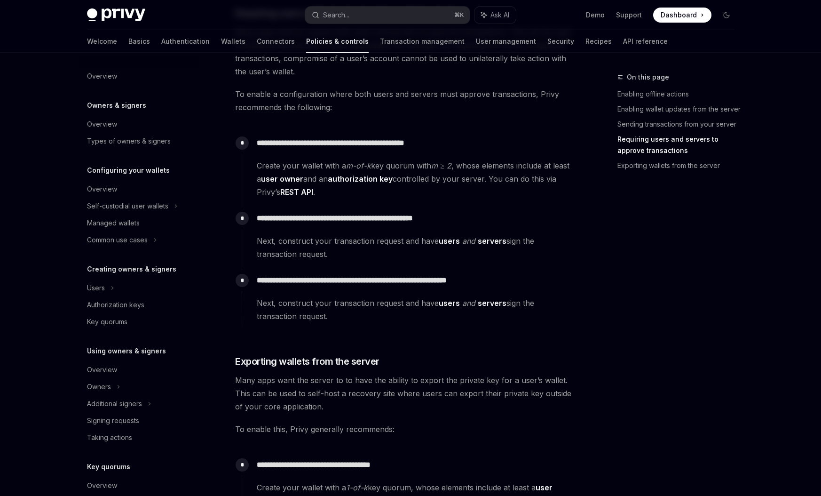
scroll to position [1428, 0]
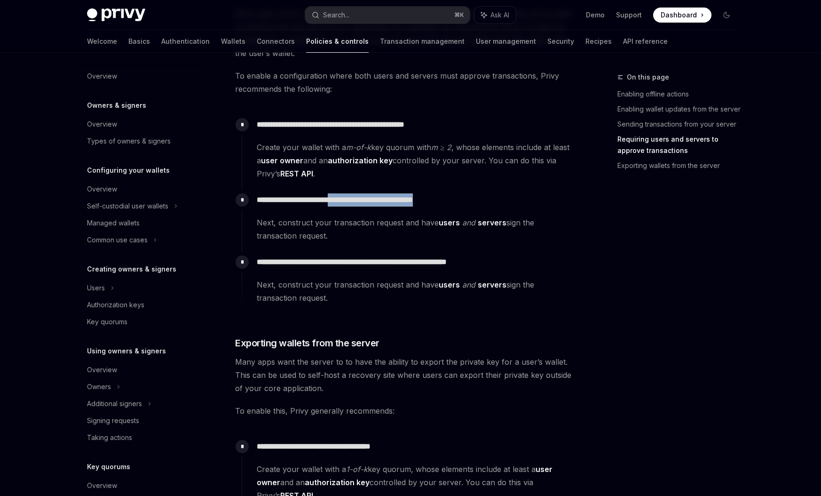
drag, startPoint x: 349, startPoint y: 186, endPoint x: 474, endPoint y: 186, distance: 124.6
click at [474, 193] on p "**********" at bounding box center [415, 199] width 317 height 13
click at [473, 193] on p "**********" at bounding box center [415, 199] width 317 height 13
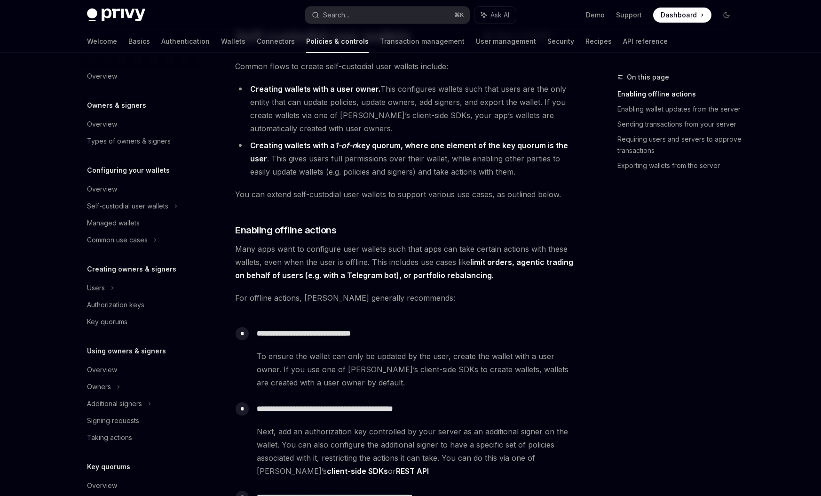
scroll to position [0, 0]
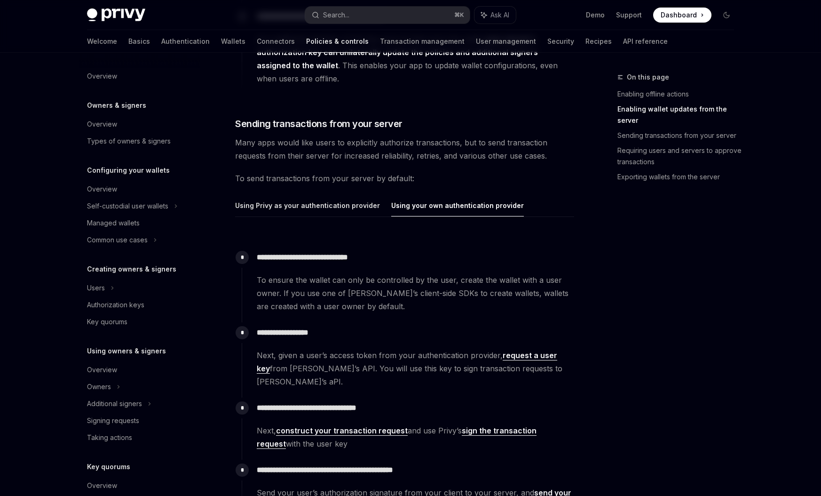
scroll to position [863, 0]
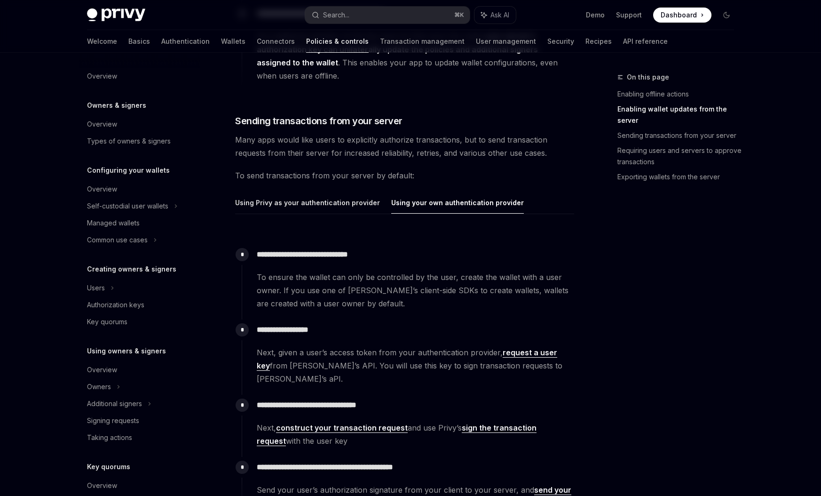
scroll to position [150, 0]
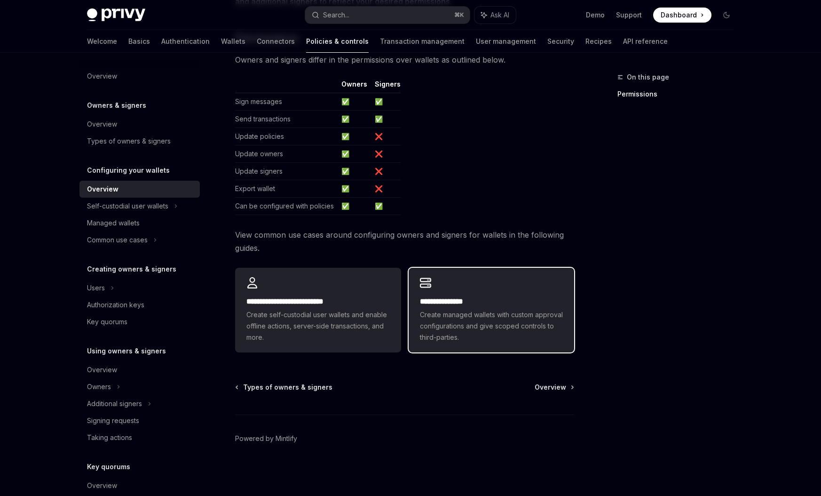
click at [528, 301] on h2 "**********" at bounding box center [491, 301] width 143 height 11
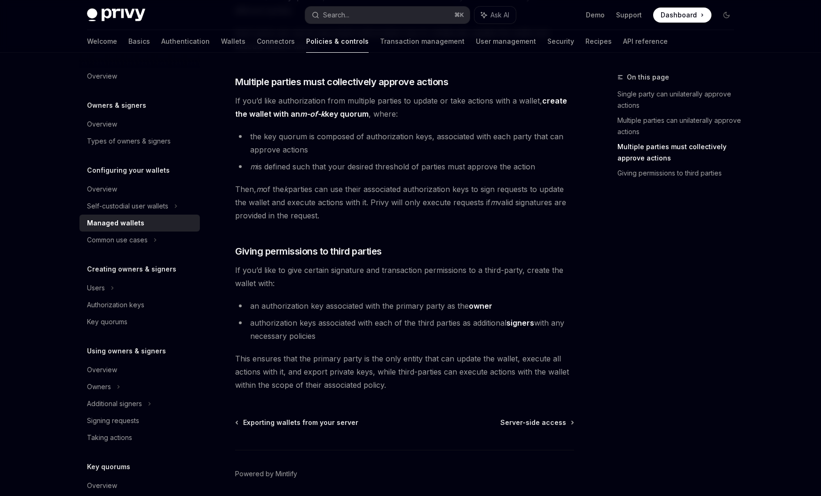
scroll to position [374, 0]
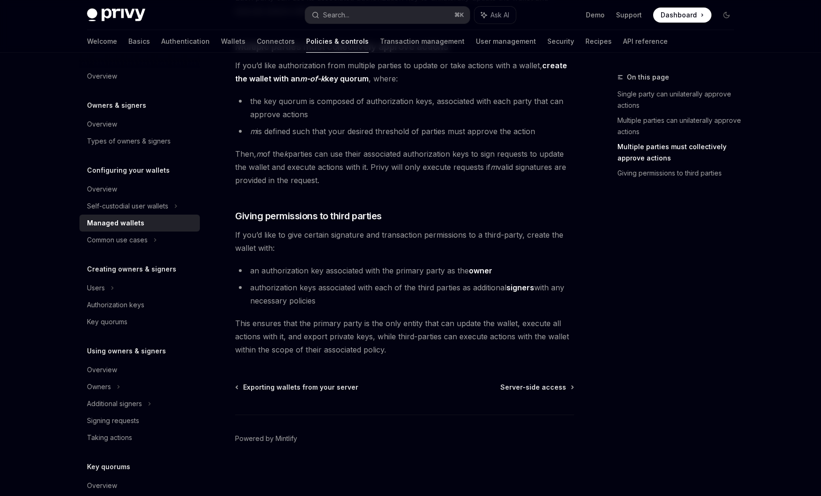
click at [529, 392] on div "Exporting wallets from your server Server-side access Powered by Mintlify" at bounding box center [404, 438] width 339 height 113
click at [529, 390] on span "Server-side access" at bounding box center [533, 386] width 66 height 9
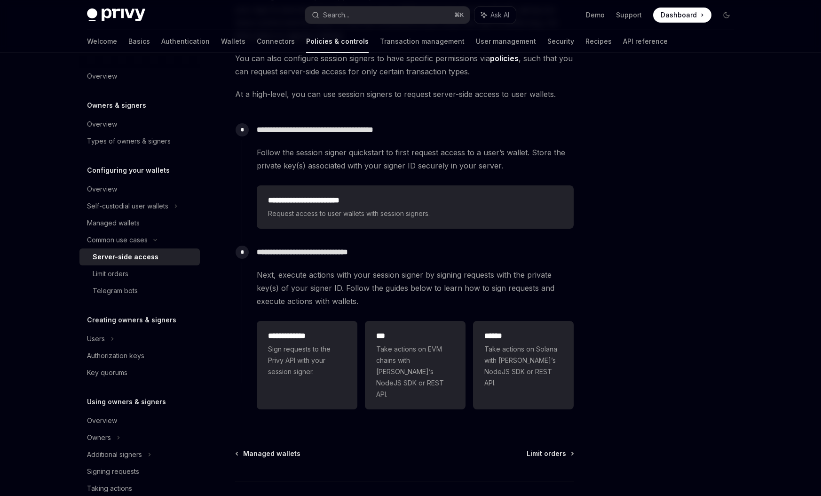
scroll to position [169, 0]
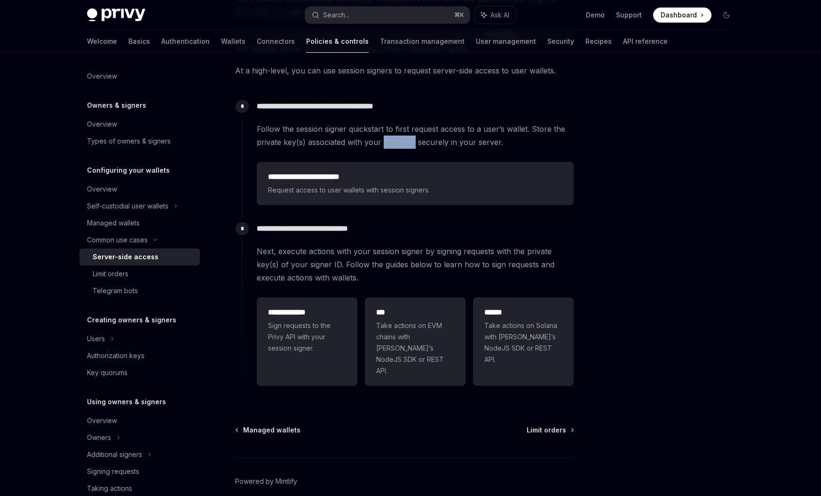
drag, startPoint x: 383, startPoint y: 143, endPoint x: 415, endPoint y: 142, distance: 31.5
click at [415, 142] on span "Follow the session signer quickstart to first request access to a user’s wallet…" at bounding box center [415, 135] width 317 height 26
click at [415, 145] on span "Follow the session signer quickstart to first request access to a user’s wallet…" at bounding box center [415, 135] width 317 height 26
drag, startPoint x: 257, startPoint y: 229, endPoint x: 400, endPoint y: 228, distance: 143.0
click at [400, 228] on p "**********" at bounding box center [415, 228] width 317 height 13
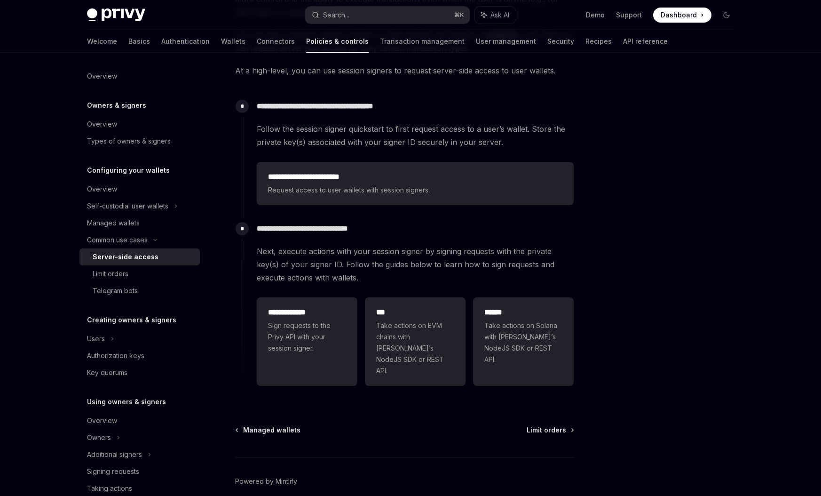
click at [400, 236] on div "**********" at bounding box center [408, 303] width 333 height 171
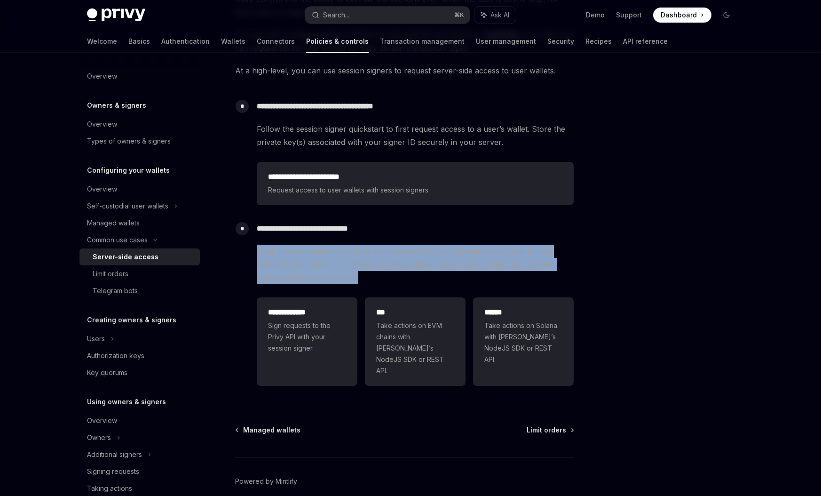
drag, startPoint x: 255, startPoint y: 251, endPoint x: 364, endPoint y: 276, distance: 111.9
click at [364, 276] on div "**********" at bounding box center [408, 303] width 333 height 171
click at [364, 276] on span "Next, execute actions with your session signer by signing requests with the pri…" at bounding box center [415, 265] width 317 height 40
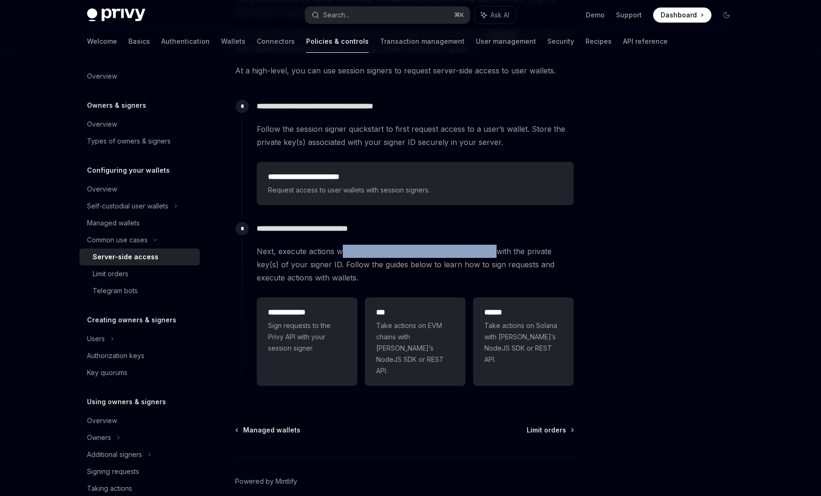
drag, startPoint x: 385, startPoint y: 252, endPoint x: 495, endPoint y: 256, distance: 110.6
click at [495, 256] on span "Next, execute actions with your session signer by signing requests with the pri…" at bounding box center [415, 265] width 317 height 40
click at [500, 274] on span "Next, execute actions with your session signer by signing requests with the pri…" at bounding box center [415, 265] width 317 height 40
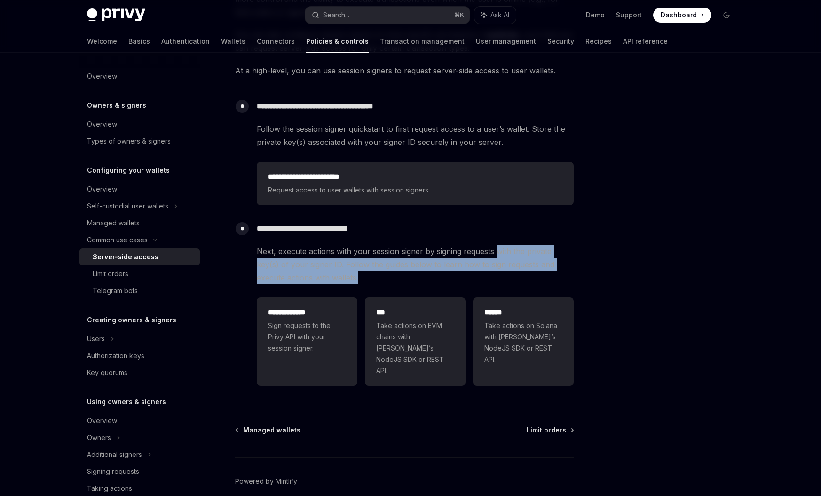
drag, startPoint x: 496, startPoint y: 250, endPoint x: 408, endPoint y: 276, distance: 91.7
click at [408, 276] on span "Next, execute actions with your session signer by signing requests with the pri…" at bounding box center [415, 265] width 317 height 40
click at [406, 276] on span "Next, execute actions with your session signer by signing requests with the pri…" at bounding box center [415, 265] width 317 height 40
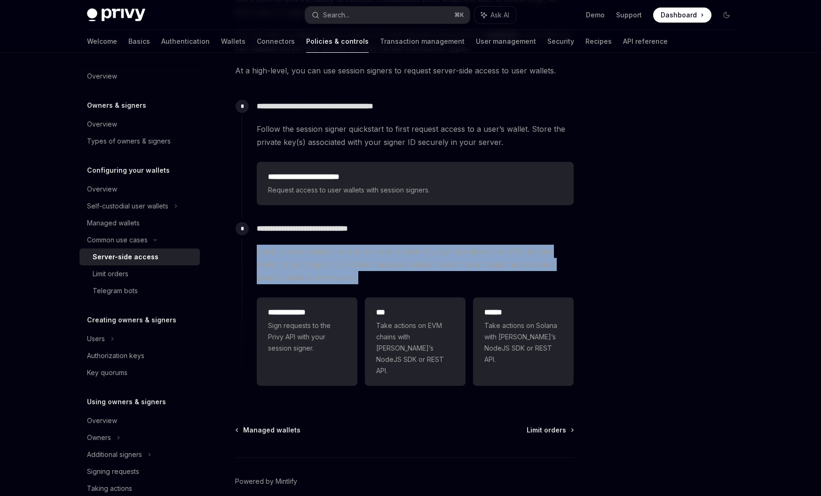
drag, startPoint x: 346, startPoint y: 270, endPoint x: 374, endPoint y: 272, distance: 28.3
click at [254, 251] on div "**********" at bounding box center [408, 303] width 333 height 171
click at [395, 277] on span "Next, execute actions with your session signer by signing requests with the pri…" at bounding box center [415, 265] width 317 height 40
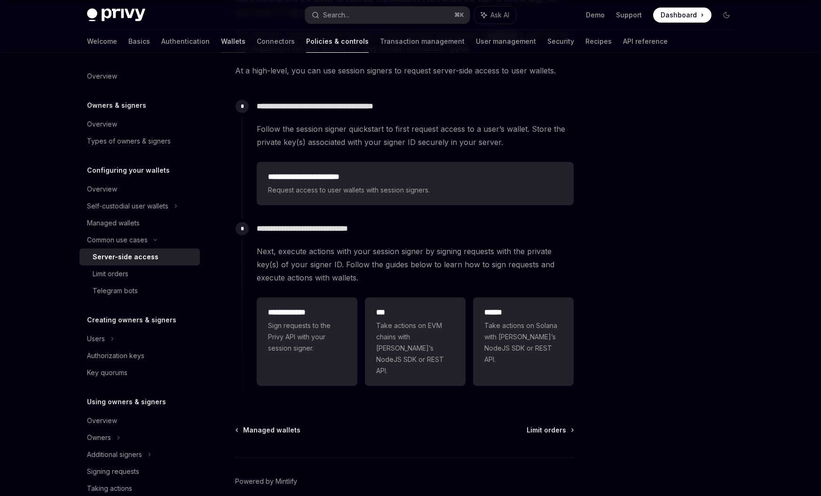
click at [221, 48] on link "Wallets" at bounding box center [233, 41] width 24 height 23
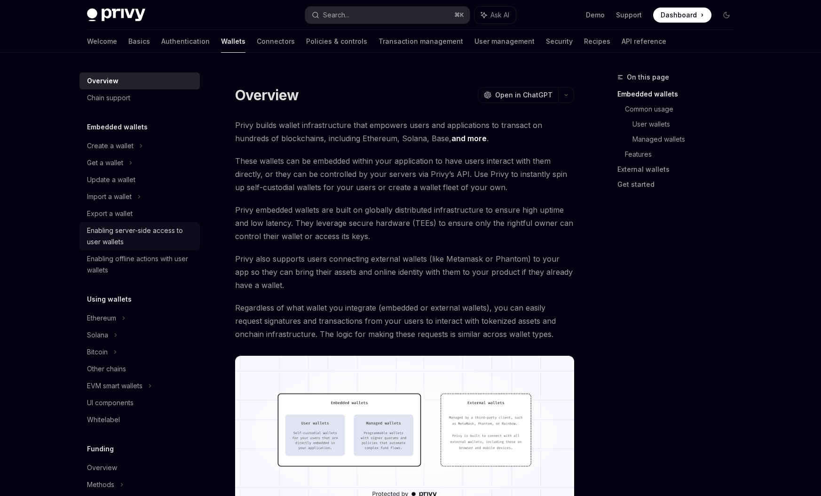
click at [120, 241] on div "Enabling server-side access to user wallets" at bounding box center [140, 236] width 107 height 23
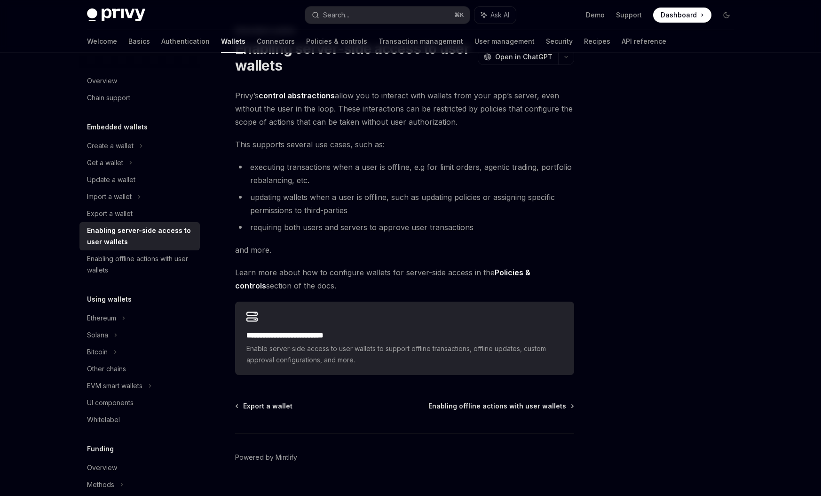
scroll to position [65, 0]
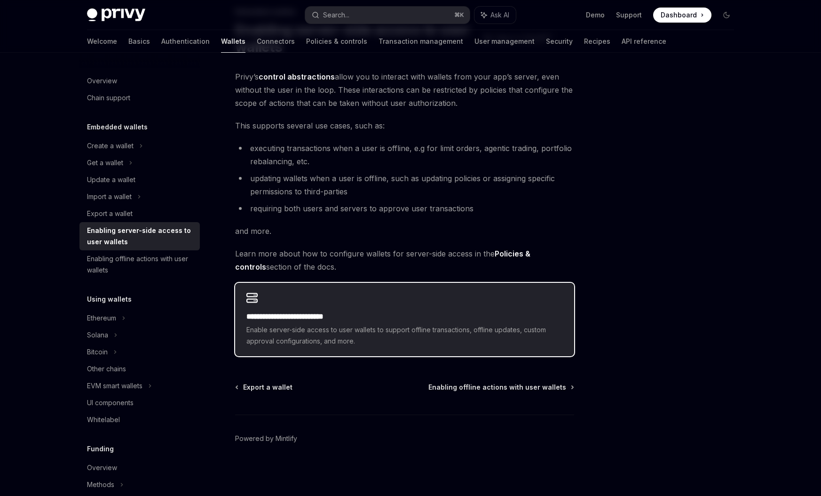
click at [370, 340] on span "Enable server-side access to user wallets to support offline transactions, offl…" at bounding box center [404, 335] width 317 height 23
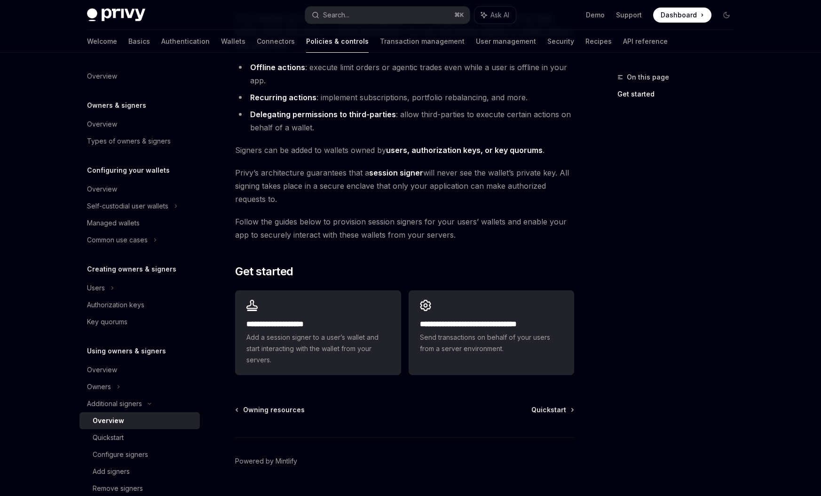
scroll to position [113, 0]
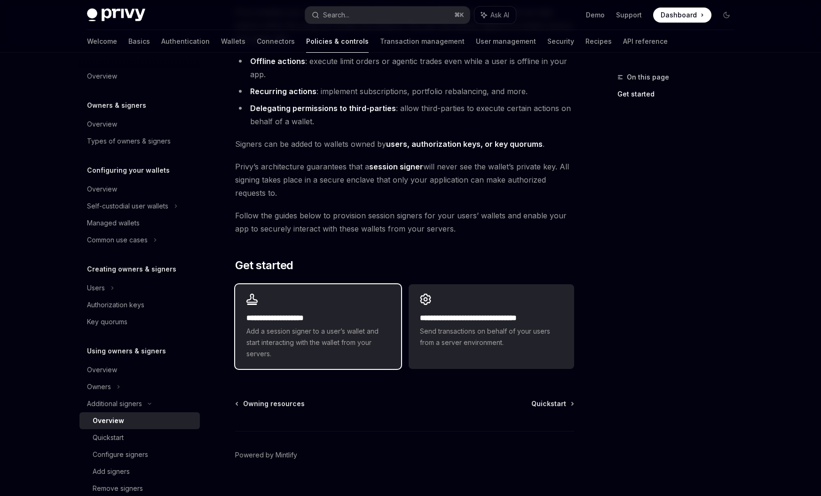
click at [311, 347] on span "Add a session signer to a user’s wallet and start interacting with the wallet f…" at bounding box center [317, 342] width 143 height 34
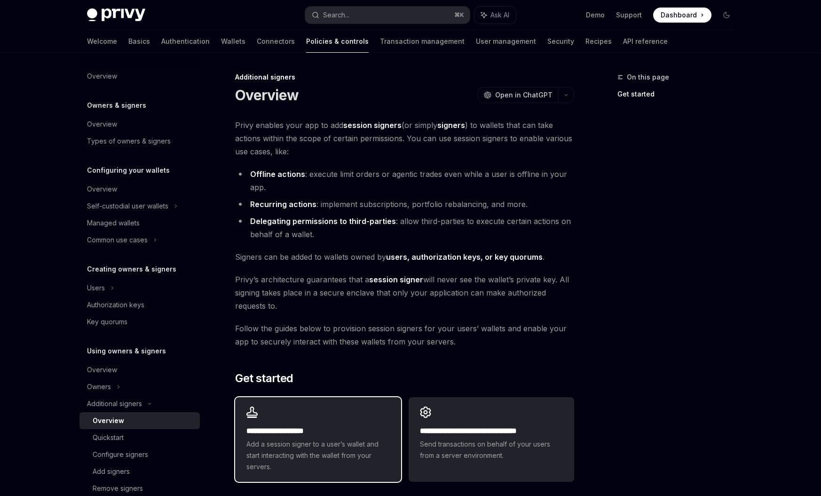
click at [343, 444] on span "Add a session signer to a user’s wallet and start interacting with the wallet f…" at bounding box center [317, 455] width 143 height 34
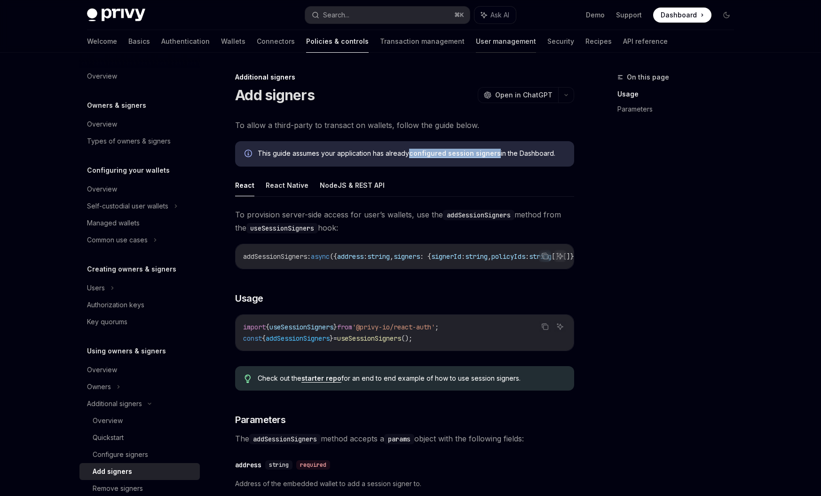
click at [476, 42] on link "User management" at bounding box center [506, 41] width 60 height 23
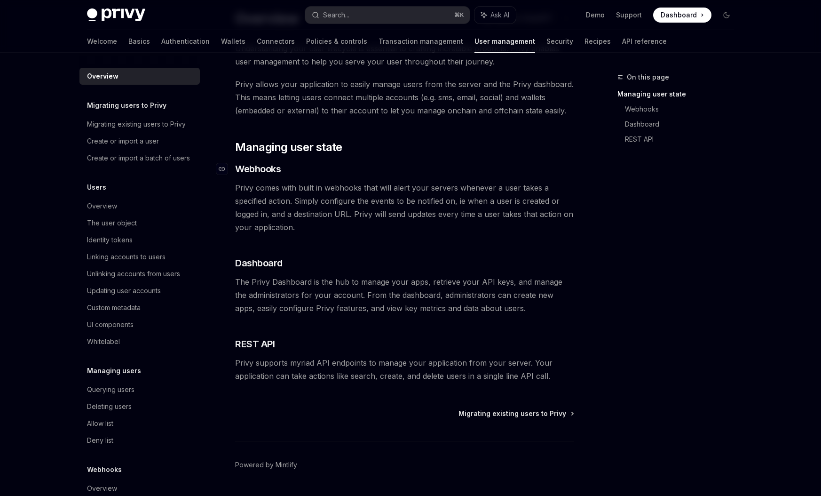
scroll to position [89, 0]
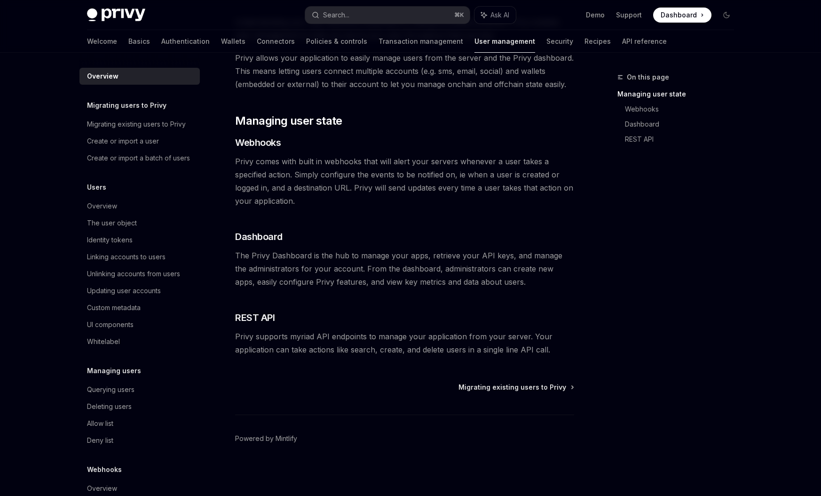
drag, startPoint x: 295, startPoint y: 175, endPoint x: 458, endPoint y: 186, distance: 163.1
click at [453, 174] on span "Privy comes with built in webhooks that will alert your servers whenever a user…" at bounding box center [404, 181] width 339 height 53
drag, startPoint x: 359, startPoint y: 189, endPoint x: 470, endPoint y: 189, distance: 110.5
click at [470, 189] on span "Privy comes with built in webhooks that will alert your servers whenever a user…" at bounding box center [404, 181] width 339 height 53
click at [470, 216] on div "Understanding your user lifecycle is essential to crafting incredible products.…" at bounding box center [404, 186] width 339 height 341
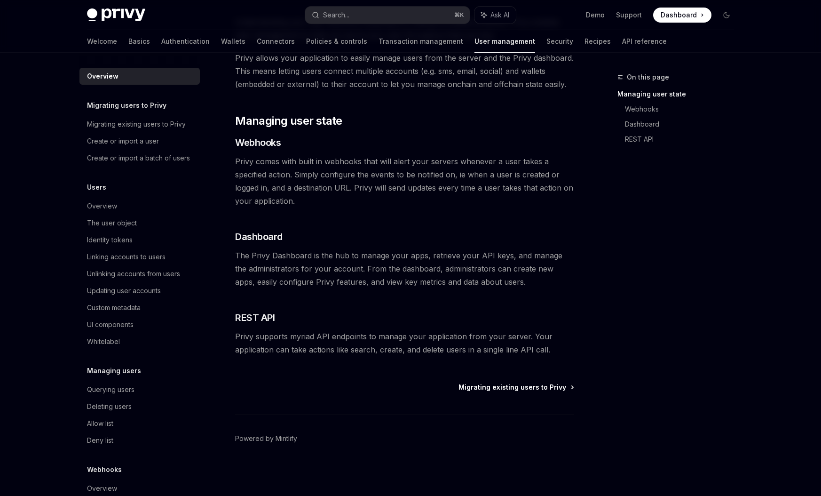
click at [505, 389] on span "Migrating existing users to Privy" at bounding box center [513, 386] width 108 height 9
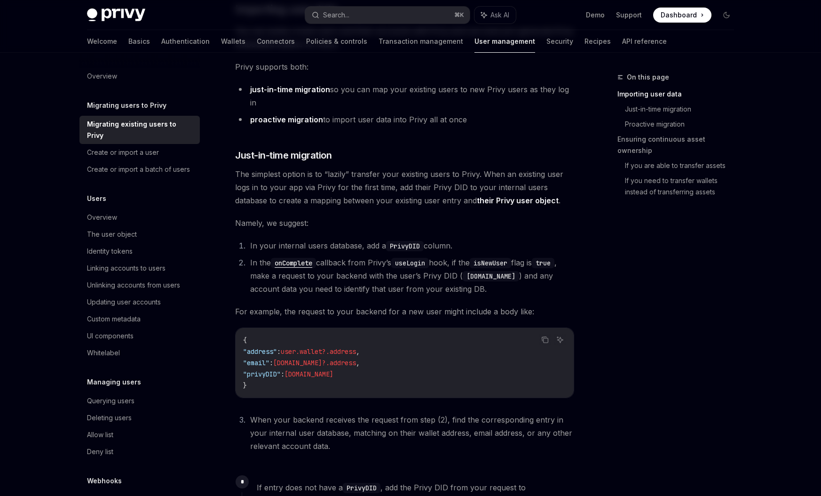
scroll to position [226, 0]
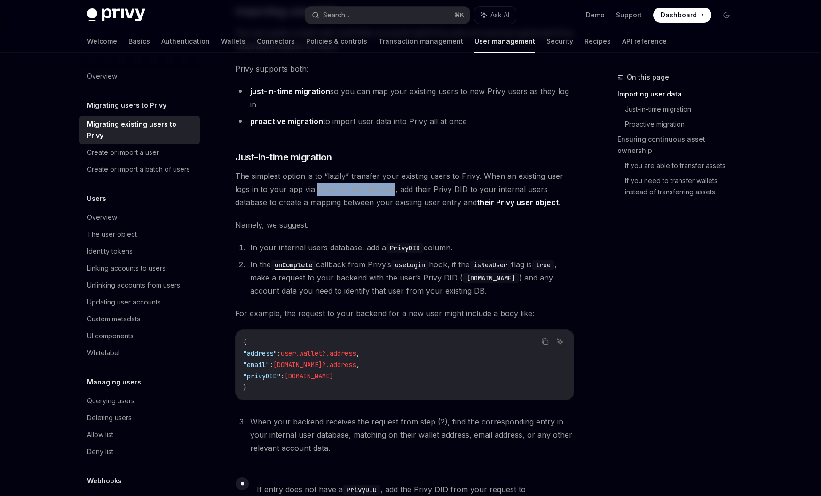
drag, startPoint x: 315, startPoint y: 174, endPoint x: 392, endPoint y: 176, distance: 76.7
click at [392, 176] on span "The simplest option is to “lazily” transfer your existing users to Privy. When …" at bounding box center [404, 189] width 339 height 40
click at [396, 186] on span "The simplest option is to “lazily” transfer your existing users to Privy. When …" at bounding box center [404, 189] width 339 height 40
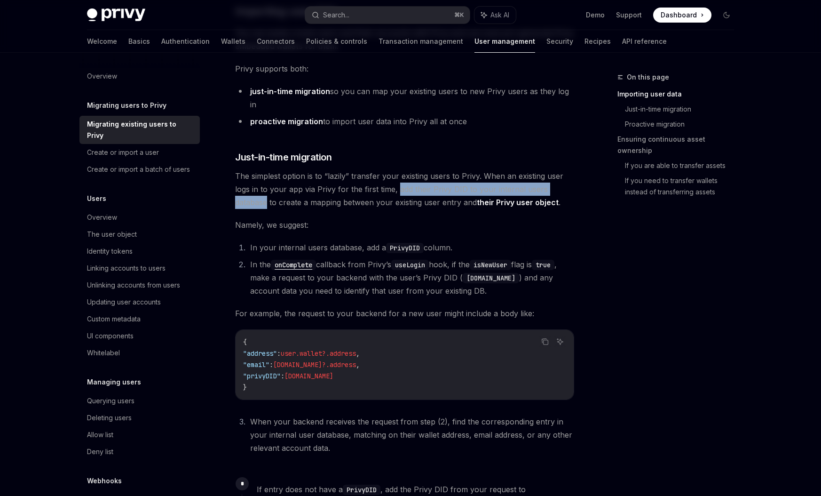
drag, startPoint x: 396, startPoint y: 175, endPoint x: 269, endPoint y: 189, distance: 128.1
click at [269, 189] on span "The simplest option is to “lazily” transfer your existing users to Privy. When …" at bounding box center [404, 189] width 339 height 40
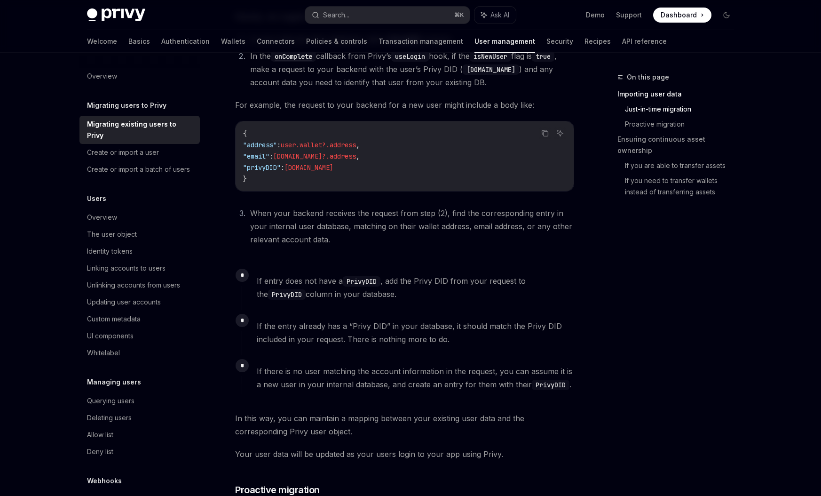
scroll to position [452, 0]
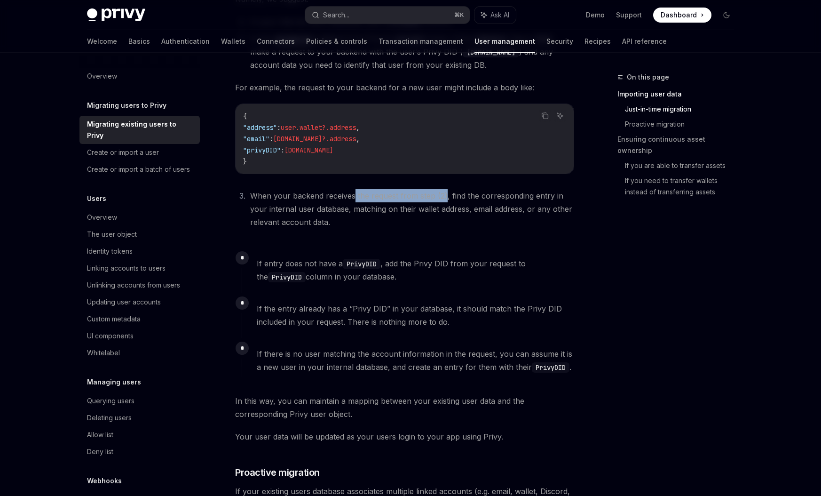
drag, startPoint x: 355, startPoint y: 182, endPoint x: 444, endPoint y: 182, distance: 89.4
click at [444, 189] on li "When your backend receives the request from step (2), find the corresponding en…" at bounding box center [410, 209] width 327 height 40
click at [448, 198] on li "When your backend receives the request from step (2), find the corresponding en…" at bounding box center [410, 209] width 327 height 40
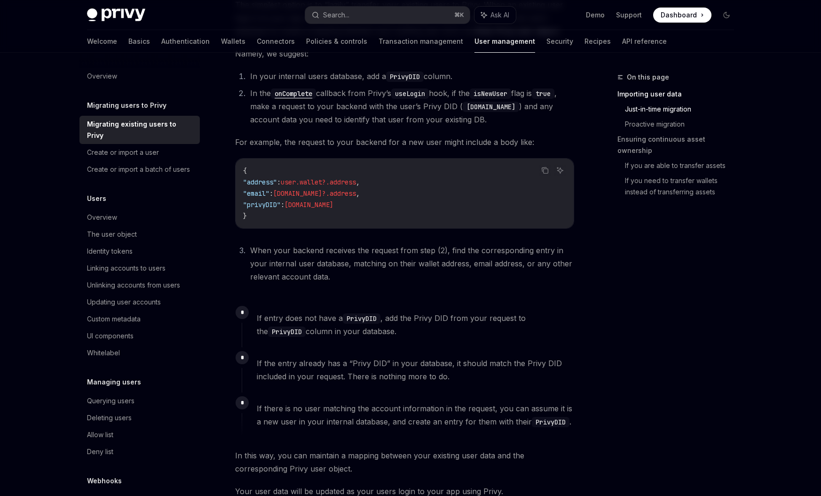
scroll to position [395, 0]
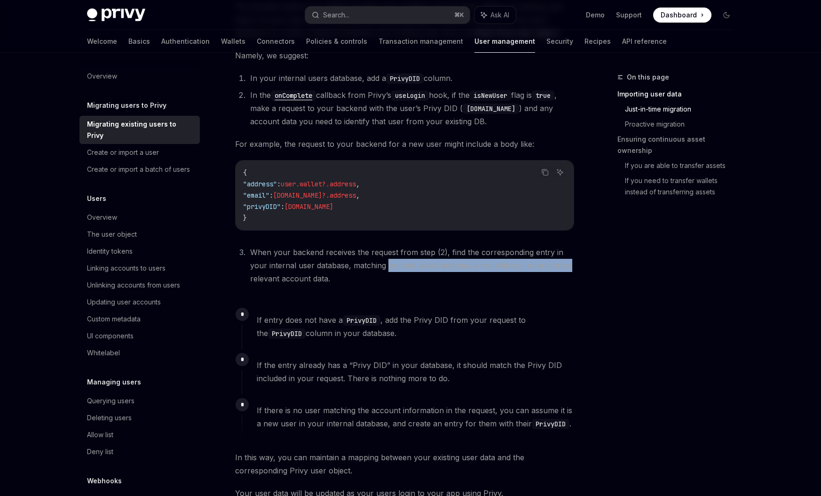
drag, startPoint x: 387, startPoint y: 253, endPoint x: 582, endPoint y: 252, distance: 195.2
click at [582, 252] on div "On this page Importing user data Just-in-time migration Proactive migration Ens…" at bounding box center [410, 412] width 662 height 1509
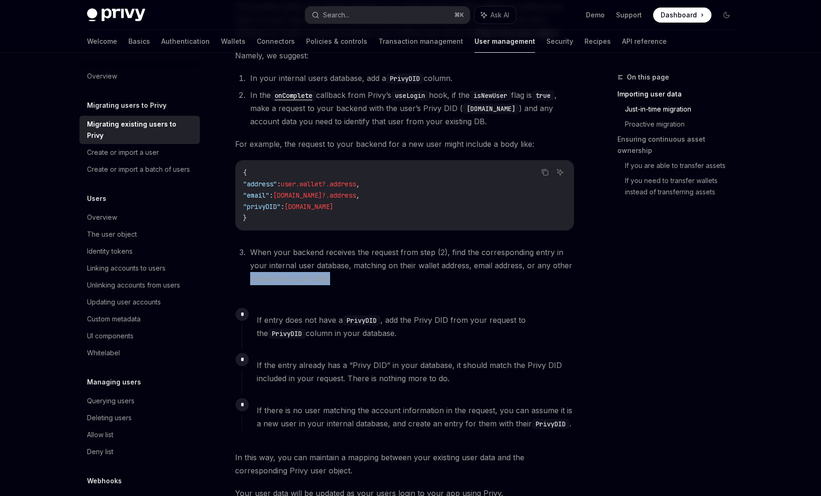
drag, startPoint x: 331, startPoint y: 266, endPoint x: 239, endPoint y: 262, distance: 91.8
click at [239, 262] on ol "When your backend receives the request from step (2), find the corresponding en…" at bounding box center [404, 266] width 339 height 40
click at [339, 283] on div "Privy makes it easy for you to import existing user accounts from your existing…" at bounding box center [404, 375] width 339 height 1304
drag, startPoint x: 250, startPoint y: 193, endPoint x: 340, endPoint y: 197, distance: 90.4
click at [340, 197] on code "{ "address" : user.wallet?.address , "email" : user.email?.address , "privyDID"…" at bounding box center [404, 195] width 323 height 56
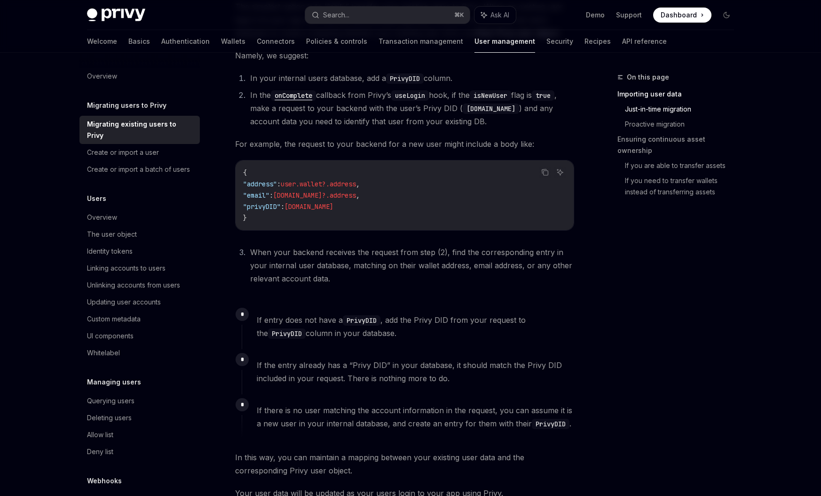
click at [379, 265] on li "When your backend receives the request from step (2), find the corresponding en…" at bounding box center [410, 266] width 327 height 40
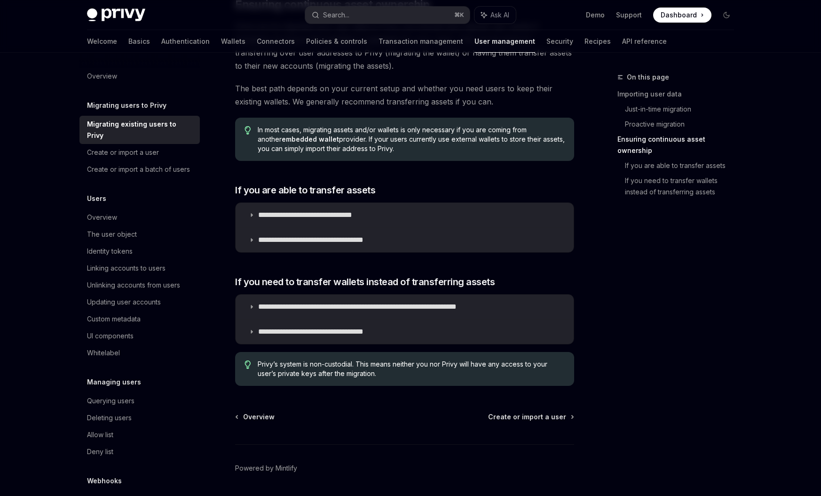
scroll to position [1053, 0]
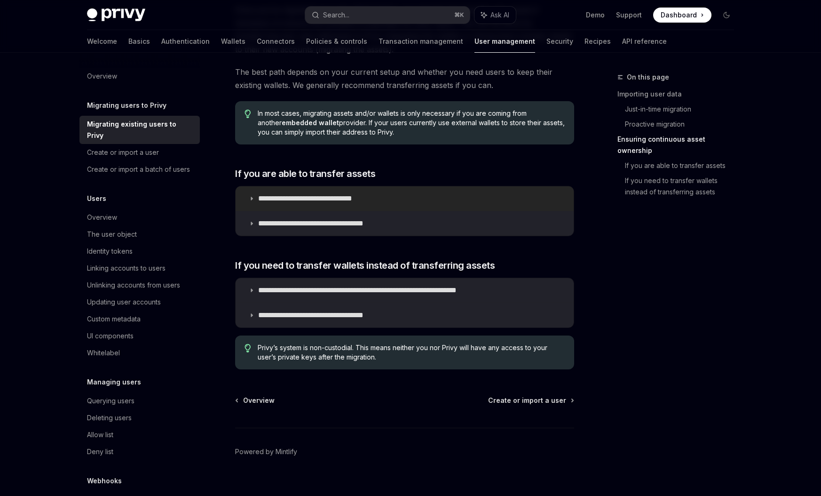
click at [308, 194] on p "**********" at bounding box center [319, 198] width 122 height 9
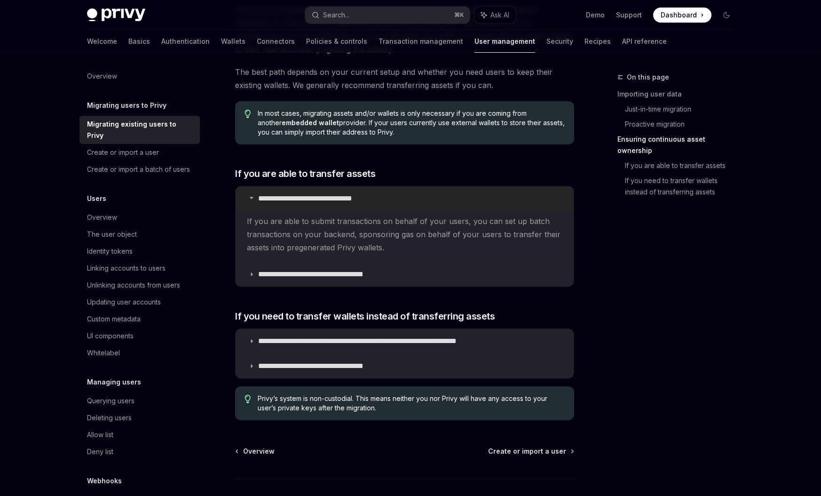
click at [308, 194] on p "**********" at bounding box center [319, 198] width 122 height 9
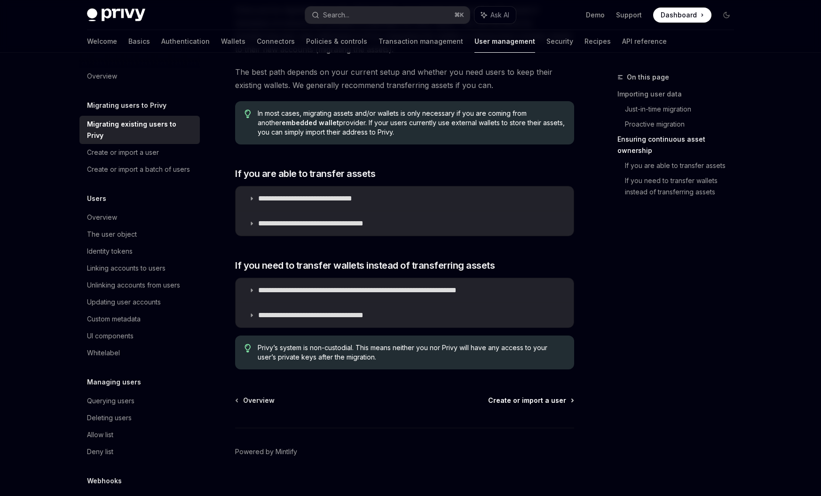
click at [535, 396] on span "Create or import a user" at bounding box center [527, 400] width 78 height 9
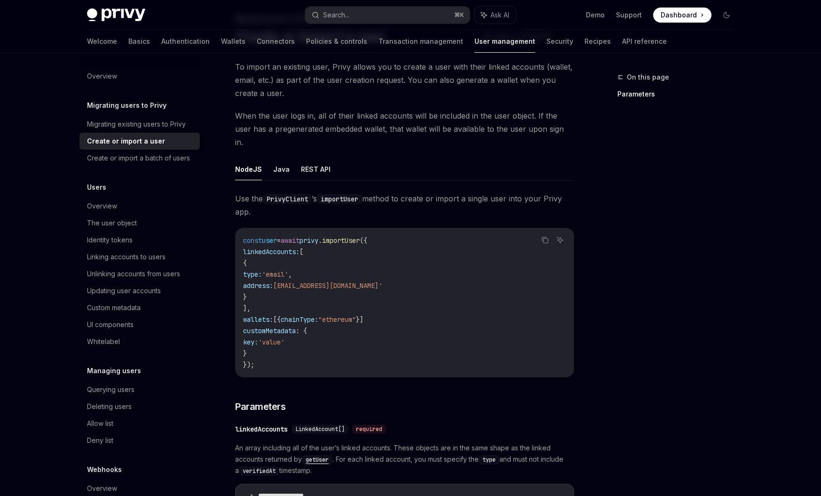
scroll to position [56, 0]
click at [319, 160] on button "REST API" at bounding box center [316, 171] width 30 height 22
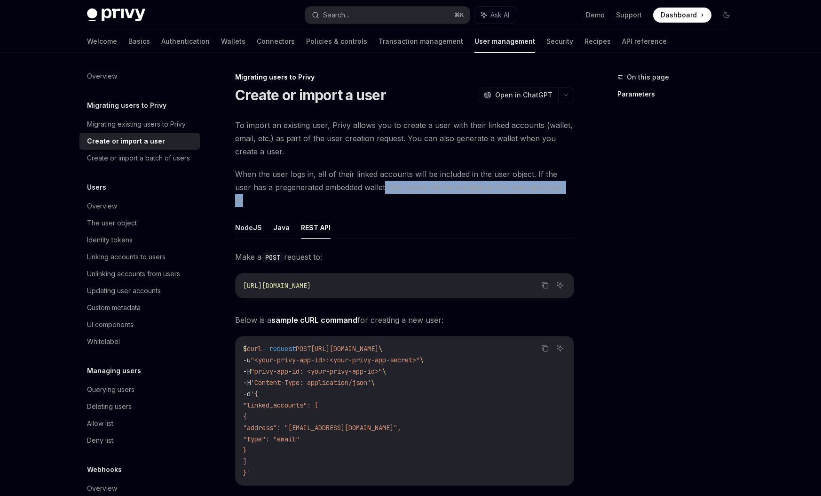
drag, startPoint x: 555, startPoint y: 187, endPoint x: 368, endPoint y: 191, distance: 187.2
click at [368, 191] on span "When the user logs in, all of their linked accounts will be included in the use…" at bounding box center [404, 187] width 339 height 40
click at [372, 216] on ul "NodeJS Java REST API" at bounding box center [404, 227] width 339 height 23
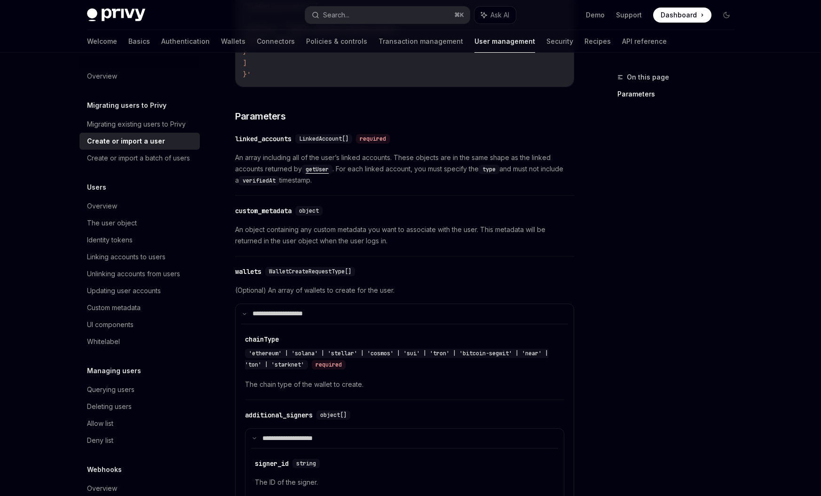
scroll to position [422, 0]
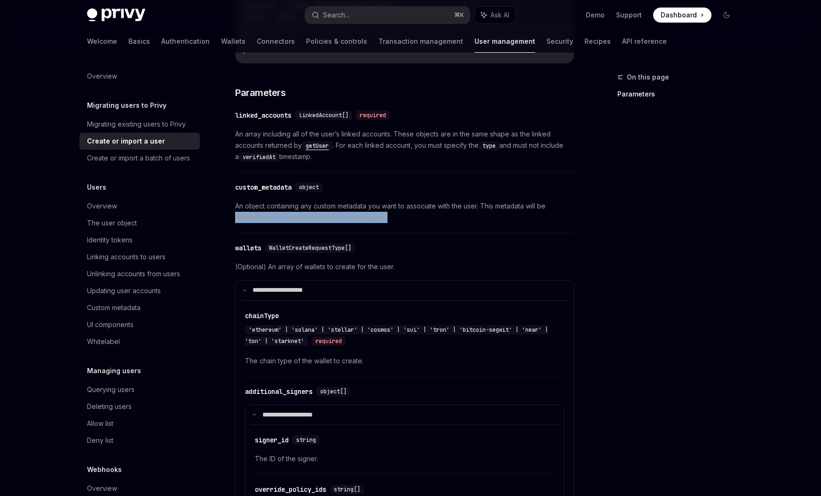
drag, startPoint x: 397, startPoint y: 205, endPoint x: 231, endPoint y: 206, distance: 166.5
click at [231, 206] on div "Migrating users to Privy Create or import a user OpenAI Open in ChatGPT OpenAI …" at bounding box center [316, 356] width 519 height 1412
click at [337, 220] on div "**********" at bounding box center [404, 349] width 339 height 1043
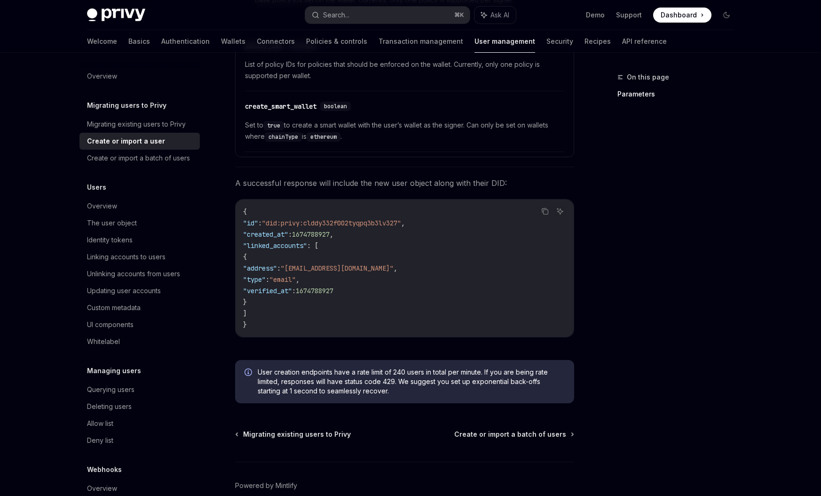
scroll to position [975, 0]
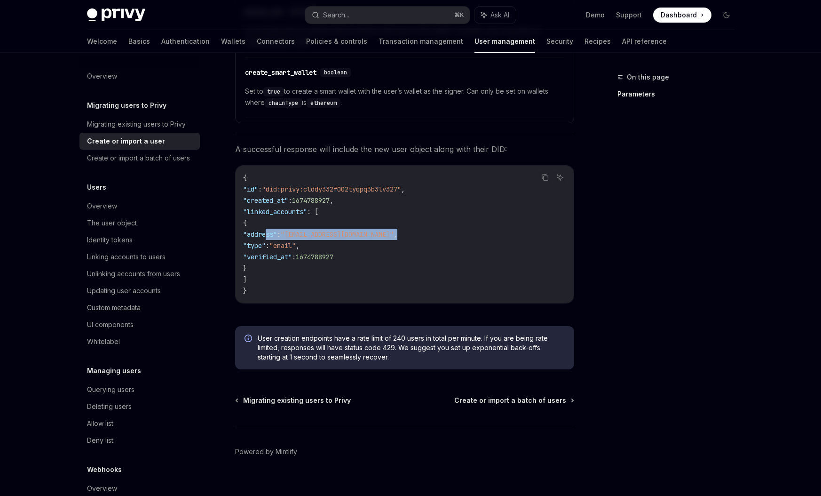
drag, startPoint x: 269, startPoint y: 222, endPoint x: 386, endPoint y: 220, distance: 117.1
click at [386, 220] on code "{ "id" : "did:privy:clddy332f002tyqpq3b3lv327" , "created_at" : 1674788927 , "l…" at bounding box center [404, 234] width 323 height 124
drag, startPoint x: 341, startPoint y: 238, endPoint x: 266, endPoint y: 231, distance: 75.1
click at [266, 231] on code "{ "id" : "did:privy:clddy332f002tyqpq3b3lv327" , "created_at" : 1674788927 , "l…" at bounding box center [404, 234] width 323 height 124
click at [296, 241] on span ""email"" at bounding box center [283, 245] width 26 height 8
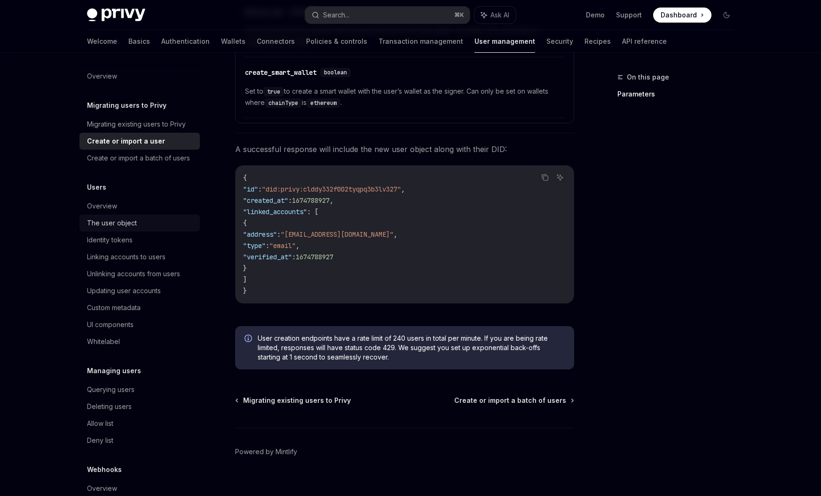
click at [113, 229] on div "The user object" at bounding box center [112, 222] width 50 height 11
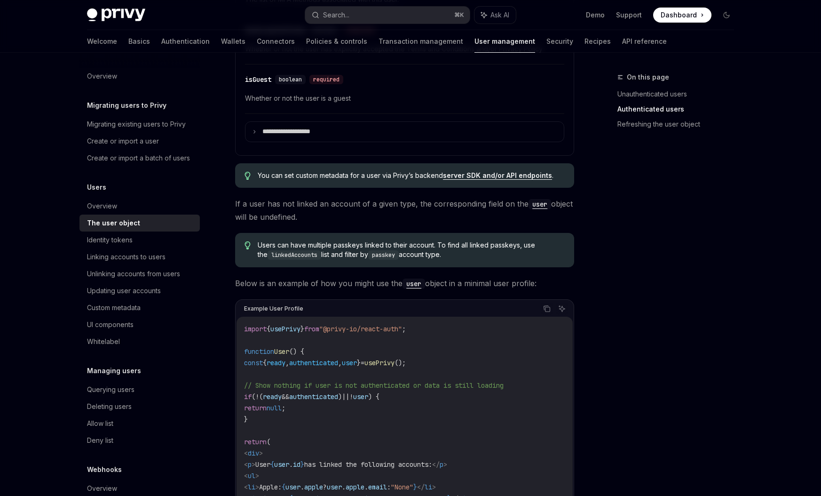
scroll to position [604, 0]
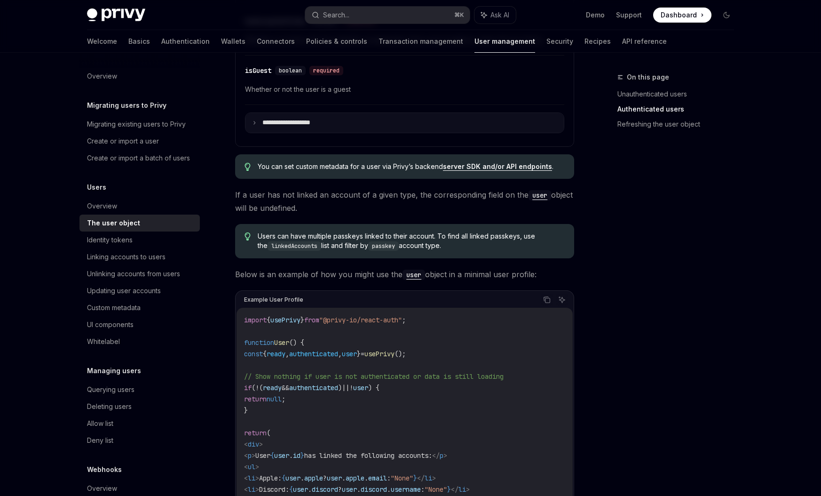
click at [281, 119] on p "**********" at bounding box center [294, 123] width 64 height 8
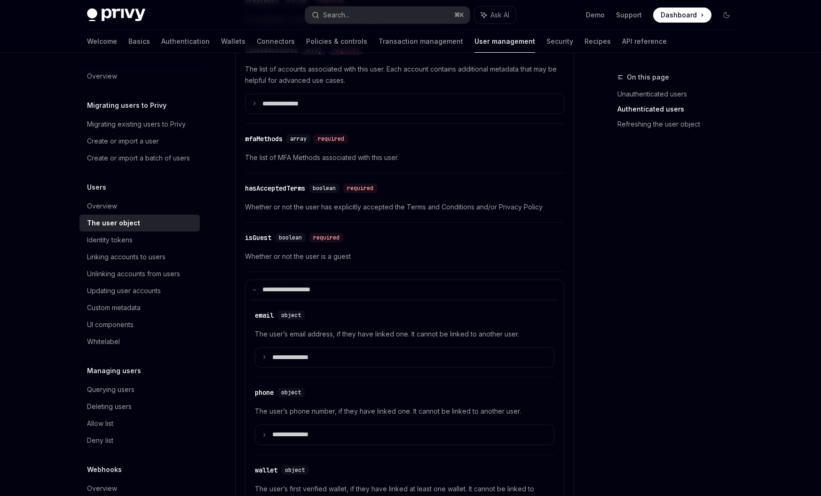
scroll to position [435, 0]
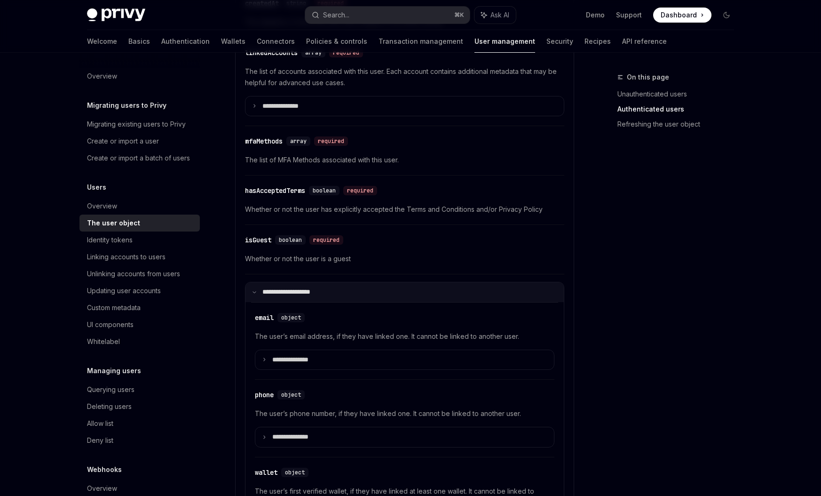
click at [284, 294] on p "**********" at bounding box center [292, 292] width 61 height 8
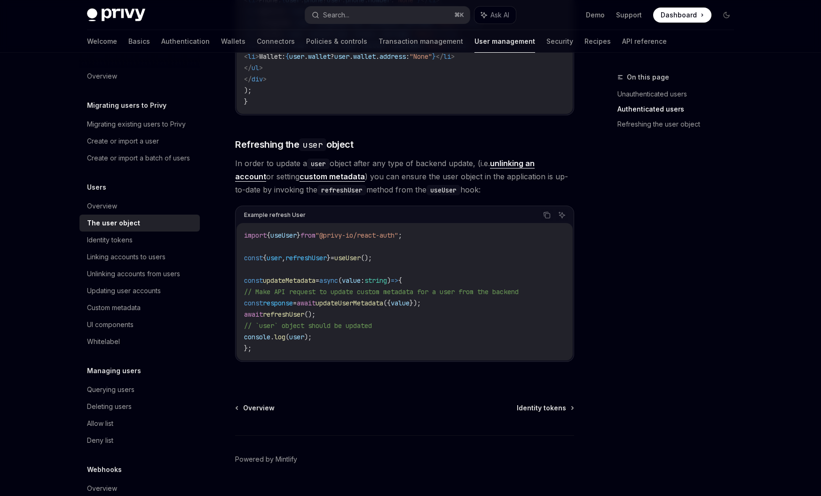
scroll to position [1197, 0]
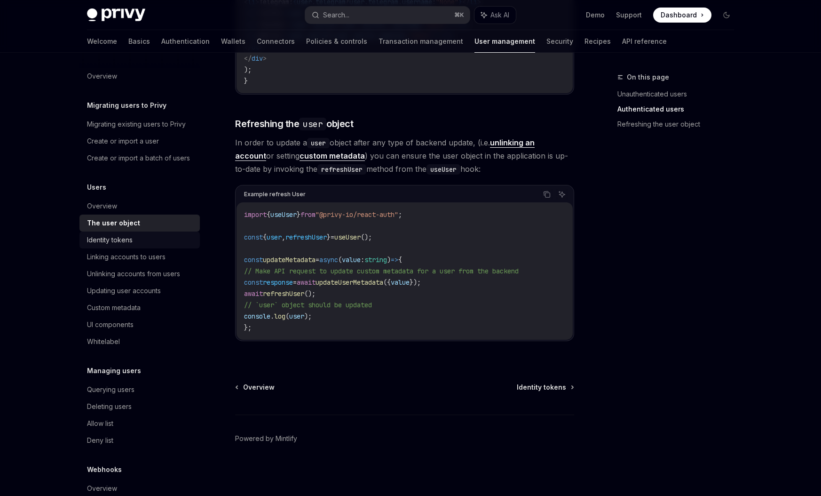
click at [134, 246] on div "Identity tokens" at bounding box center [140, 239] width 107 height 11
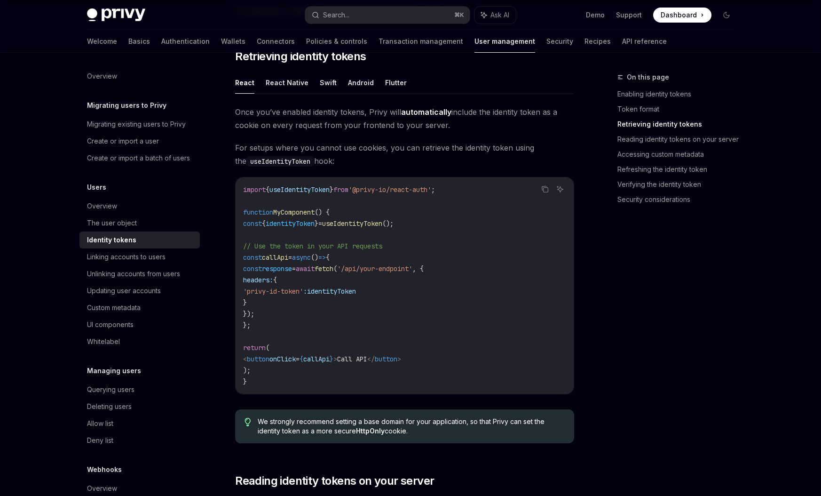
scroll to position [813, 0]
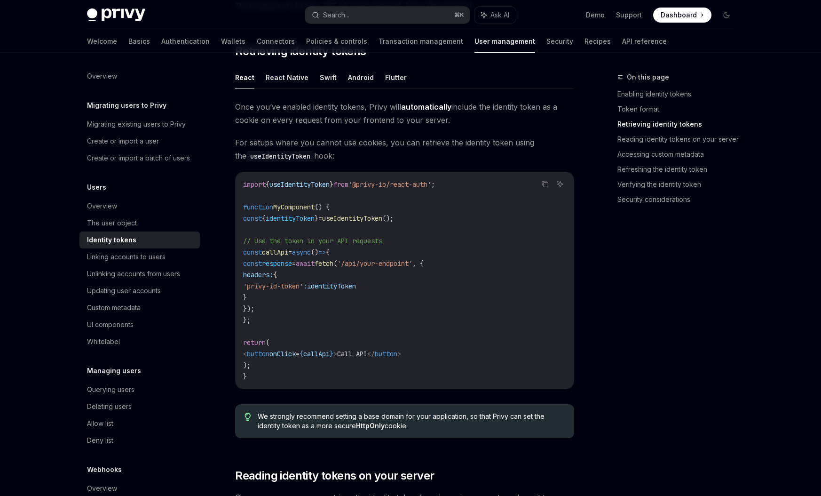
drag, startPoint x: 274, startPoint y: 286, endPoint x: 426, endPoint y: 286, distance: 151.9
click at [426, 286] on code "import { useIdentityToken } from '@privy-io/react-auth' ; function MyComponent …" at bounding box center [404, 280] width 323 height 203
click at [425, 287] on code "import { useIdentityToken } from '@privy-io/react-auth' ; function MyComponent …" at bounding box center [404, 280] width 323 height 203
drag, startPoint x: 272, startPoint y: 285, endPoint x: 415, endPoint y: 286, distance: 143.0
click at [415, 286] on code "import { useIdentityToken } from '@privy-io/react-auth' ; function MyComponent …" at bounding box center [404, 280] width 323 height 203
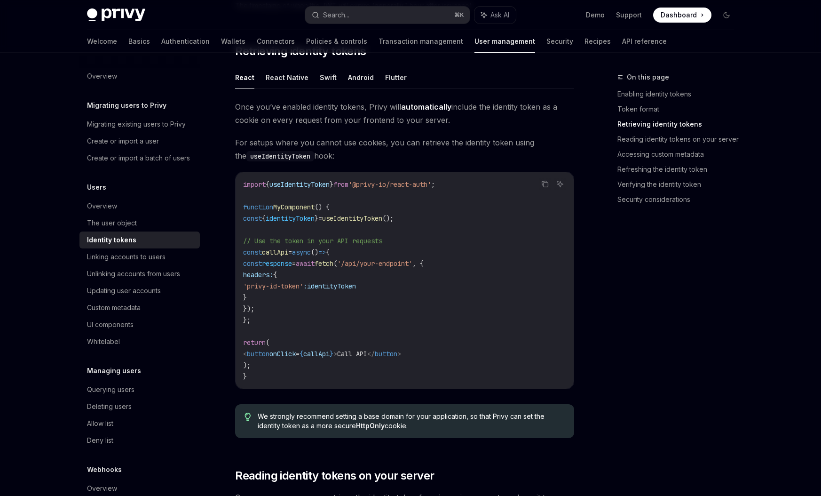
click at [411, 293] on code "import { useIdentityToken } from '@privy-io/react-auth' ; function MyComponent …" at bounding box center [404, 280] width 323 height 203
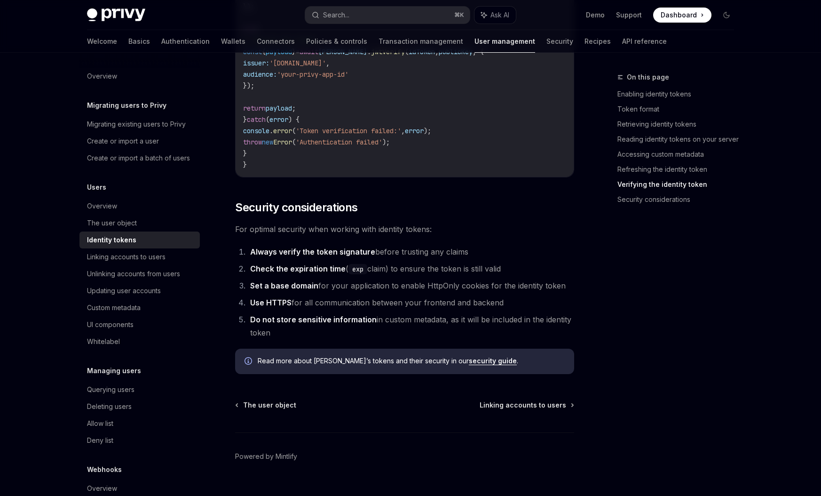
scroll to position [2967, 0]
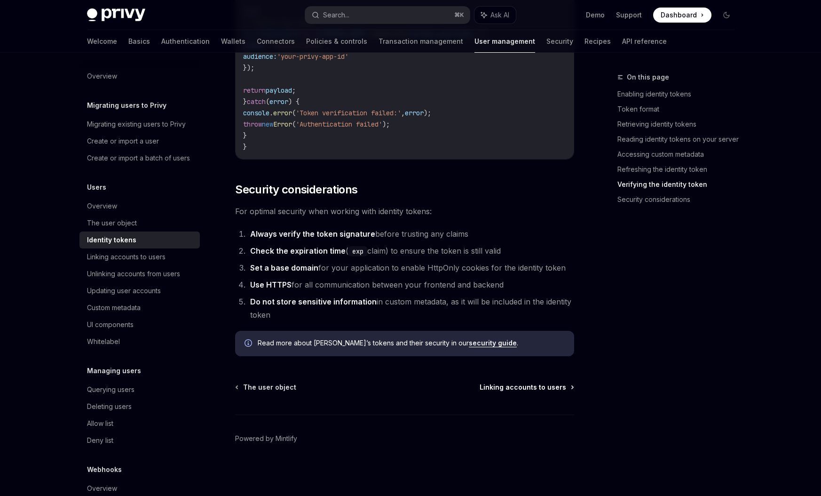
click at [537, 391] on span "Linking accounts to users" at bounding box center [523, 386] width 87 height 9
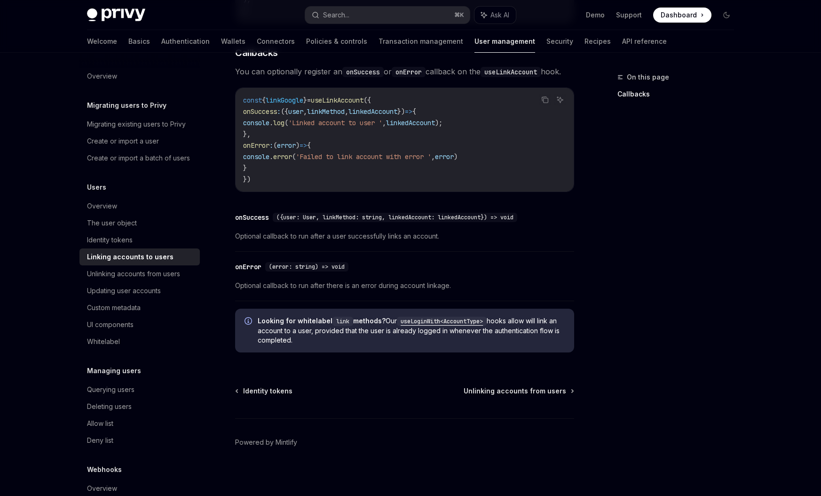
scroll to position [1031, 0]
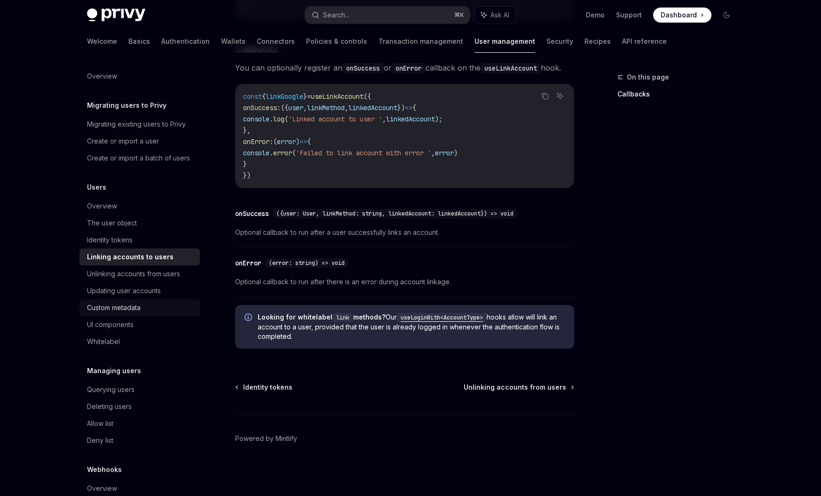
click at [118, 313] on div "Custom metadata" at bounding box center [114, 307] width 54 height 11
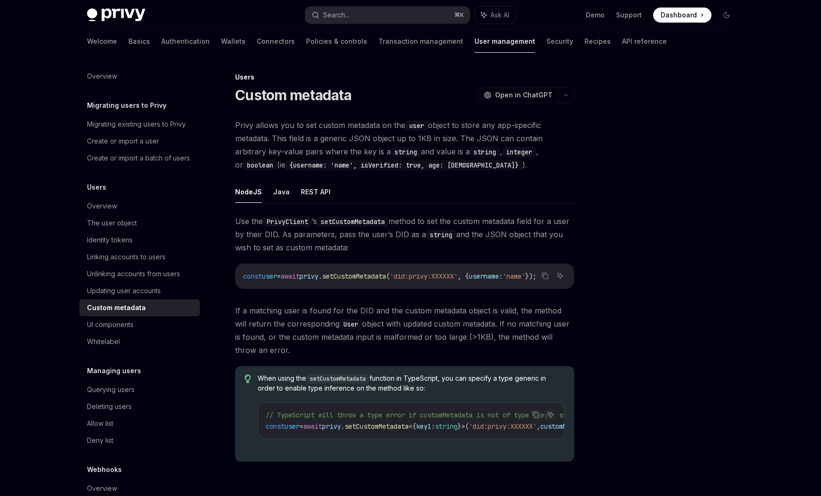
drag, startPoint x: 349, startPoint y: 287, endPoint x: 392, endPoint y: 288, distance: 42.8
click at [392, 288] on div "const user = await privy . setCustomMetadata ( 'did:privy:XXXXXX' , { username:…" at bounding box center [405, 276] width 338 height 24
click at [311, 194] on button "REST API" at bounding box center [316, 192] width 30 height 22
type textarea "*"
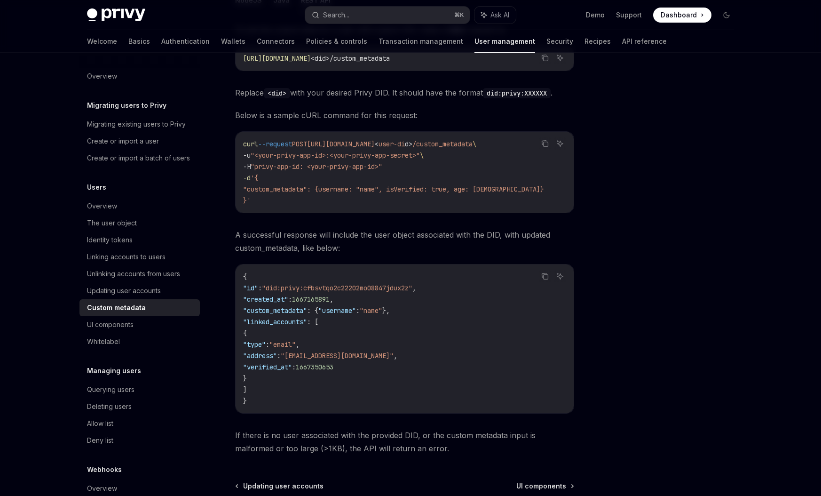
scroll to position [226, 0]
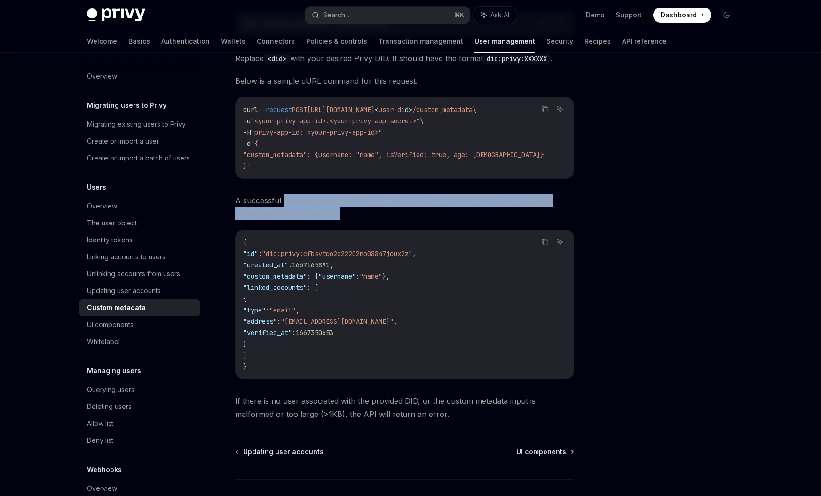
drag, startPoint x: 283, startPoint y: 206, endPoint x: 370, endPoint y: 215, distance: 87.1
click at [370, 215] on span "A successful response will include the user object associated with the DID, wit…" at bounding box center [404, 207] width 339 height 26
click at [372, 219] on span "A successful response will include the user object associated with the DID, wit…" at bounding box center [404, 207] width 339 height 26
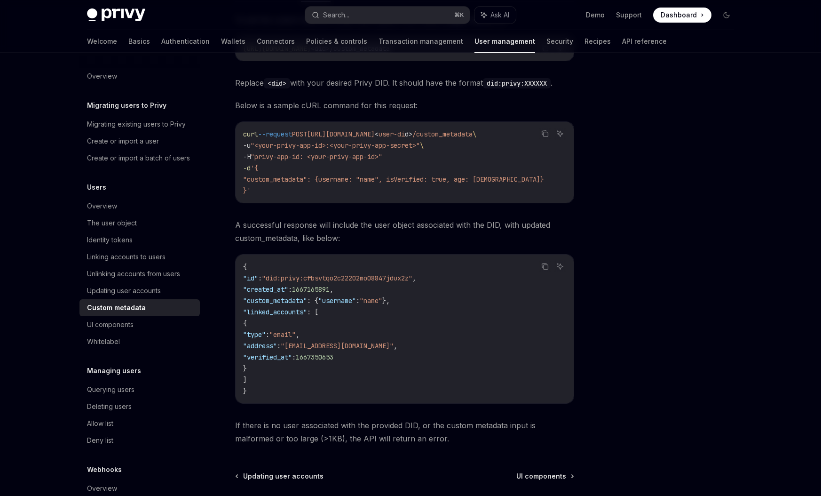
scroll to position [169, 0]
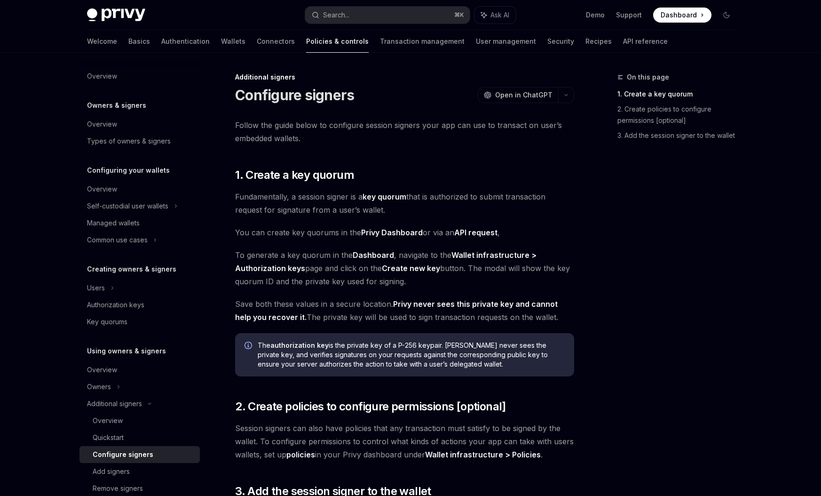
drag, startPoint x: 264, startPoint y: 212, endPoint x: 383, endPoint y: 210, distance: 119.0
click at [383, 210] on span "Fundamentally, a session signer is a key quorum that is authorized to submit tr…" at bounding box center [404, 203] width 339 height 26
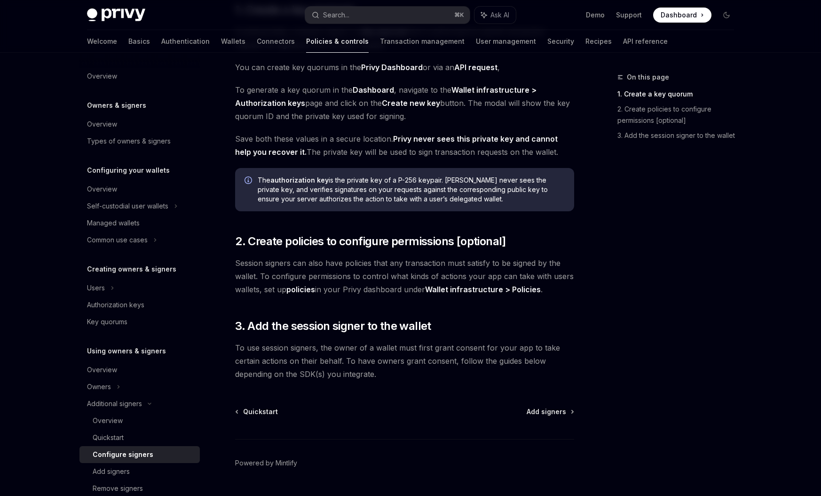
scroll to position [169, 0]
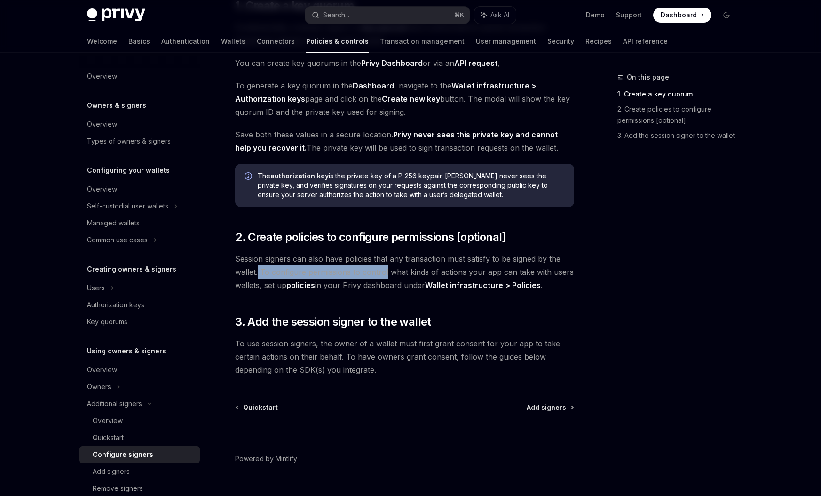
drag, startPoint x: 258, startPoint y: 272, endPoint x: 387, endPoint y: 272, distance: 128.4
click at [387, 272] on span "Session signers can also have policies that any transaction must satisfy to be …" at bounding box center [404, 272] width 339 height 40
click at [387, 284] on span "Session signers can also have policies that any transaction must satisfy to be …" at bounding box center [404, 272] width 339 height 40
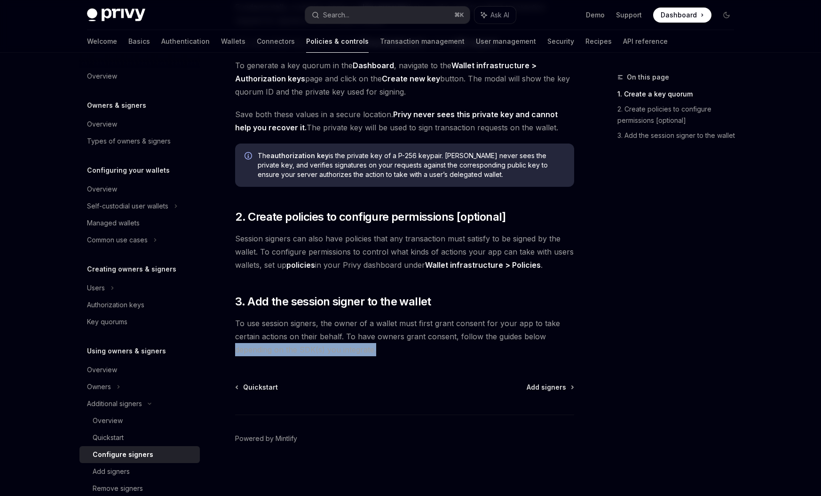
drag, startPoint x: 235, startPoint y: 349, endPoint x: 386, endPoint y: 350, distance: 151.0
click at [386, 350] on span "To use session signers, the owner of a wallet must first grant consent for your…" at bounding box center [404, 337] width 339 height 40
click at [541, 389] on span "Add signers" at bounding box center [547, 386] width 40 height 9
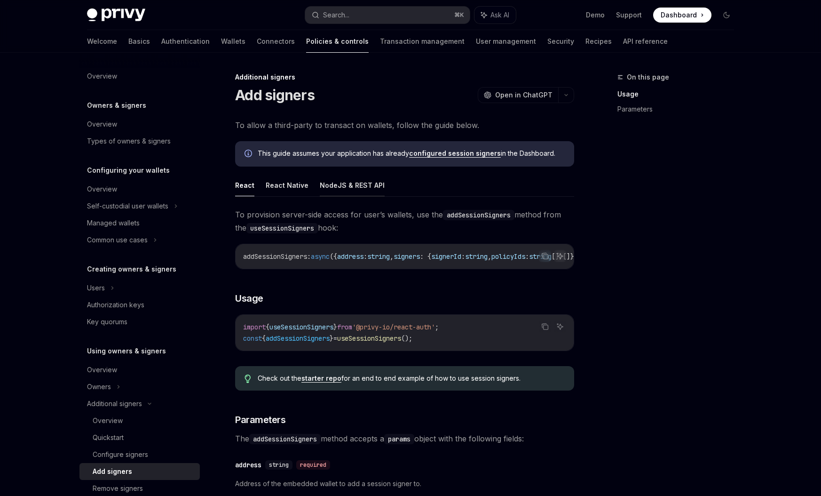
click at [357, 185] on button "NodeJS & REST API" at bounding box center [352, 185] width 65 height 22
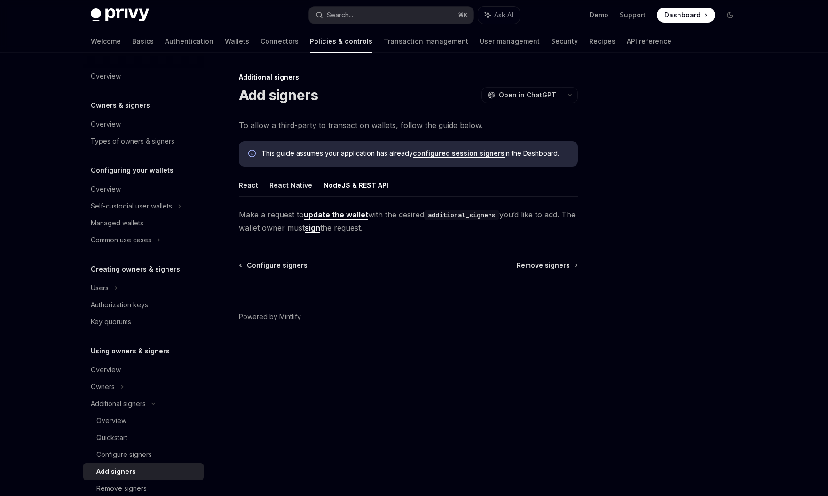
click at [266, 180] on ul "React React Native NodeJS & REST API" at bounding box center [408, 185] width 339 height 23
click at [248, 187] on button "React" at bounding box center [248, 185] width 19 height 22
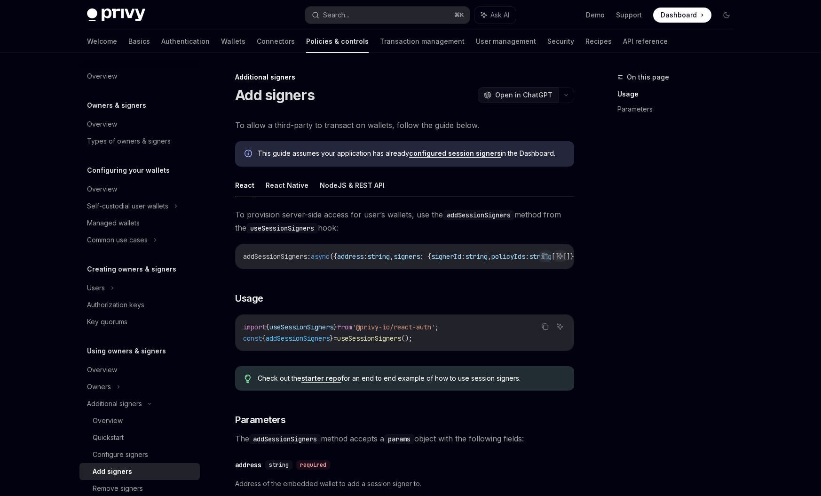
click at [546, 95] on span "Open in ChatGPT" at bounding box center [523, 94] width 57 height 9
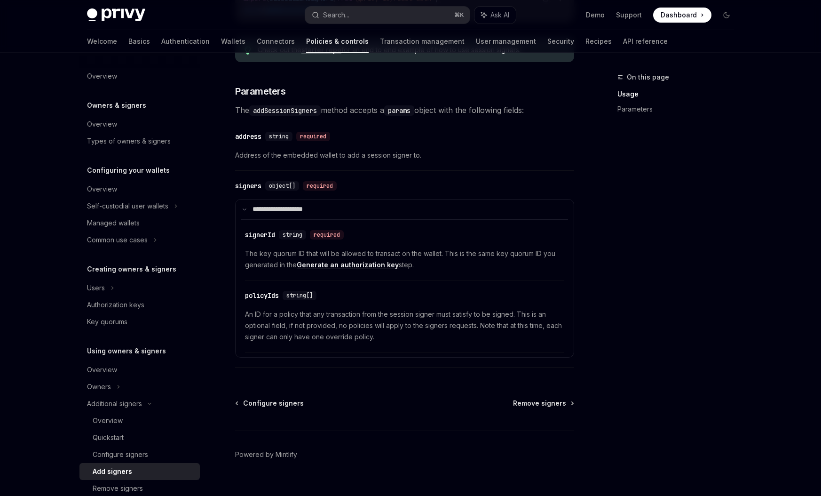
scroll to position [348, 0]
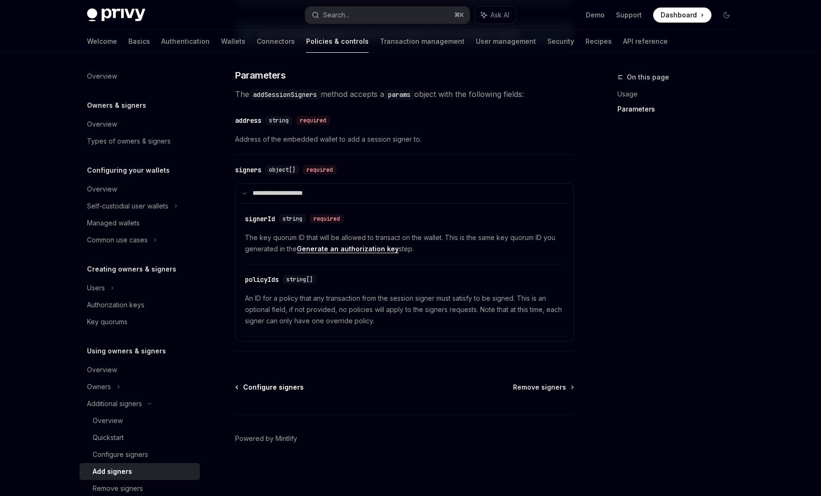
click at [280, 391] on span "Configure signers" at bounding box center [273, 386] width 61 height 9
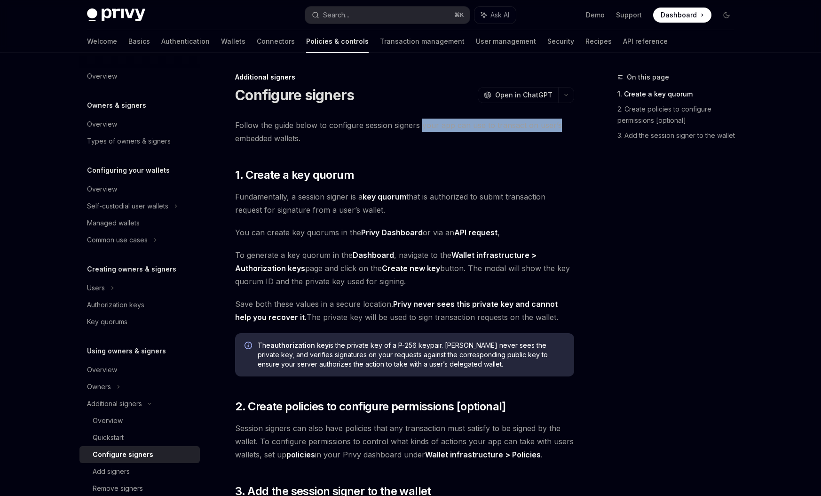
drag, startPoint x: 422, startPoint y: 127, endPoint x: 572, endPoint y: 124, distance: 150.1
click at [572, 124] on span "Follow the guide below to configure session signers your app can use to transac…" at bounding box center [404, 132] width 339 height 26
click at [569, 142] on span "Follow the guide below to configure session signers your app can use to transac…" at bounding box center [404, 132] width 339 height 26
drag, startPoint x: 404, startPoint y: 126, endPoint x: 449, endPoint y: 126, distance: 45.2
click at [449, 126] on span "Follow the guide below to configure session signers your app can use to transac…" at bounding box center [404, 132] width 339 height 26
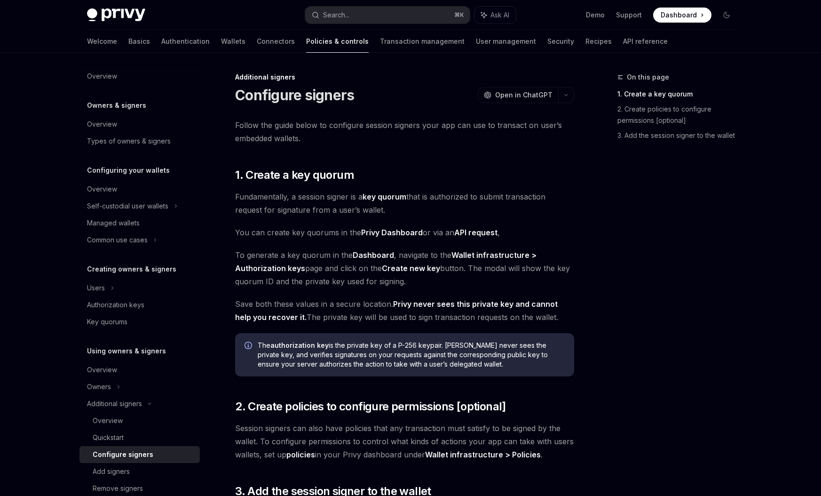
click at [452, 158] on div "Follow the guide below to configure session signers your app can use to transac…" at bounding box center [404, 332] width 339 height 427
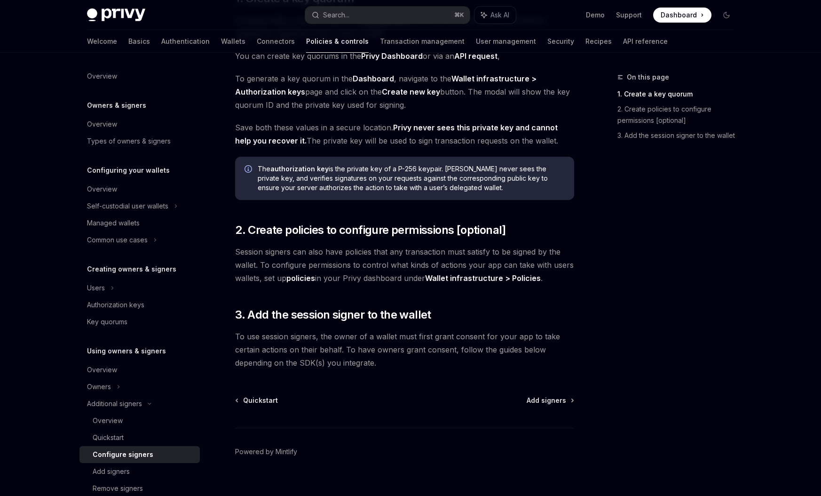
scroll to position [190, 0]
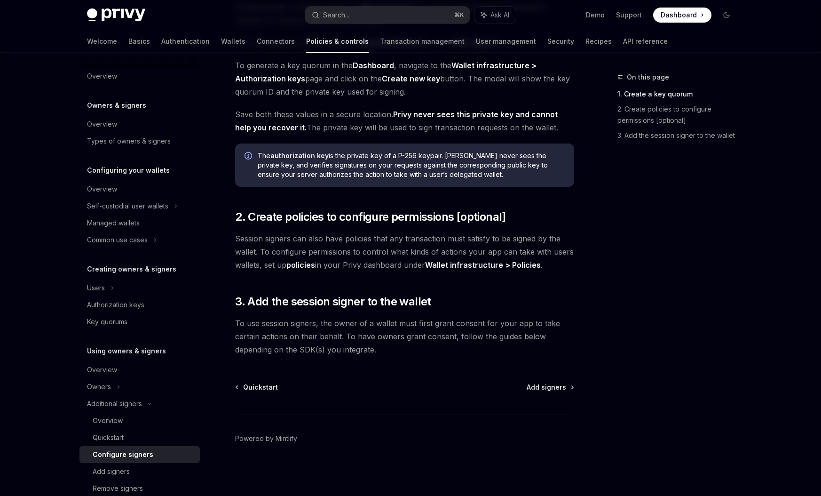
click at [543, 392] on div "Quickstart Add signers Powered by Mintlify" at bounding box center [404, 438] width 339 height 113
click at [543, 390] on span "Add signers" at bounding box center [547, 386] width 40 height 9
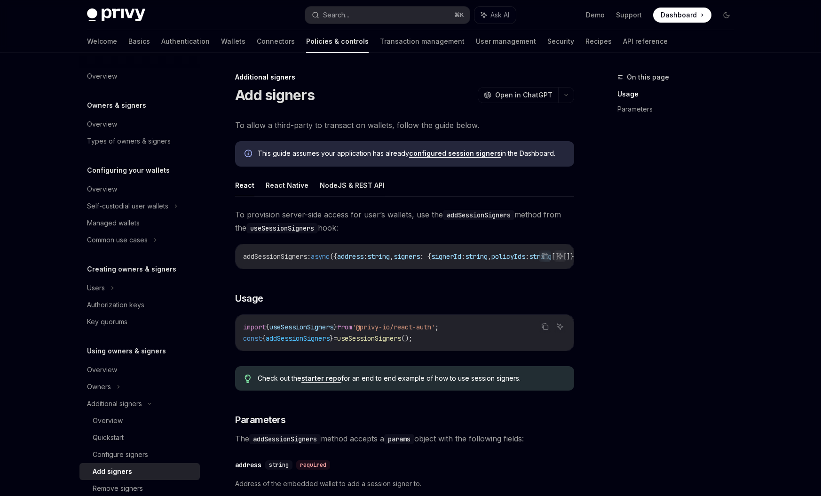
click at [357, 185] on button "NodeJS & REST API" at bounding box center [352, 185] width 65 height 22
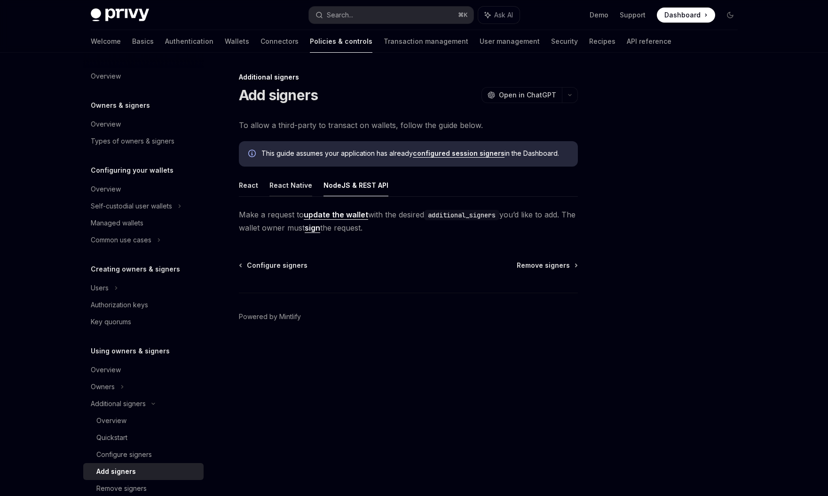
click at [288, 182] on button "React Native" at bounding box center [291, 185] width 43 height 22
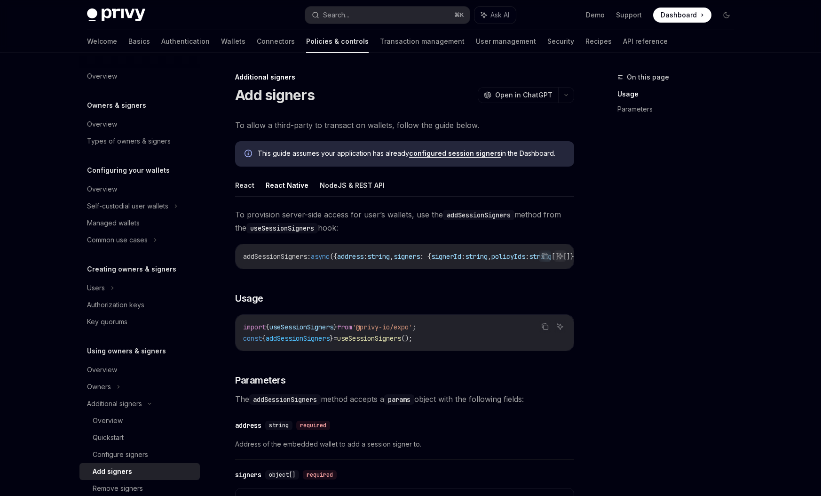
click at [246, 189] on button "React" at bounding box center [244, 185] width 19 height 22
type textarea "*"
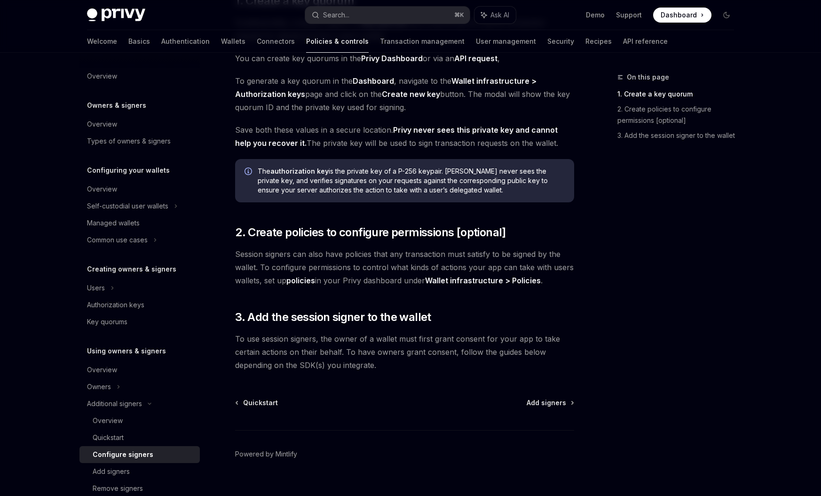
scroll to position [190, 0]
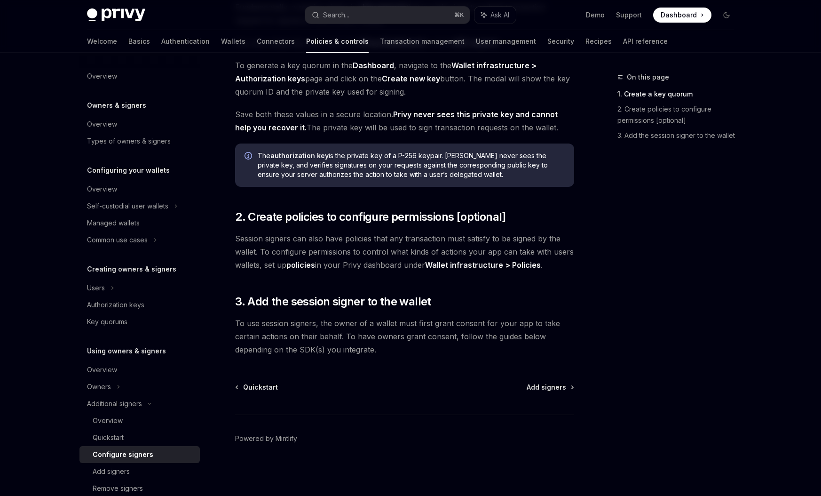
drag, startPoint x: 259, startPoint y: 252, endPoint x: 379, endPoint y: 252, distance: 119.9
click at [379, 252] on span "Session signers can also have policies that any transaction must satisfy to be …" at bounding box center [404, 252] width 339 height 40
drag, startPoint x: 350, startPoint y: 252, endPoint x: 454, endPoint y: 249, distance: 104.0
click at [454, 249] on span "Session signers can also have policies that any transaction must satisfy to be …" at bounding box center [404, 252] width 339 height 40
click at [415, 287] on div "Follow the guide below to configure session signers your app can use to transac…" at bounding box center [404, 142] width 339 height 427
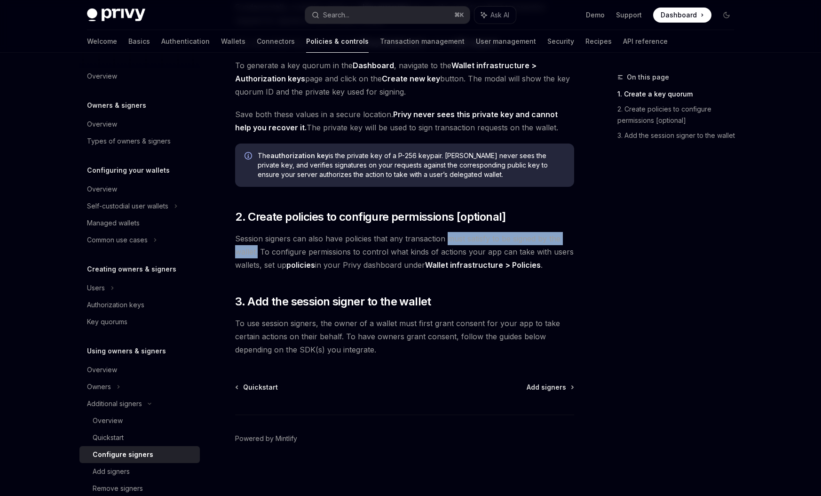
drag, startPoint x: 446, startPoint y: 238, endPoint x: 258, endPoint y: 253, distance: 188.7
click at [258, 253] on span "Session signers can also have policies that any transaction must satisfy to be …" at bounding box center [404, 252] width 339 height 40
click at [261, 254] on span "Session signers can also have policies that any transaction must satisfy to be …" at bounding box center [404, 252] width 339 height 40
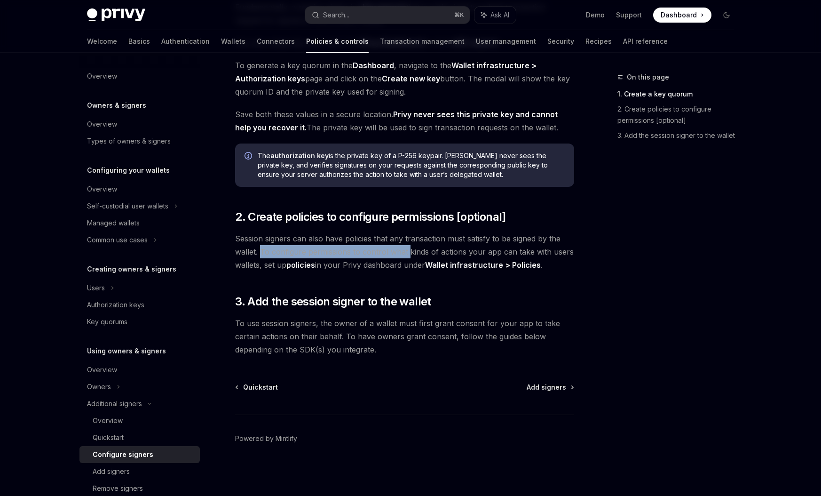
drag, startPoint x: 261, startPoint y: 250, endPoint x: 410, endPoint y: 249, distance: 149.1
click at [410, 249] on span "Session signers can also have policies that any transaction must satisfy to be …" at bounding box center [404, 252] width 339 height 40
click at [393, 263] on span "Session signers can also have policies that any transaction must satisfy to be …" at bounding box center [404, 252] width 339 height 40
drag, startPoint x: 360, startPoint y: 253, endPoint x: 505, endPoint y: 253, distance: 144.9
click at [505, 253] on span "Session signers can also have policies that any transaction must satisfy to be …" at bounding box center [404, 252] width 339 height 40
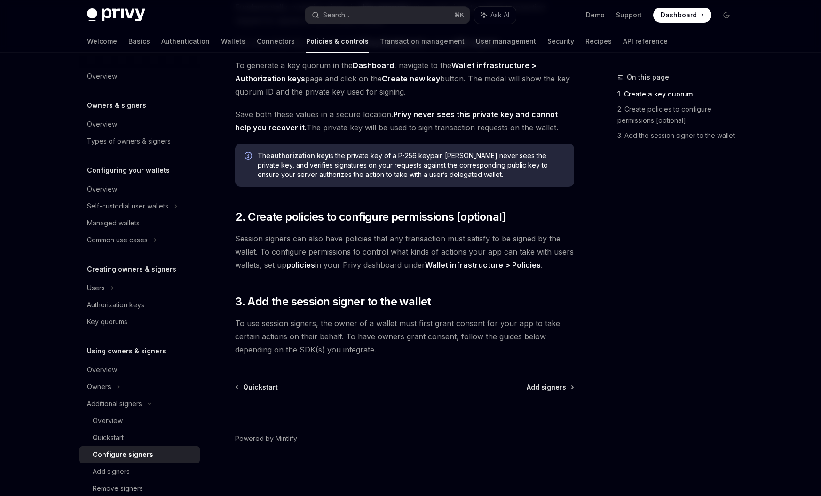
click at [542, 254] on span "Session signers can also have policies that any transaction must satisfy to be …" at bounding box center [404, 252] width 339 height 40
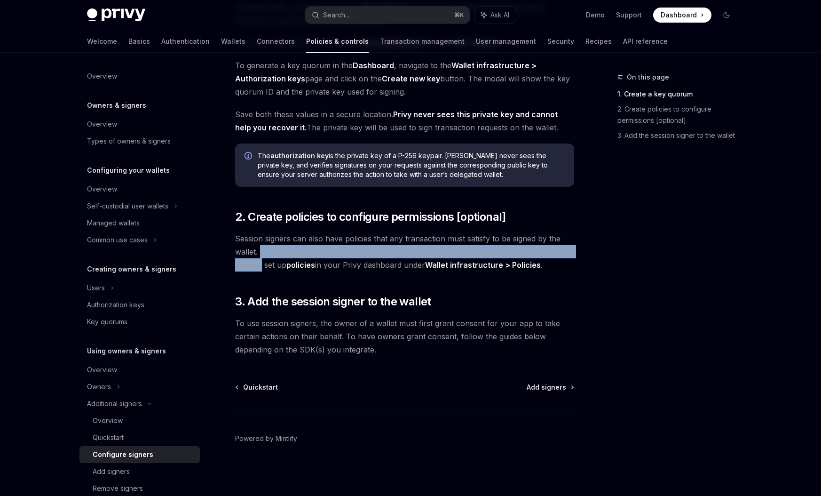
drag, startPoint x: 262, startPoint y: 267, endPoint x: 262, endPoint y: 253, distance: 13.6
click at [262, 253] on span "Session signers can also have policies that any transaction must satisfy to be …" at bounding box center [404, 252] width 339 height 40
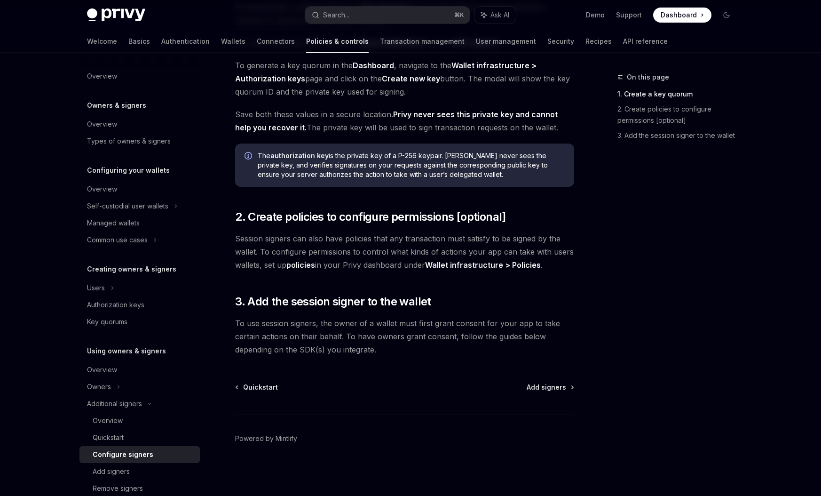
click at [275, 274] on div "Follow the guide below to configure session signers your app can use to transac…" at bounding box center [404, 142] width 339 height 427
click at [549, 383] on span "Add signers" at bounding box center [547, 386] width 40 height 9
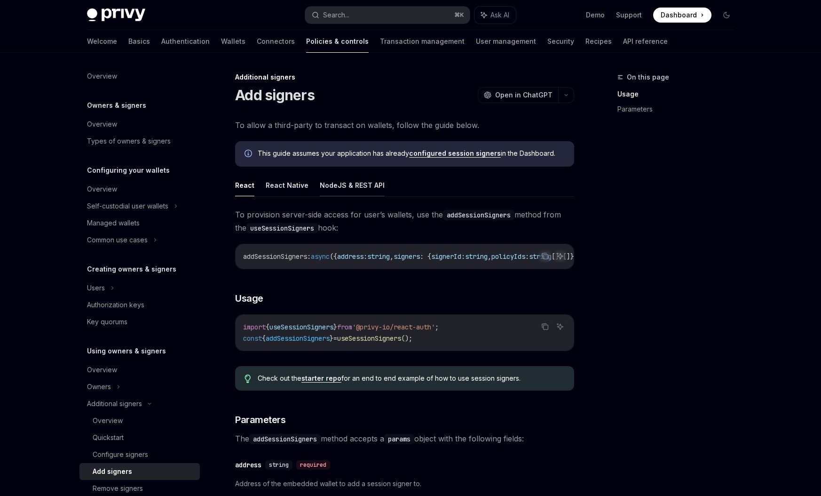
click at [336, 188] on button "NodeJS & REST API" at bounding box center [352, 185] width 65 height 22
type textarea "*"
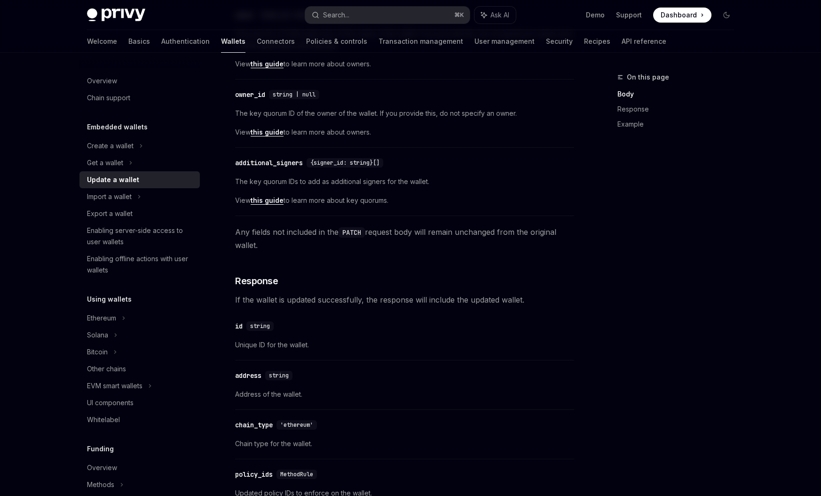
scroll to position [412, 0]
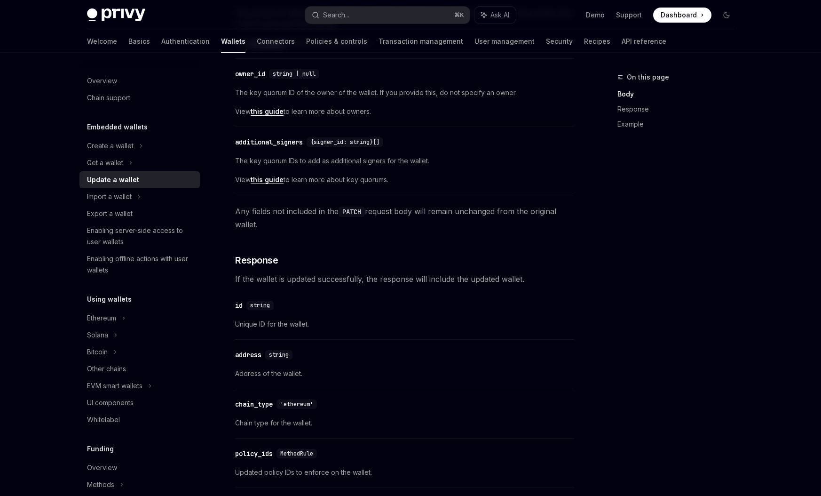
click at [273, 179] on link "this guide" at bounding box center [267, 179] width 33 height 8
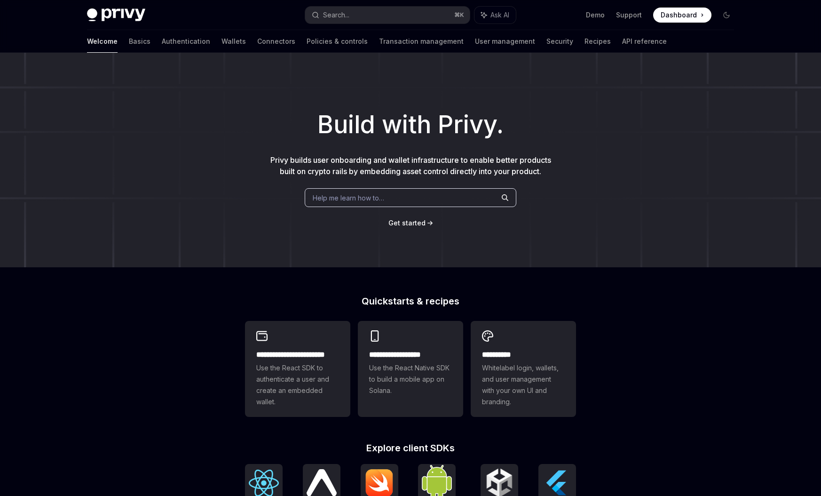
type textarea "*"
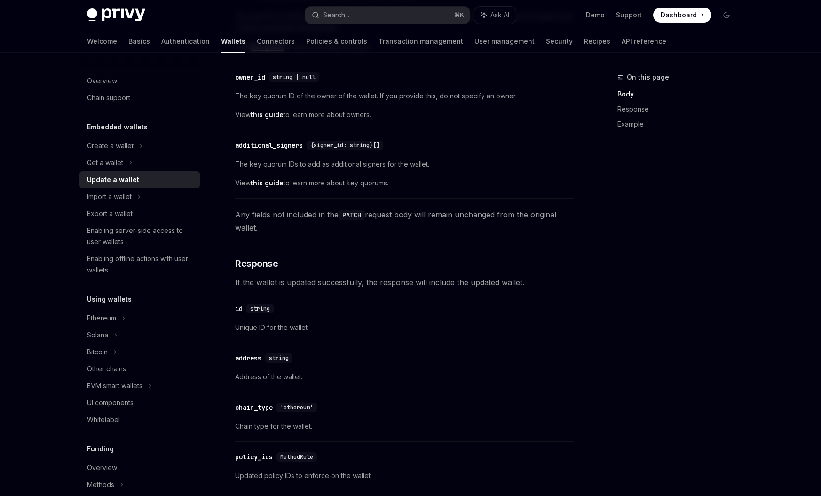
scroll to position [412, 0]
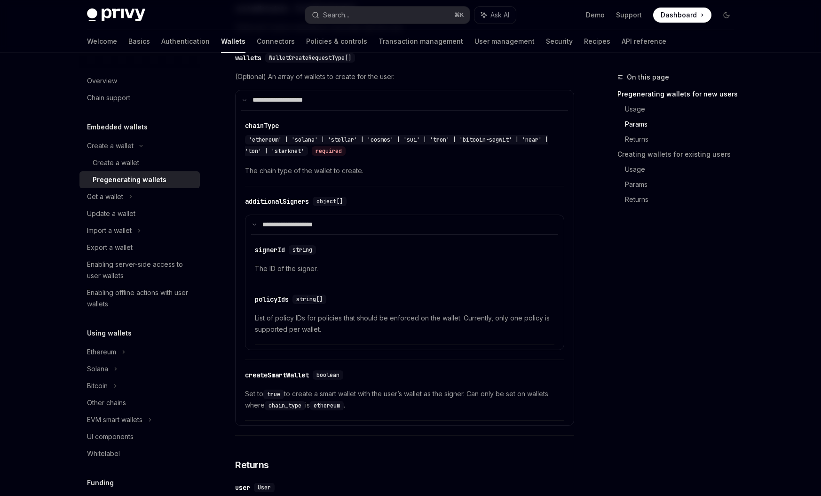
scroll to position [593, 0]
drag, startPoint x: 320, startPoint y: 273, endPoint x: 254, endPoint y: 273, distance: 65.4
click at [253, 273] on div "​ signerId string The ID of the signer. ​ policyIds string[] List of policy IDs…" at bounding box center [404, 288] width 307 height 111
click at [316, 273] on span "The ID of the signer." at bounding box center [405, 267] width 300 height 11
drag, startPoint x: 321, startPoint y: 270, endPoint x: 255, endPoint y: 274, distance: 66.4
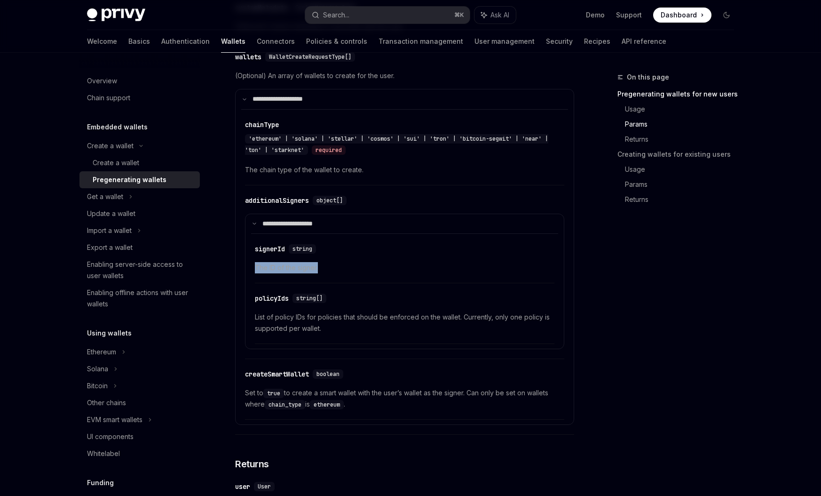
click at [255, 273] on span "The ID of the signer." at bounding box center [405, 267] width 300 height 11
click at [264, 283] on div "​ signerId string The ID of the signer." at bounding box center [405, 260] width 300 height 45
drag, startPoint x: 254, startPoint y: 270, endPoint x: 341, endPoint y: 270, distance: 86.5
click at [341, 270] on span "The ID of the signer." at bounding box center [405, 267] width 300 height 11
click at [340, 273] on span "The ID of the signer." at bounding box center [405, 267] width 300 height 11
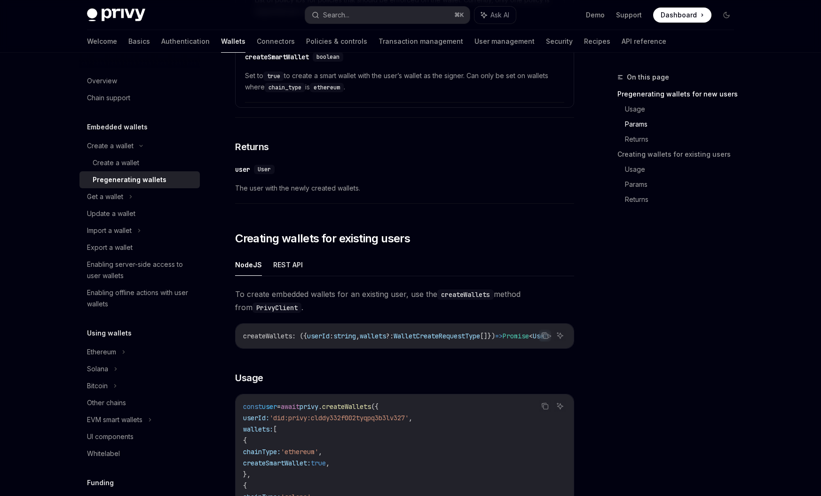
scroll to position [919, 0]
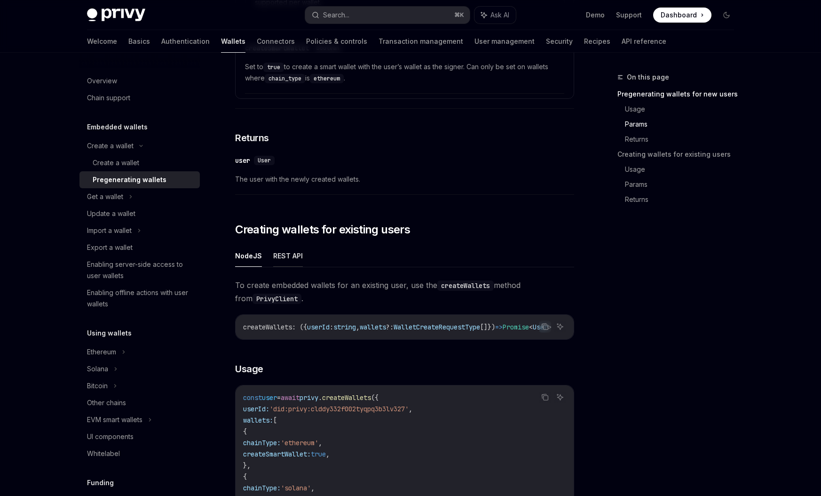
click at [292, 263] on button "REST API" at bounding box center [288, 256] width 30 height 22
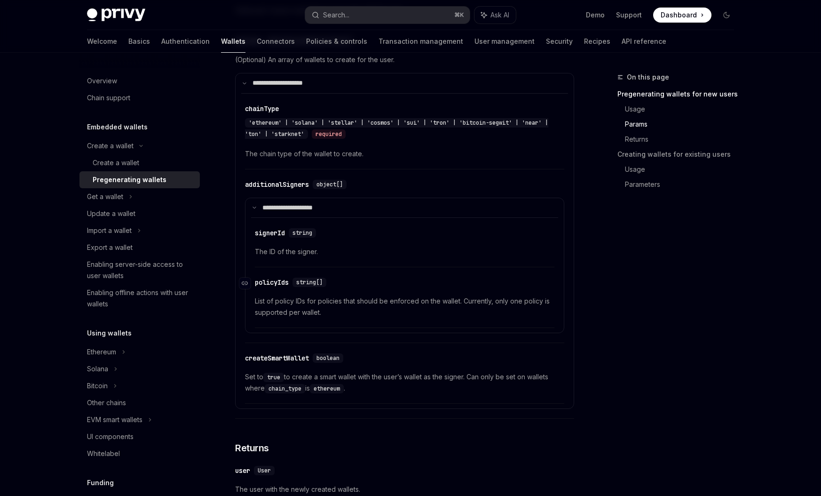
scroll to position [611, 0]
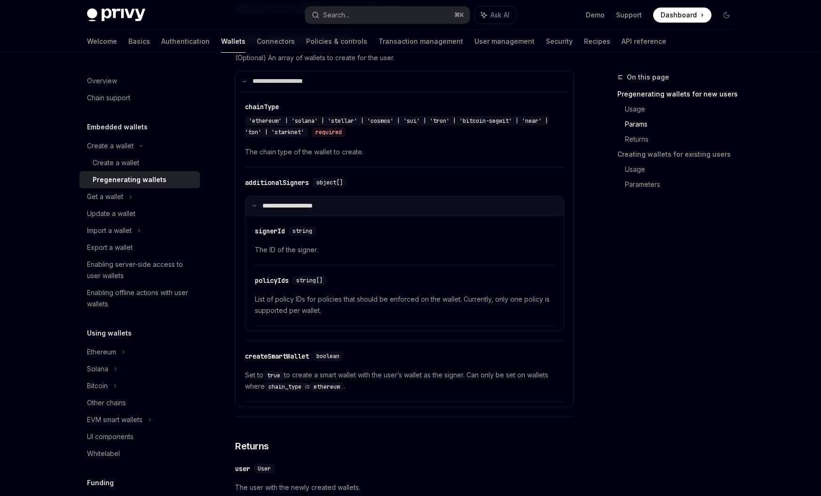
click at [321, 210] on p "**********" at bounding box center [293, 206] width 63 height 8
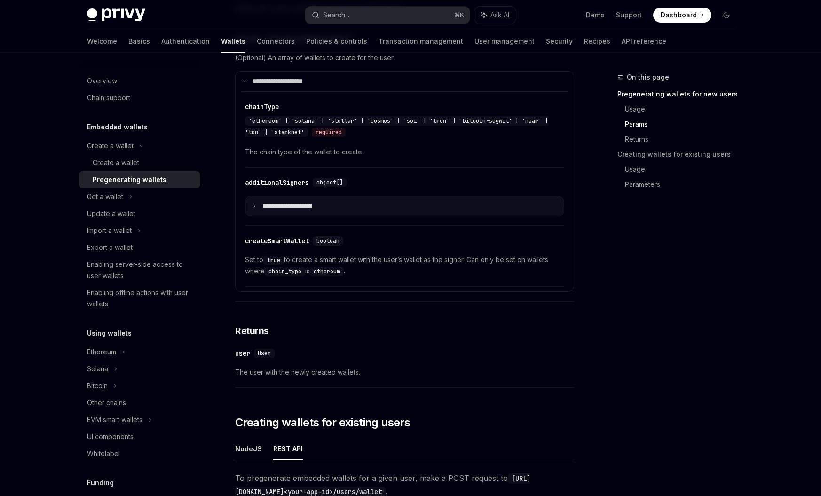
click at [338, 211] on summary "**********" at bounding box center [405, 206] width 318 height 20
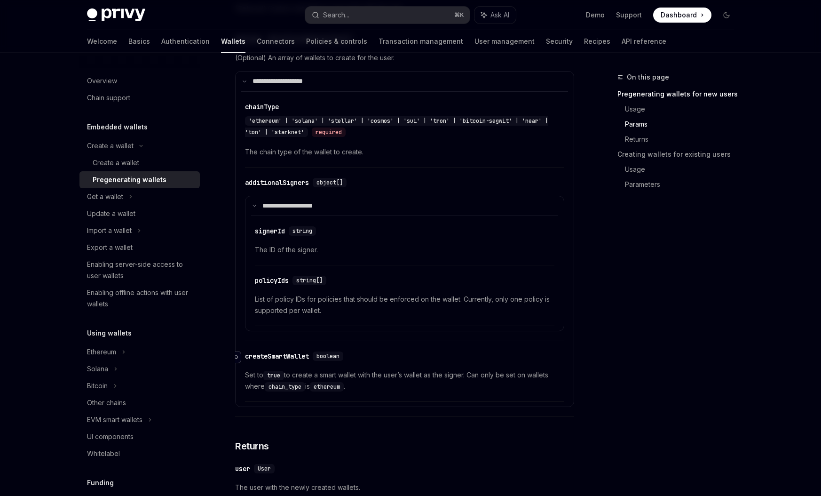
click at [238, 359] on icon "Navigate to header" at bounding box center [235, 357] width 7 height 4
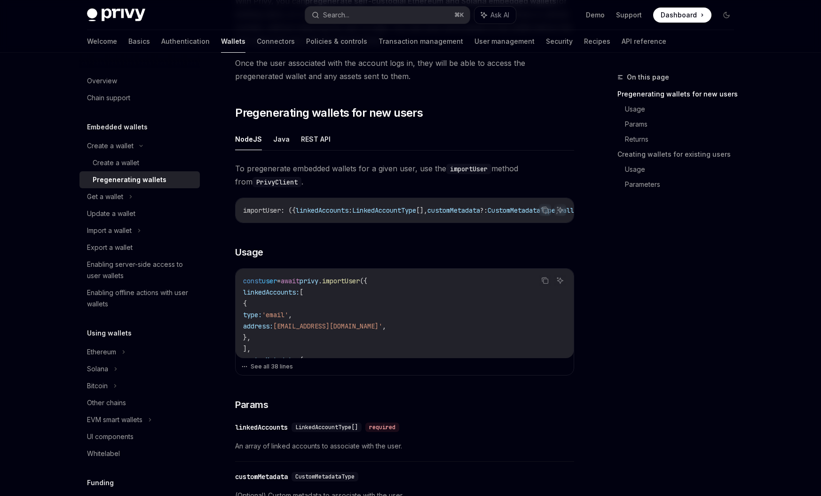
scroll to position [142, 0]
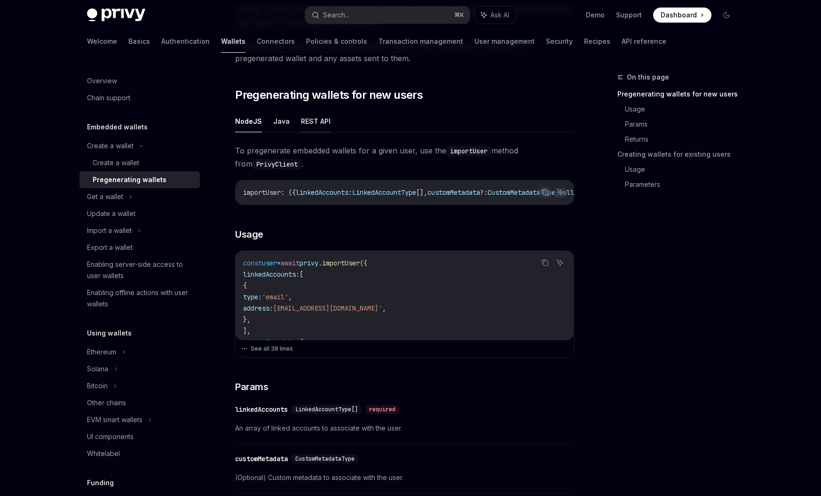
click at [319, 120] on button "REST API" at bounding box center [316, 121] width 30 height 22
type textarea "*"
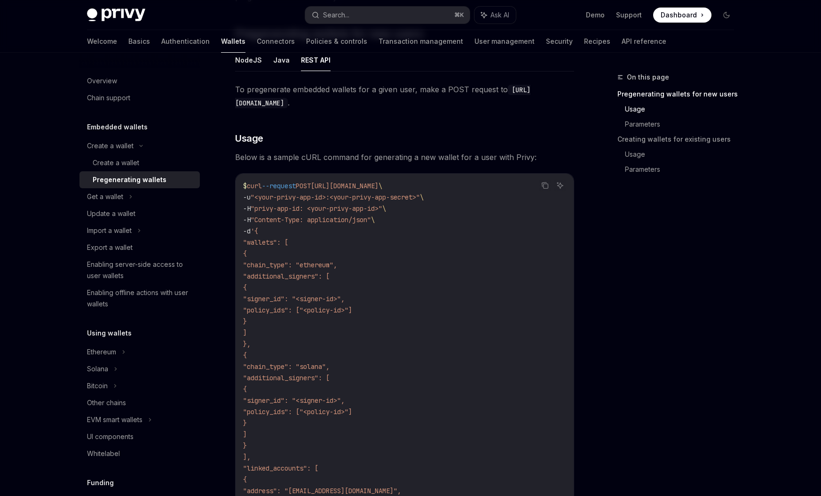
scroll to position [349, 0]
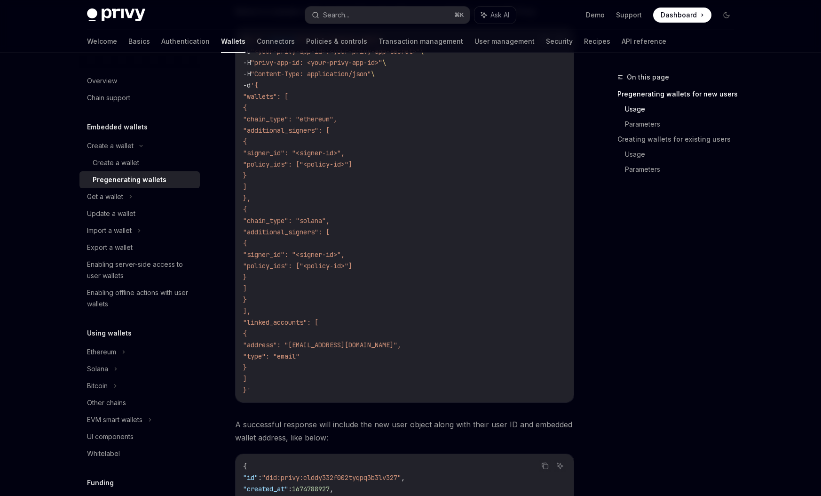
click at [345, 253] on span ""signer_id": "<signer-id>"," at bounding box center [294, 254] width 102 height 8
click at [392, 275] on code "$ curl --request POST [URL][DOMAIN_NAME] \ -u "<your-privy-app-id>:<your-privy-…" at bounding box center [404, 214] width 323 height 361
drag, startPoint x: 307, startPoint y: 229, endPoint x: 317, endPoint y: 291, distance: 63.0
click at [317, 291] on code "$ curl --request POST [URL][DOMAIN_NAME] \ -u "<your-privy-app-id>:<your-privy-…" at bounding box center [404, 214] width 323 height 361
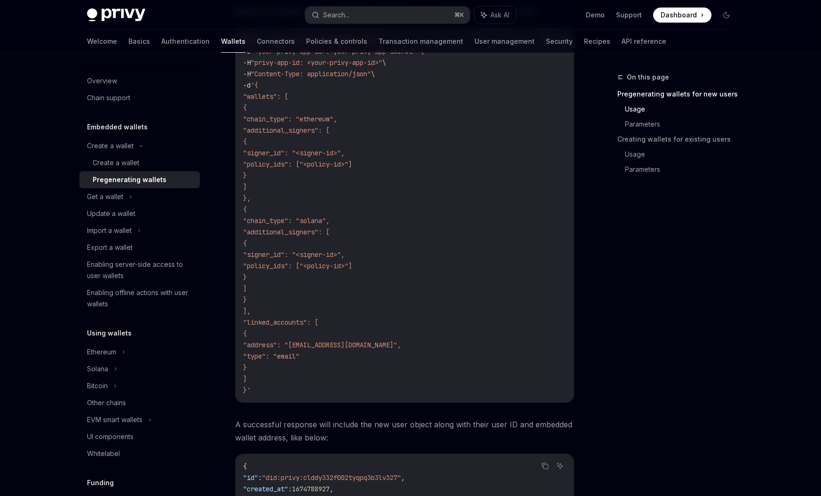
copy code ""additional_signers": [ { "signer_id": "<signer-id>", "policy_ids": ["<policy-i…"
click at [340, 308] on code "$ curl --request POST [URL][DOMAIN_NAME] \ -u "<your-privy-app-id>:<your-privy-…" at bounding box center [404, 214] width 323 height 361
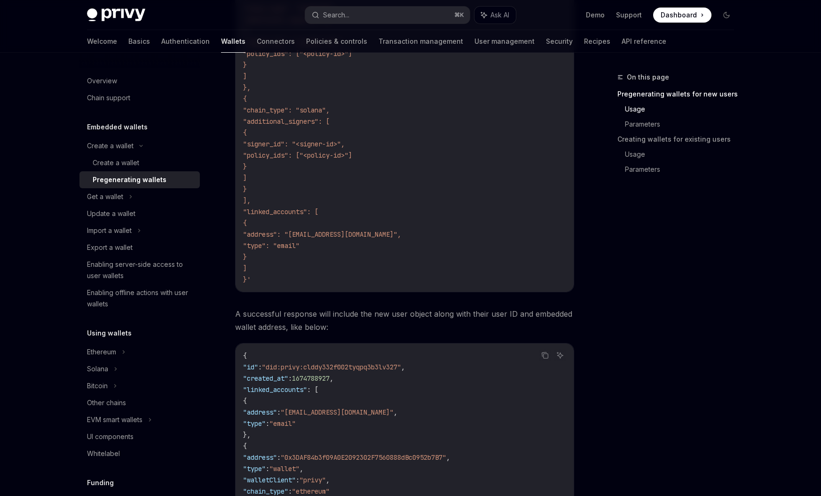
scroll to position [462, 0]
drag, startPoint x: 275, startPoint y: 208, endPoint x: 286, endPoint y: 263, distance: 56.5
click at [286, 263] on code "$ curl --request POST [URL][DOMAIN_NAME] \ -u "<your-privy-app-id>:<your-privy-…" at bounding box center [404, 101] width 323 height 361
drag, startPoint x: 274, startPoint y: 206, endPoint x: 284, endPoint y: 269, distance: 63.7
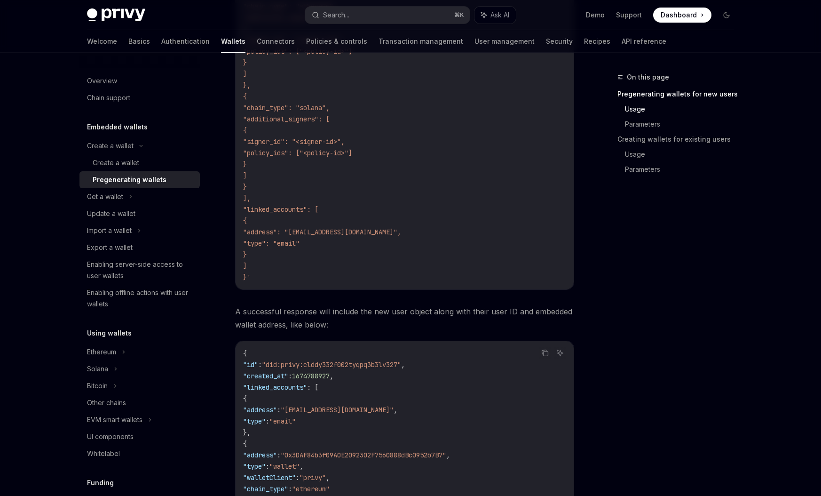
click at [284, 269] on code "$ curl --request POST [URL][DOMAIN_NAME] \ -u "<your-privy-app-id>:<your-privy-…" at bounding box center [404, 101] width 323 height 361
drag, startPoint x: 275, startPoint y: 207, endPoint x: 292, endPoint y: 269, distance: 63.9
click at [292, 269] on code "$ curl --request POST [URL][DOMAIN_NAME] \ -u "<your-privy-app-id>:<your-privy-…" at bounding box center [404, 101] width 323 height 361
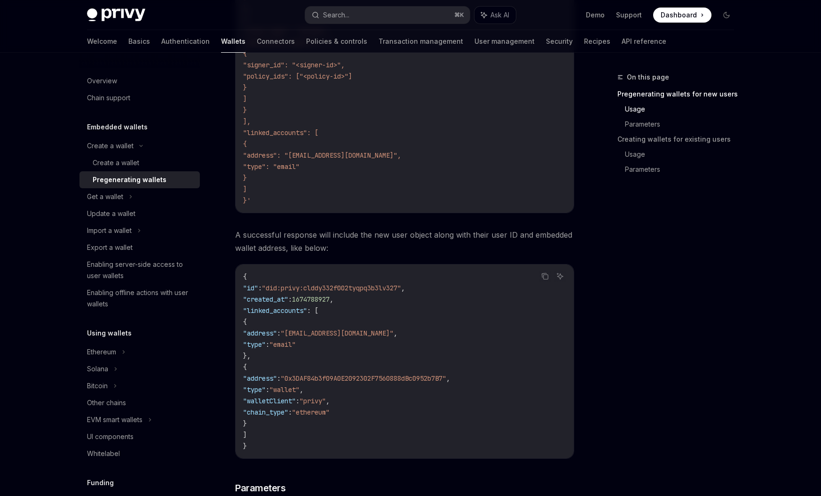
scroll to position [524, 0]
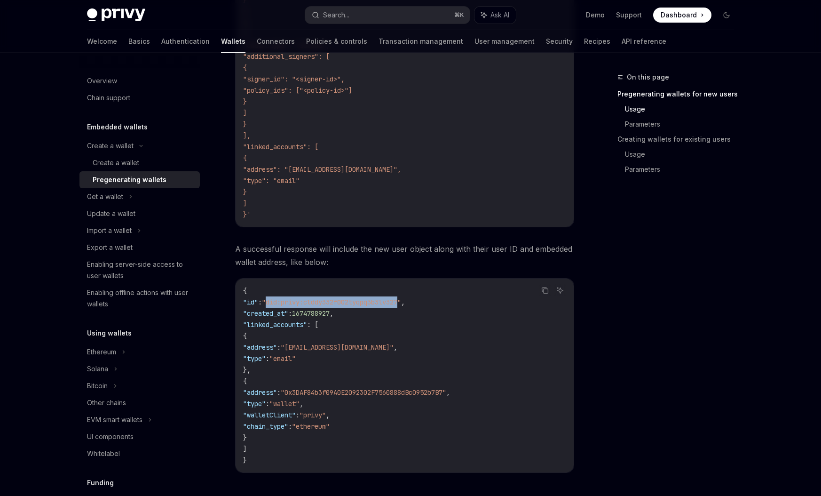
drag, startPoint x: 303, startPoint y: 301, endPoint x: 441, endPoint y: 298, distance: 138.3
click at [401, 298] on span ""did:privy:clddy332f002tyqpq3b3lv327"" at bounding box center [331, 302] width 139 height 8
click at [435, 323] on code "{ "id" : "did:privy:clddy332f002tyqpq3b3lv327" , "created_at" : 1674788927 , "l…" at bounding box center [404, 375] width 323 height 181
drag, startPoint x: 378, startPoint y: 314, endPoint x: 273, endPoint y: 312, distance: 104.9
click at [273, 312] on code "{ "id" : "did:privy:clddy332f002tyqpq3b3lv327" , "created_at" : 1674788927 , "l…" at bounding box center [404, 375] width 323 height 181
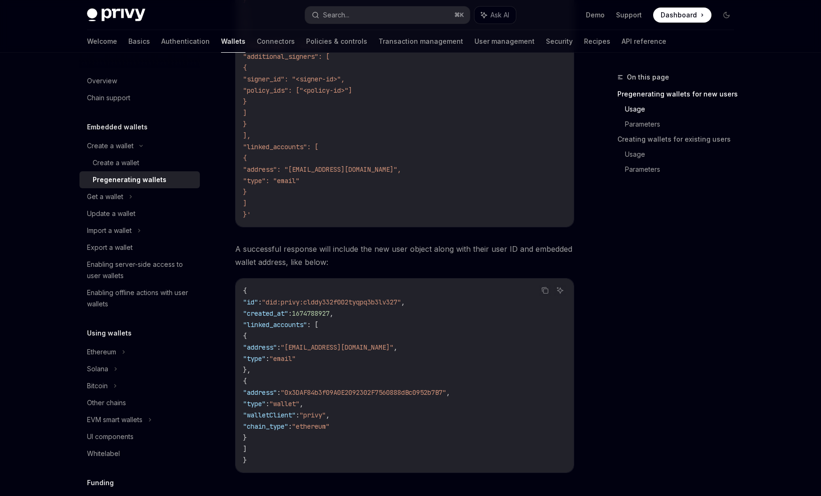
click at [362, 321] on code "{ "id" : "did:privy:clddy332f002tyqpq3b3lv327" , "created_at" : 1674788927 , "l…" at bounding box center [404, 375] width 323 height 181
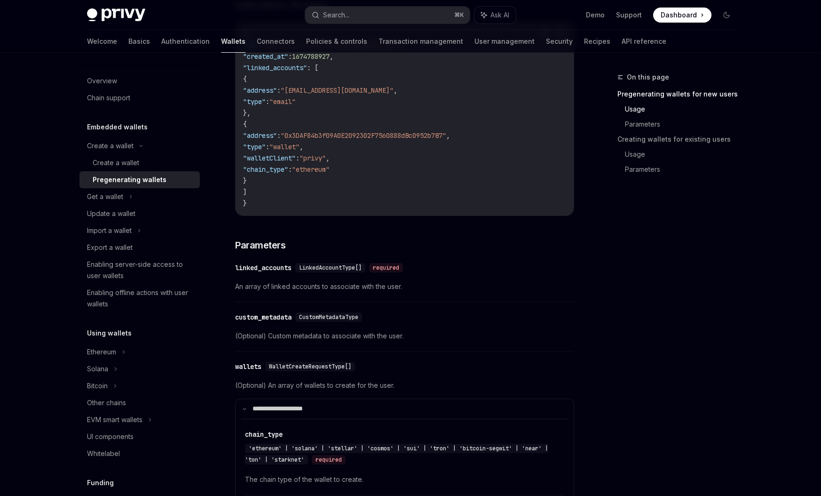
scroll to position [616, 0]
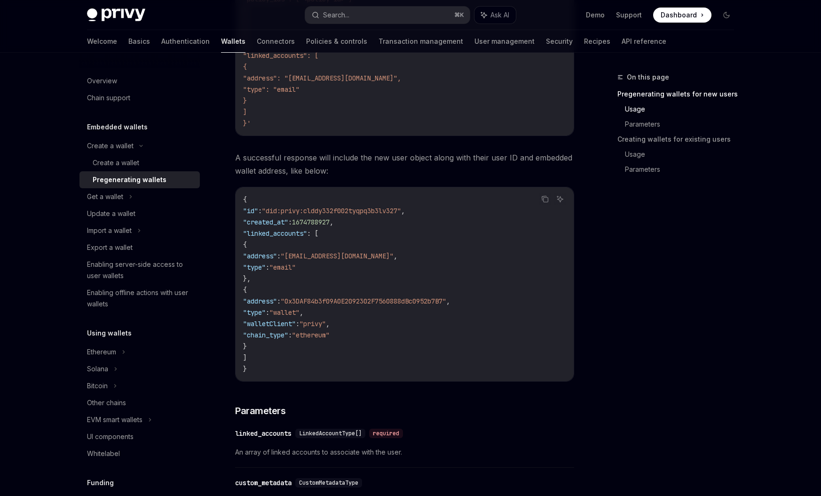
drag, startPoint x: 304, startPoint y: 321, endPoint x: 406, endPoint y: 330, distance: 102.5
click at [406, 330] on code "{ "id" : "did:privy:clddy332f002tyqpq3b3lv327" , "created_at" : 1674788927 , "l…" at bounding box center [404, 284] width 323 height 181
click at [408, 331] on code "{ "id" : "did:privy:clddy332f002tyqpq3b3lv327" , "created_at" : 1674788927 , "l…" at bounding box center [404, 284] width 323 height 181
drag, startPoint x: 395, startPoint y: 333, endPoint x: 306, endPoint y: 301, distance: 94.0
click at [306, 301] on code "{ "id" : "did:privy:clddy332f002tyqpq3b3lv327" , "created_at" : 1674788927 , "l…" at bounding box center [404, 284] width 323 height 181
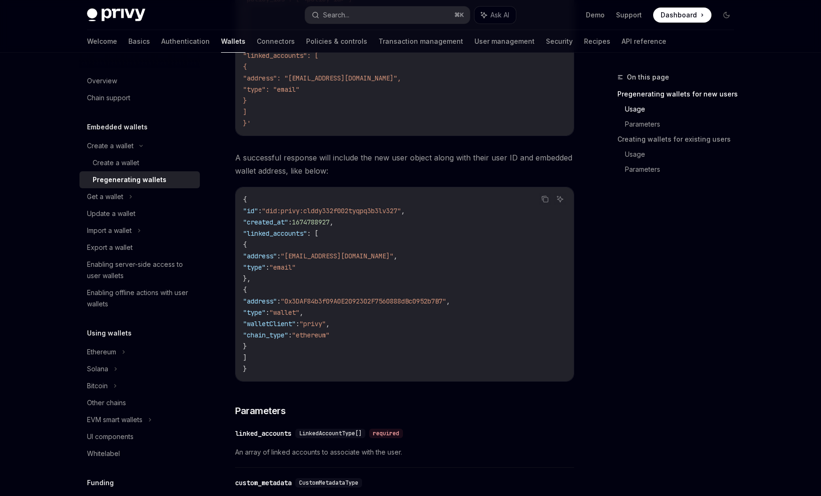
click at [428, 329] on code "{ "id" : "did:privy:clddy332f002tyqpq3b3lv327" , "created_at" : 1674788927 , "l…" at bounding box center [404, 284] width 323 height 181
drag, startPoint x: 376, startPoint y: 302, endPoint x: 520, endPoint y: 301, distance: 144.4
click at [446, 301] on span ""0x3DAF84b3f09A0E2092302F7560888dBc0952b7B7"" at bounding box center [364, 301] width 166 height 8
click at [519, 316] on code "{ "id" : "did:privy:clddy332f002tyqpq3b3lv327" , "created_at" : 1674788927 , "l…" at bounding box center [404, 284] width 323 height 181
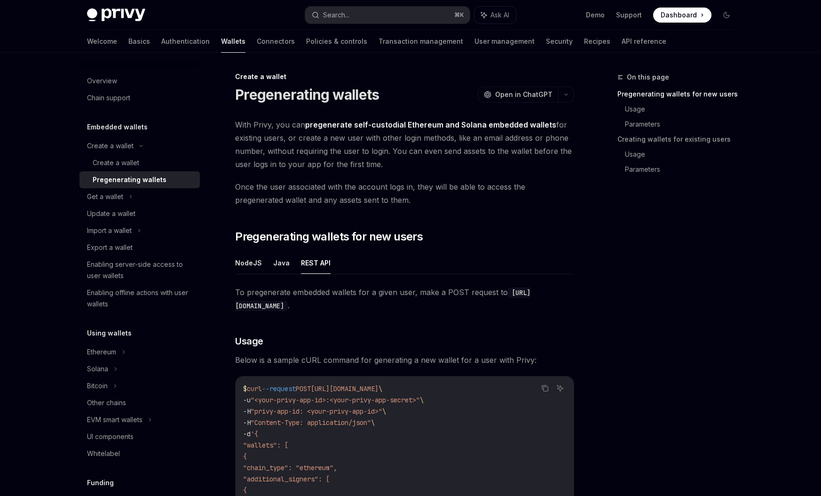
scroll to position [0, 0]
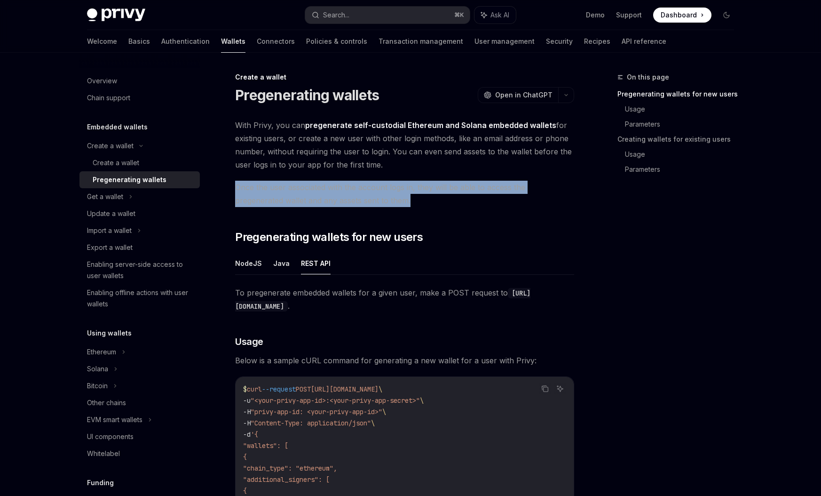
drag, startPoint x: 236, startPoint y: 186, endPoint x: 377, endPoint y: 199, distance: 141.7
click at [377, 199] on span "Once the user associated with the account logs in, they will be able to access …" at bounding box center [404, 194] width 339 height 26
click at [377, 200] on span "Once the user associated with the account logs in, they will be able to access …" at bounding box center [404, 194] width 339 height 26
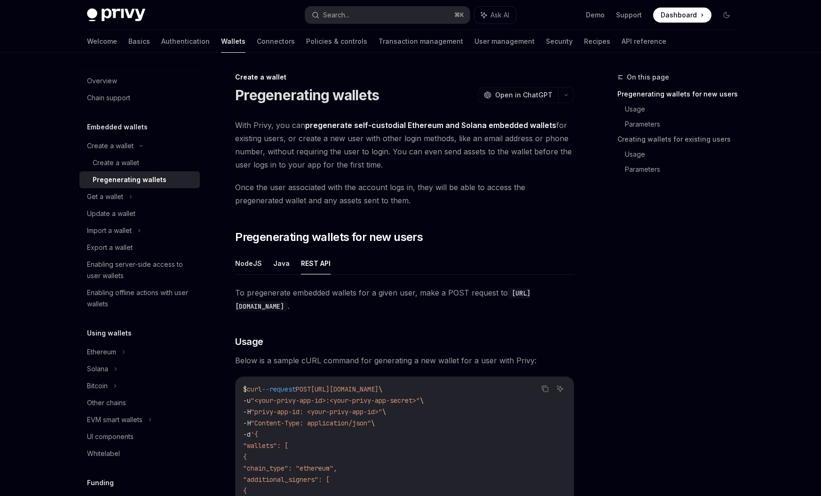
drag, startPoint x: 418, startPoint y: 187, endPoint x: 560, endPoint y: 186, distance: 142.1
click at [560, 186] on span "Once the user associated with the account logs in, they will be able to access …" at bounding box center [404, 194] width 339 height 26
drag, startPoint x: 392, startPoint y: 151, endPoint x: 393, endPoint y: 166, distance: 15.1
click at [393, 166] on span "With Privy, you can pregenerate self-custodial Ethereum and Solana embedded wal…" at bounding box center [404, 145] width 339 height 53
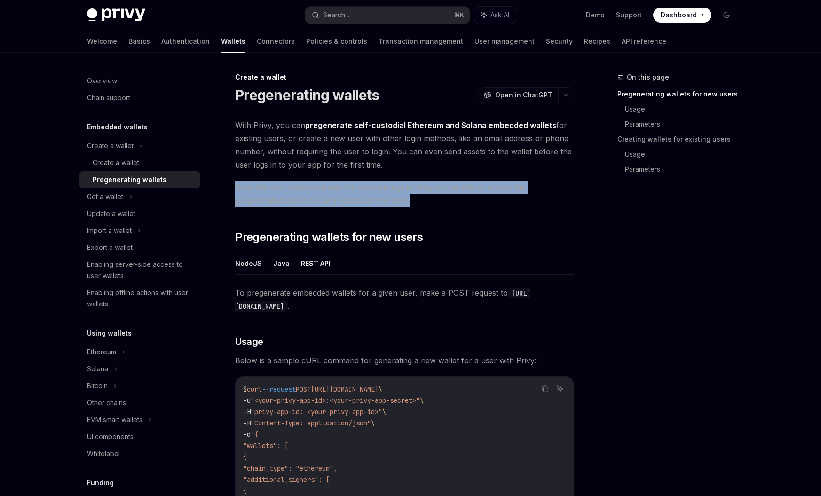
drag, startPoint x: 231, startPoint y: 186, endPoint x: 375, endPoint y: 198, distance: 144.4
click at [379, 204] on span "Once the user associated with the account logs in, they will be able to access …" at bounding box center [404, 194] width 339 height 26
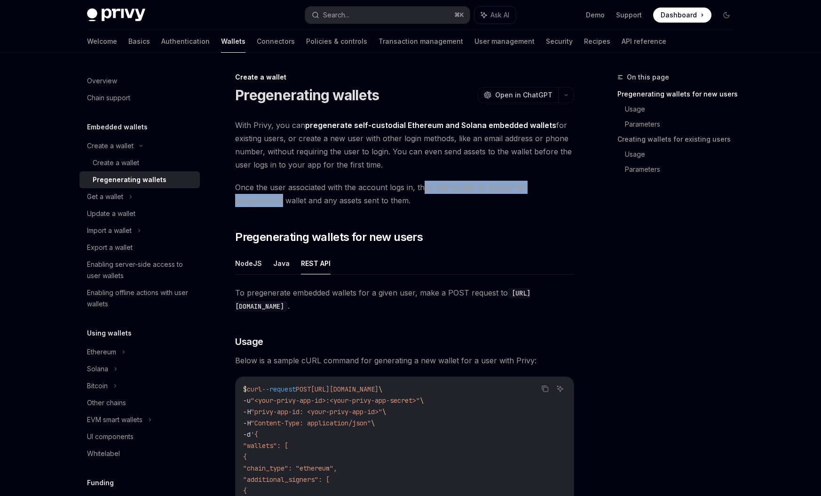
drag, startPoint x: 422, startPoint y: 187, endPoint x: 574, endPoint y: 192, distance: 152.5
drag, startPoint x: 547, startPoint y: 210, endPoint x: 414, endPoint y: 211, distance: 133.6
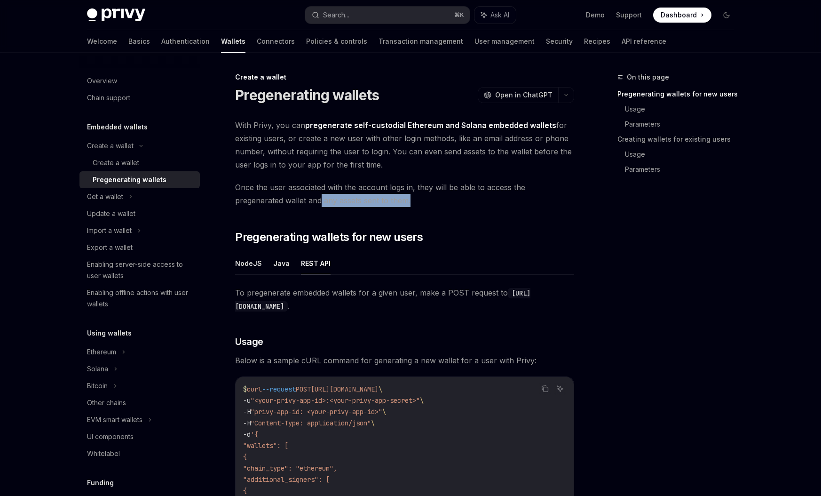
drag, startPoint x: 270, startPoint y: 200, endPoint x: 384, endPoint y: 202, distance: 113.8
click at [384, 202] on span "Once the user associated with the account logs in, they will be able to access …" at bounding box center [404, 194] width 339 height 26
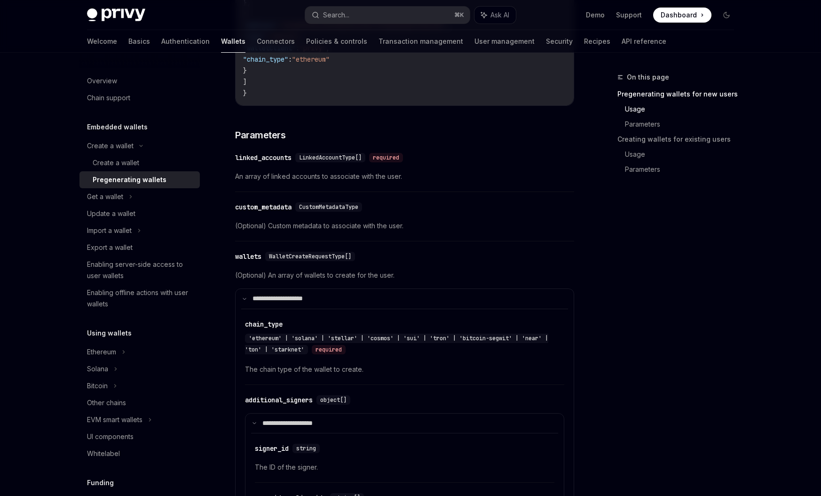
scroll to position [912, 0]
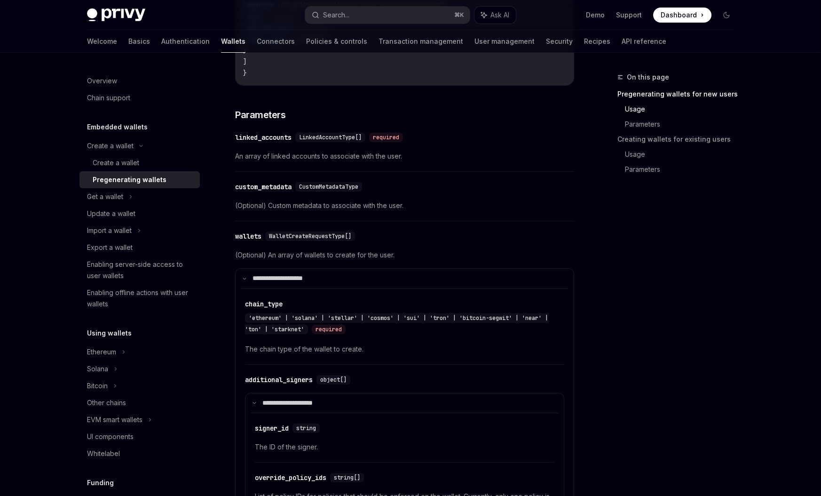
click at [262, 186] on div "custom_metadata" at bounding box center [263, 186] width 56 height 9
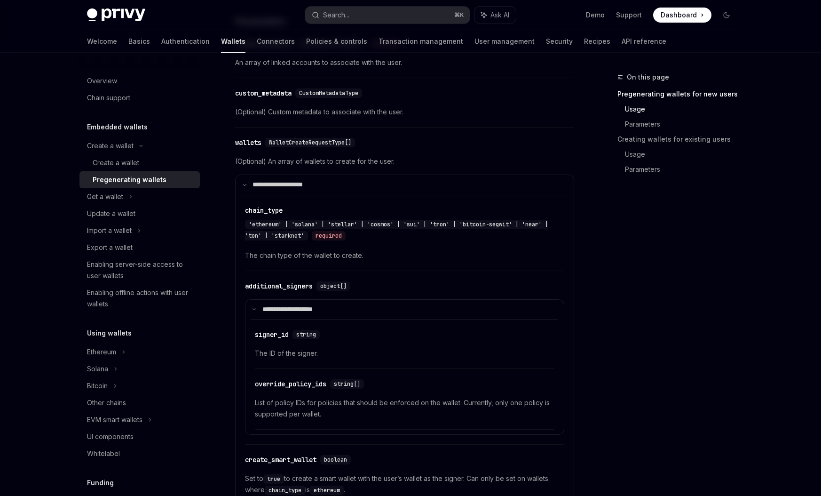
scroll to position [1031, 0]
